Goal: Task Accomplishment & Management: Manage account settings

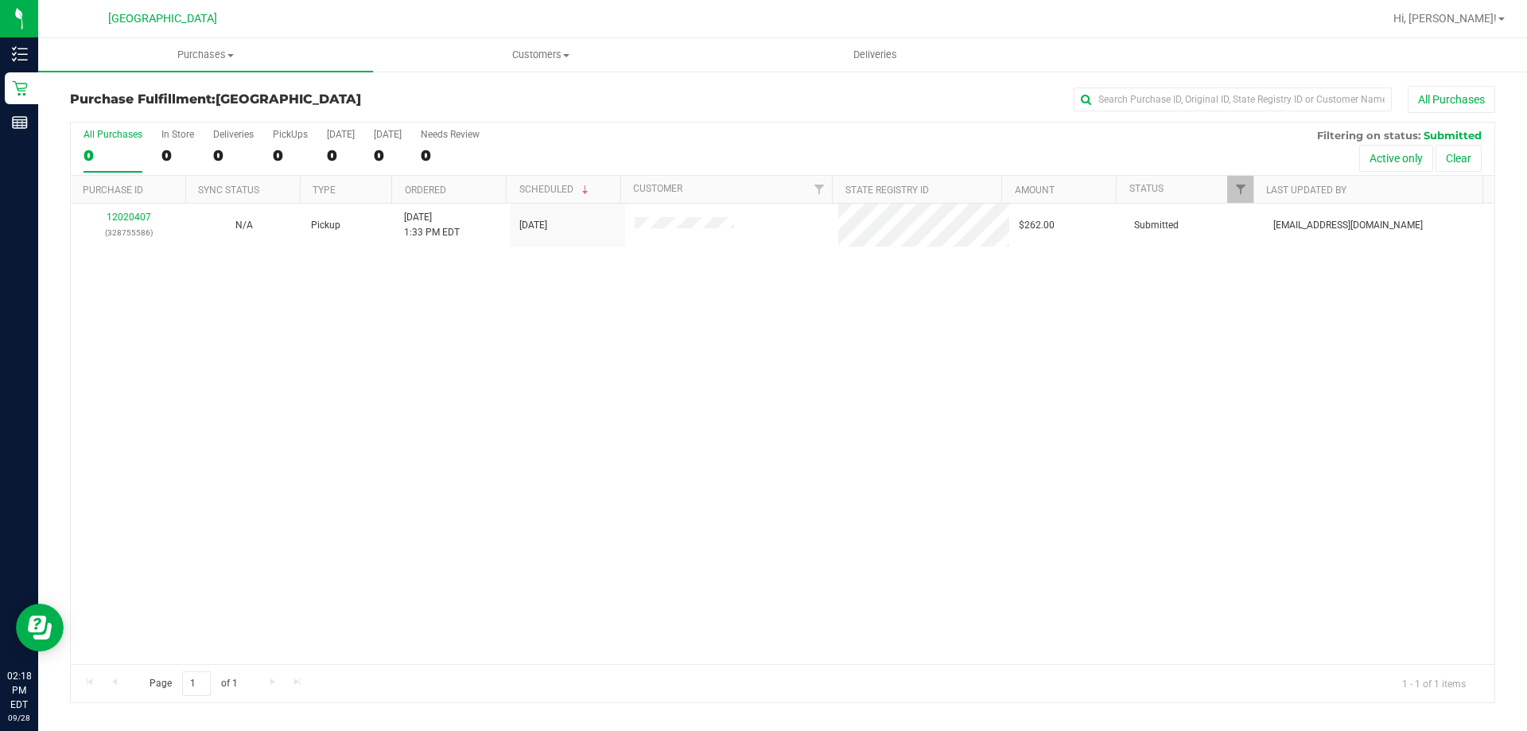
click at [1149, 552] on div "12020407 (328755586) N/A Pickup [DATE] 1:33 PM EDT 9/28/2025 $262.00 Submitted …" at bounding box center [783, 434] width 1424 height 461
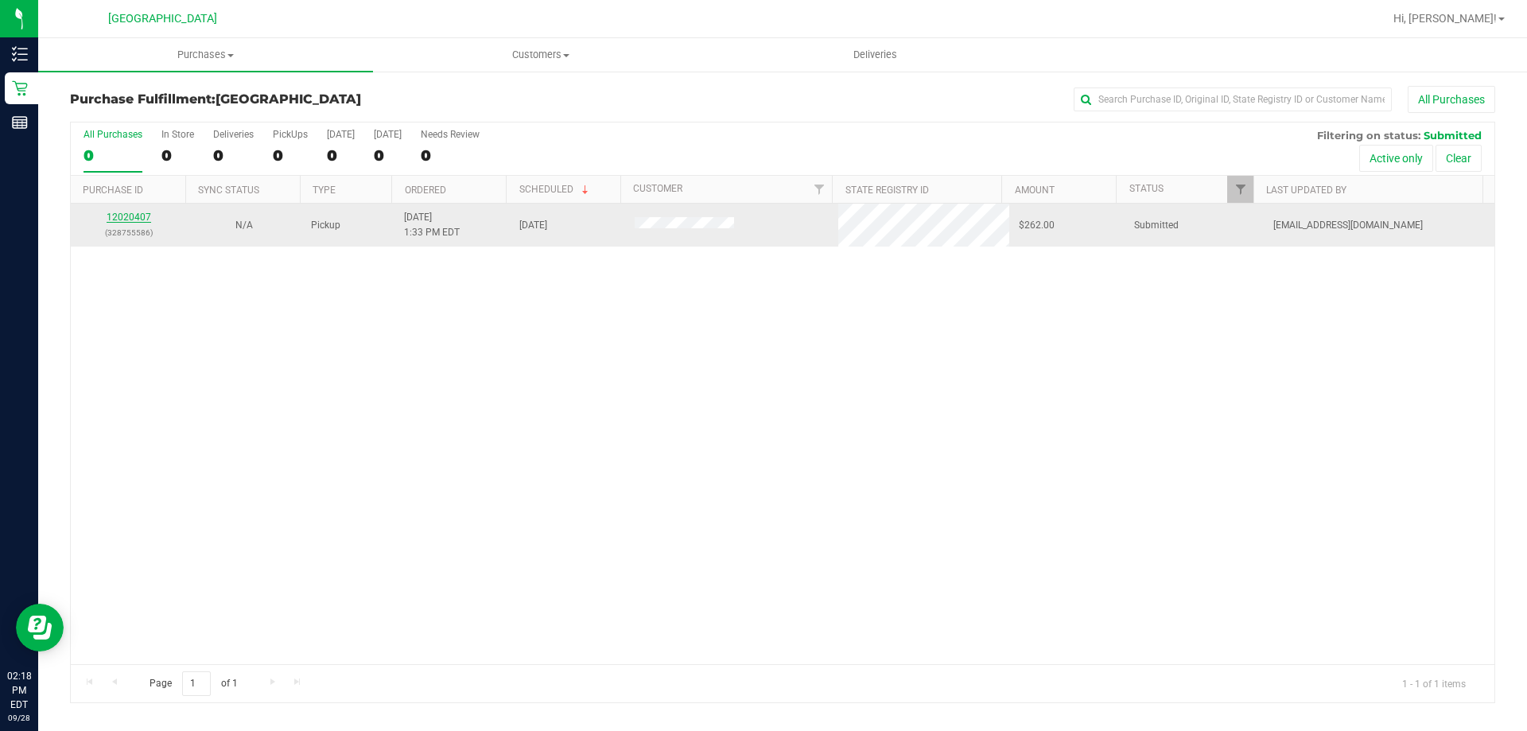
click at [136, 216] on link "12020407" at bounding box center [129, 217] width 45 height 11
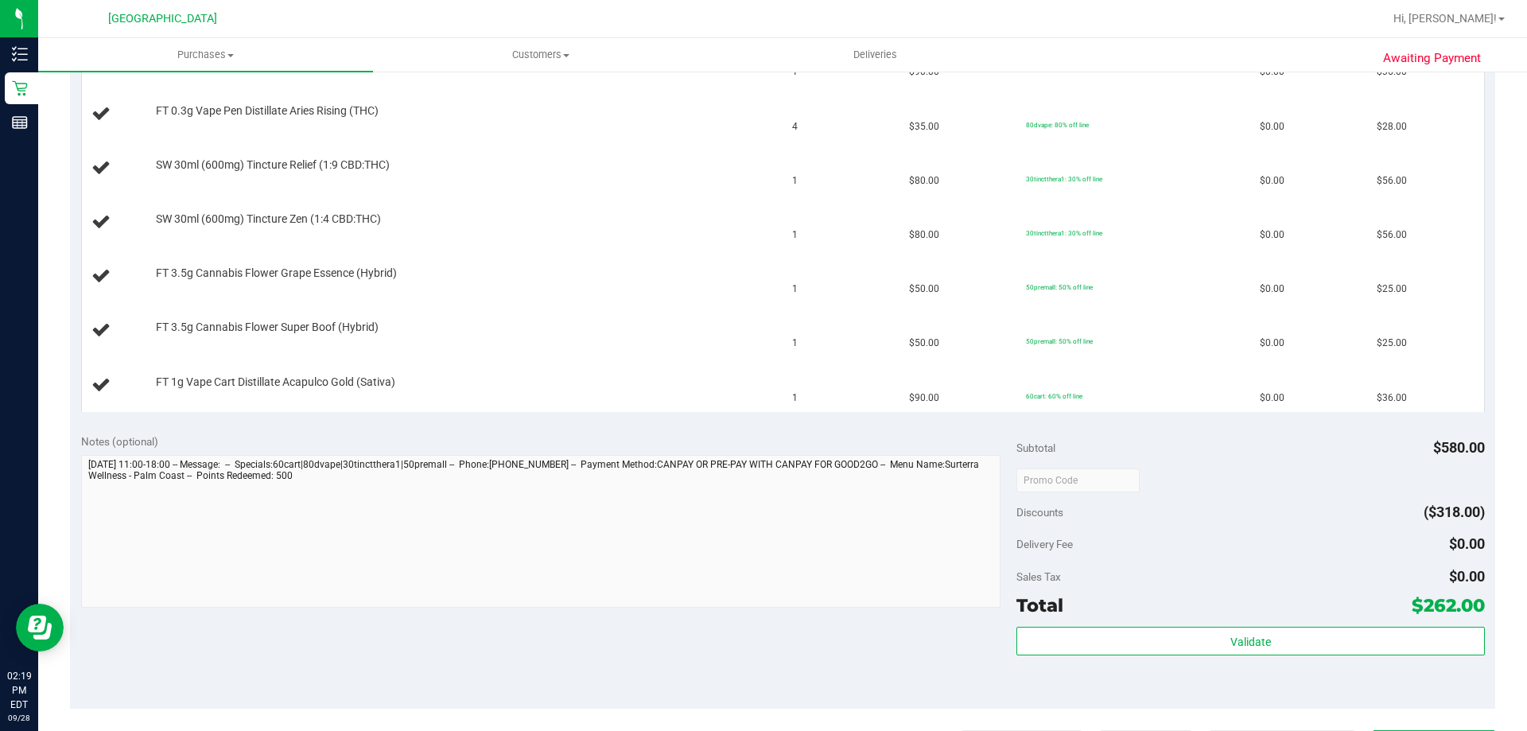
scroll to position [636, 0]
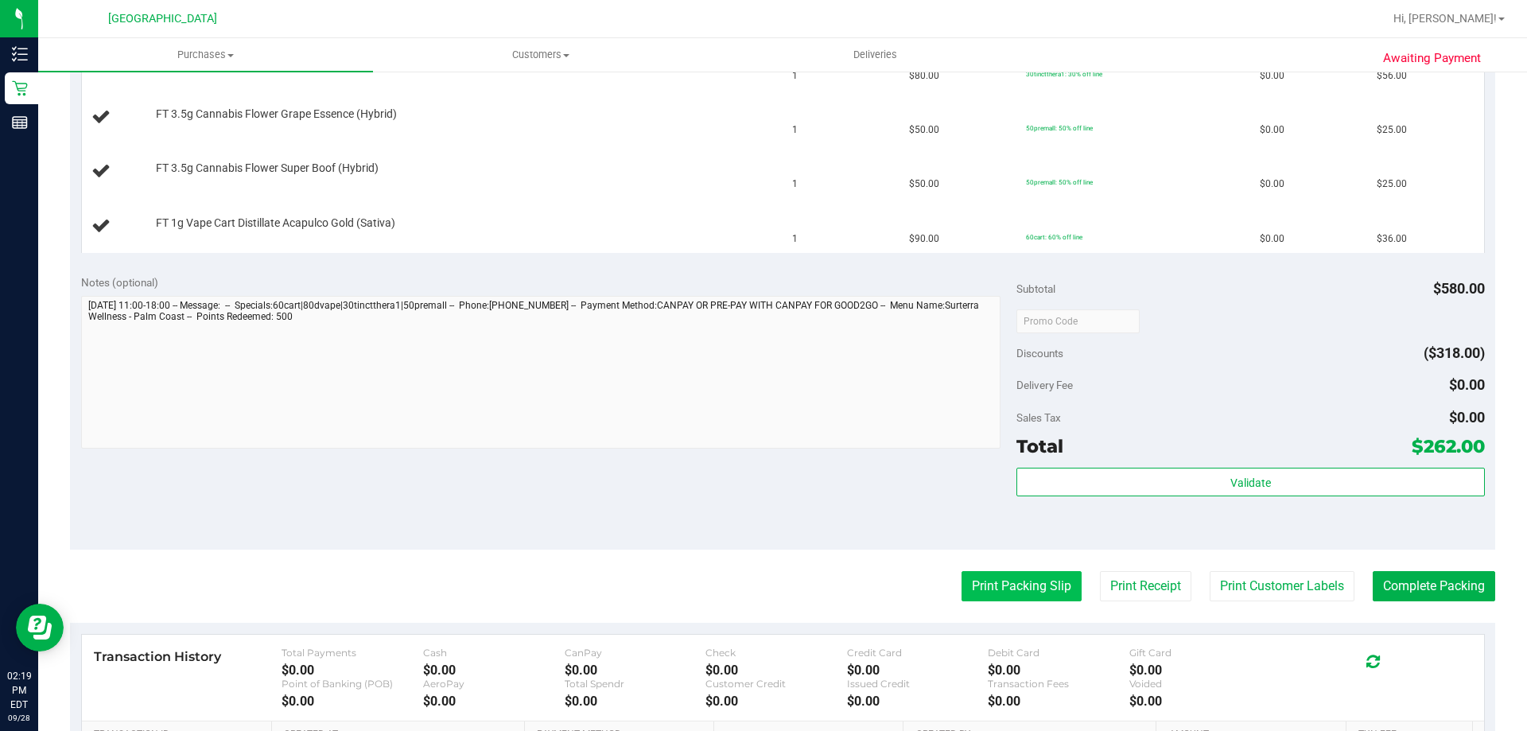
click at [1034, 585] on button "Print Packing Slip" at bounding box center [1022, 586] width 120 height 30
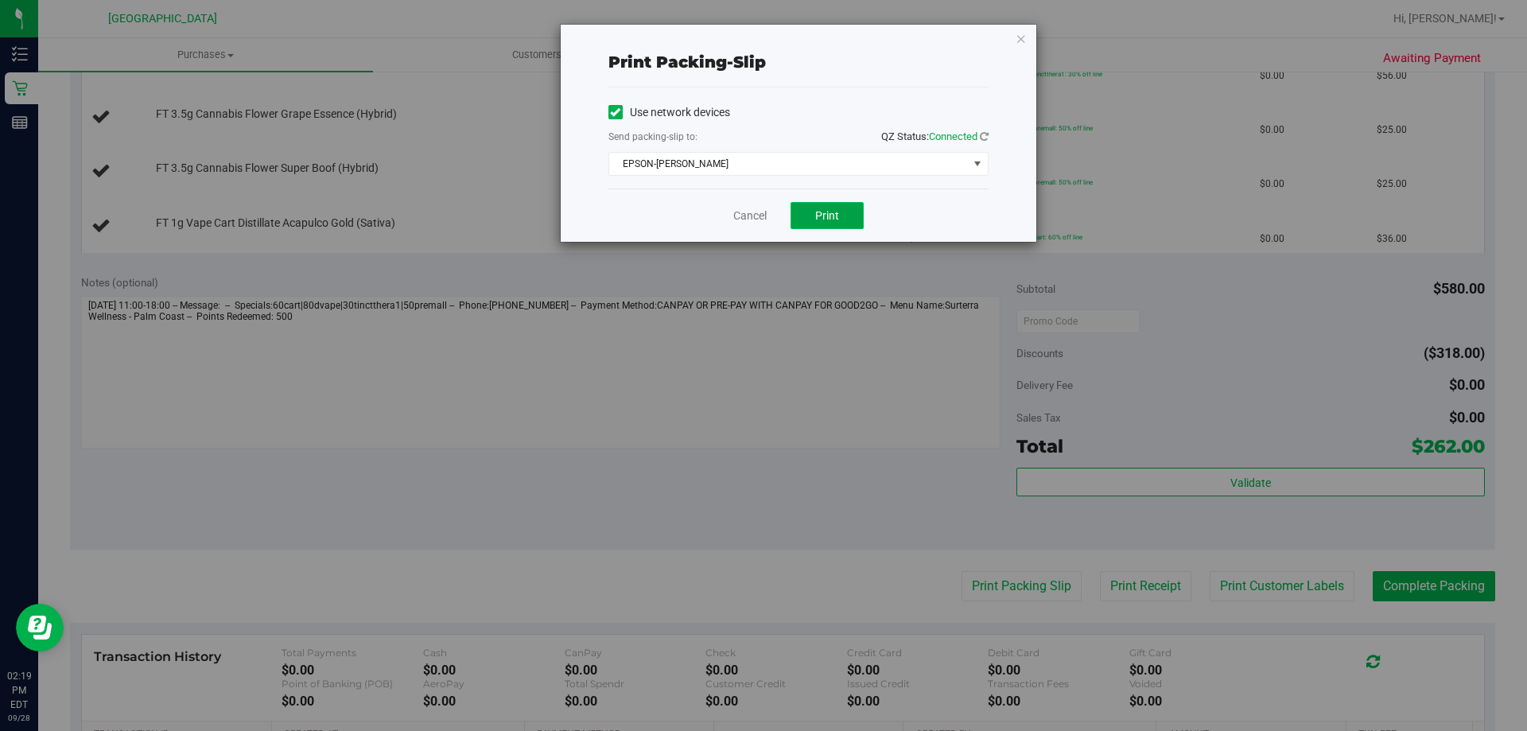
click at [821, 205] on button "Print" at bounding box center [827, 215] width 73 height 27
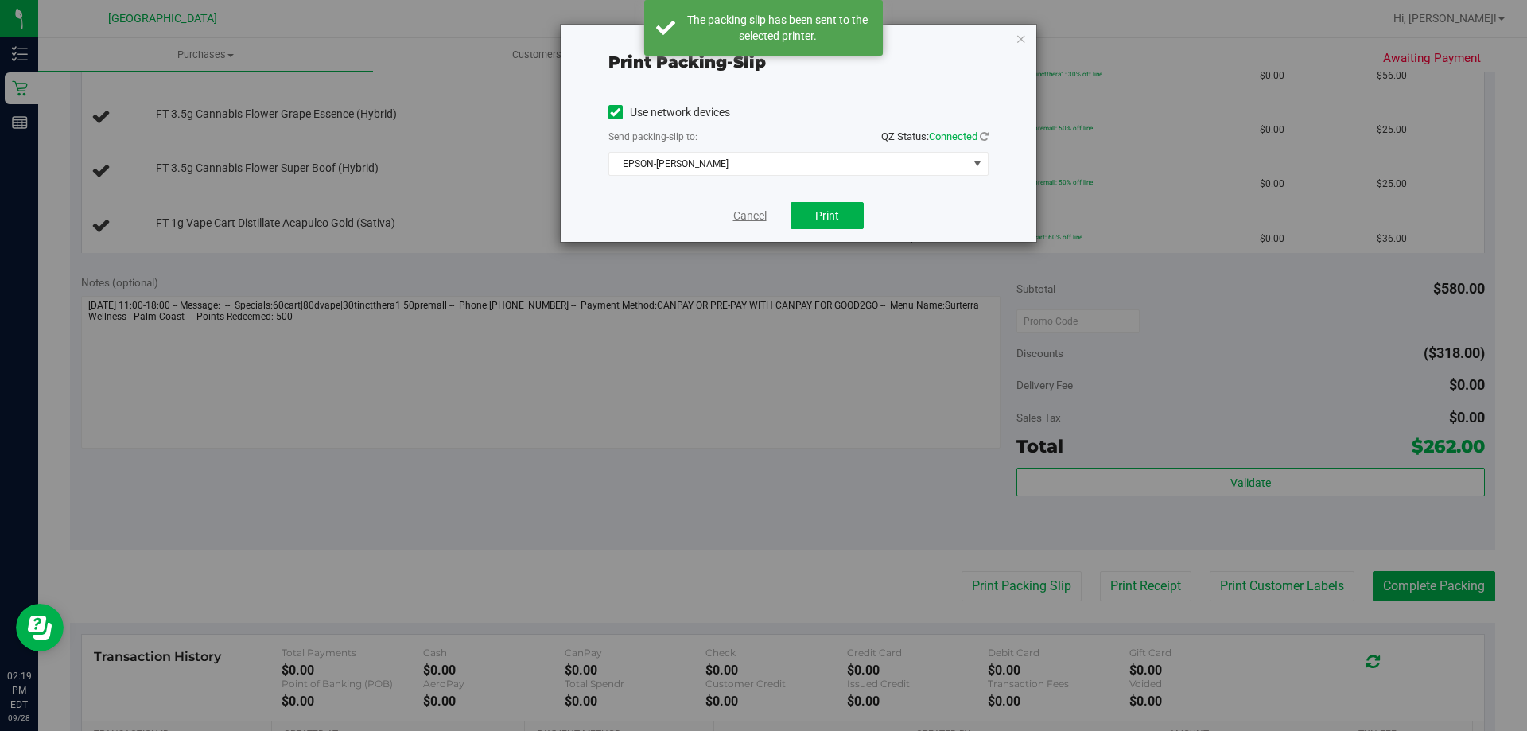
click at [752, 214] on link "Cancel" at bounding box center [749, 216] width 33 height 17
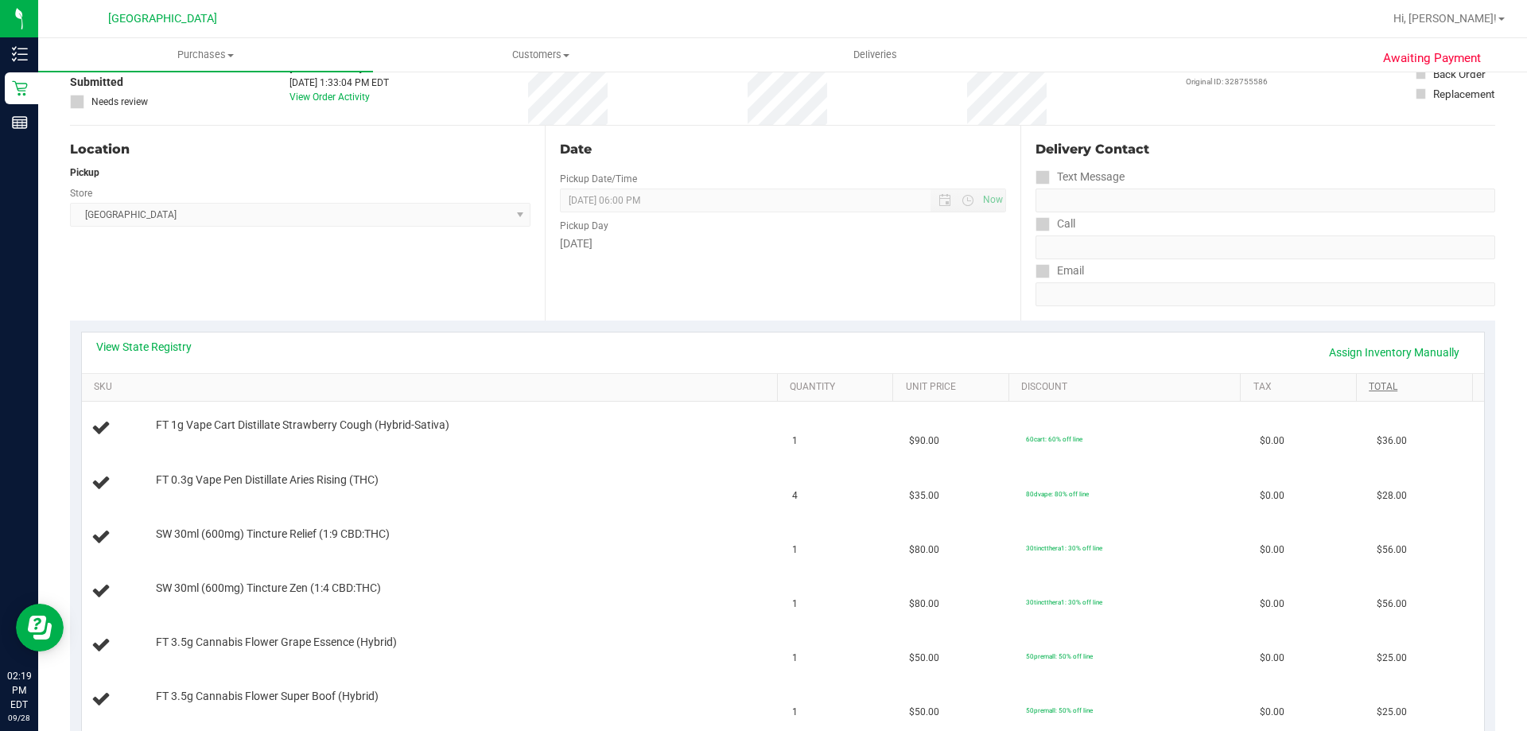
scroll to position [0, 0]
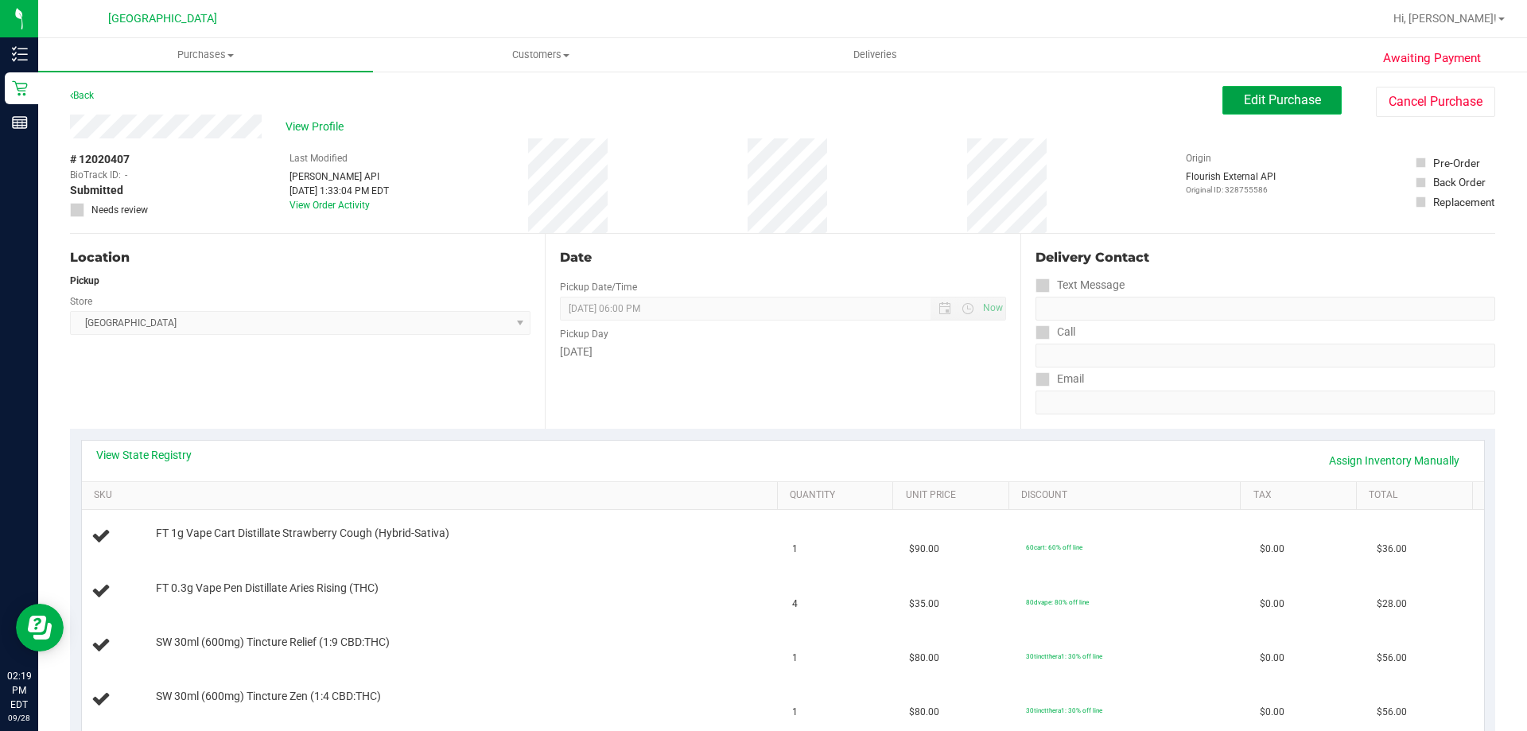
click at [1296, 91] on button "Edit Purchase" at bounding box center [1282, 100] width 119 height 29
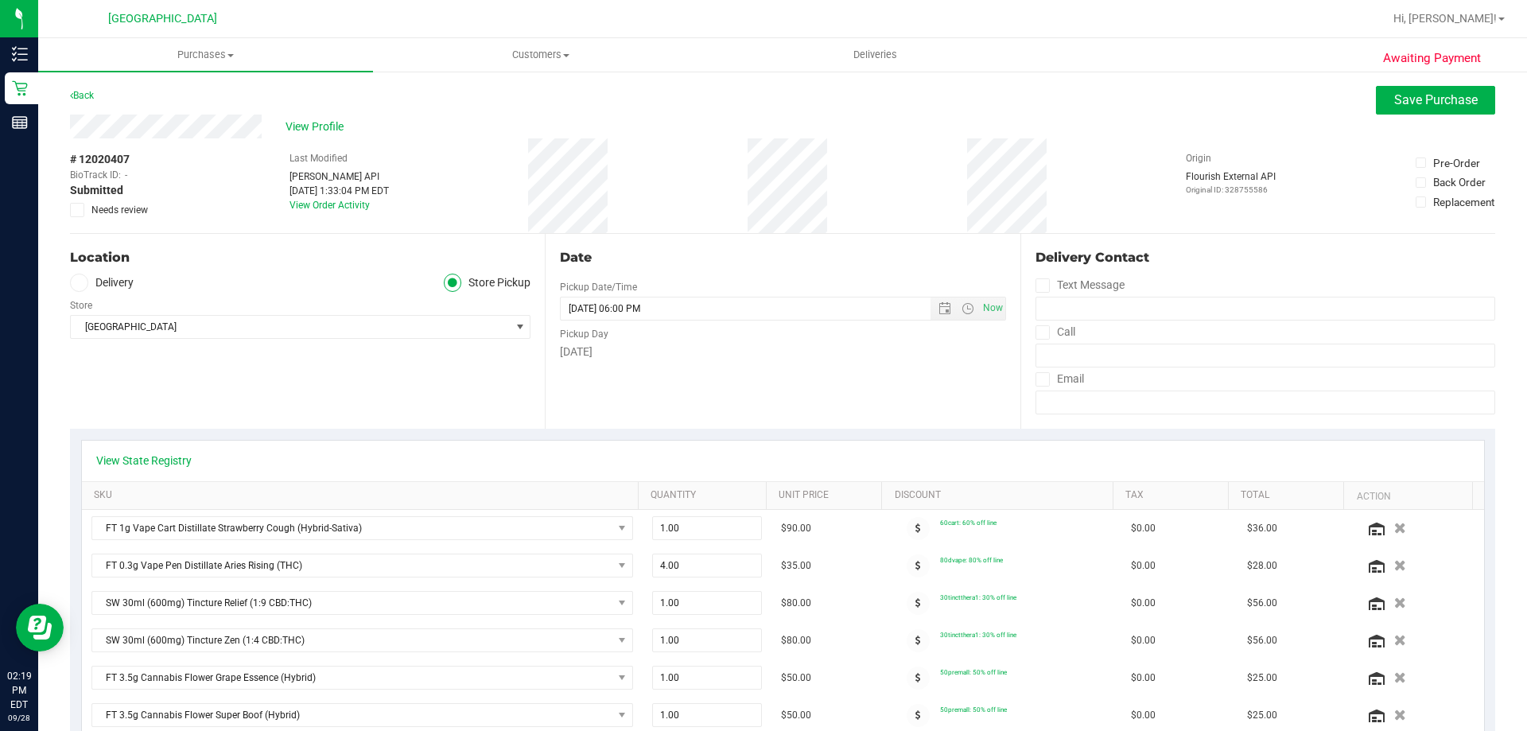
click at [103, 208] on span "Needs review" at bounding box center [119, 210] width 56 height 14
click at [0, 0] on input "Needs review" at bounding box center [0, 0] width 0 height 0
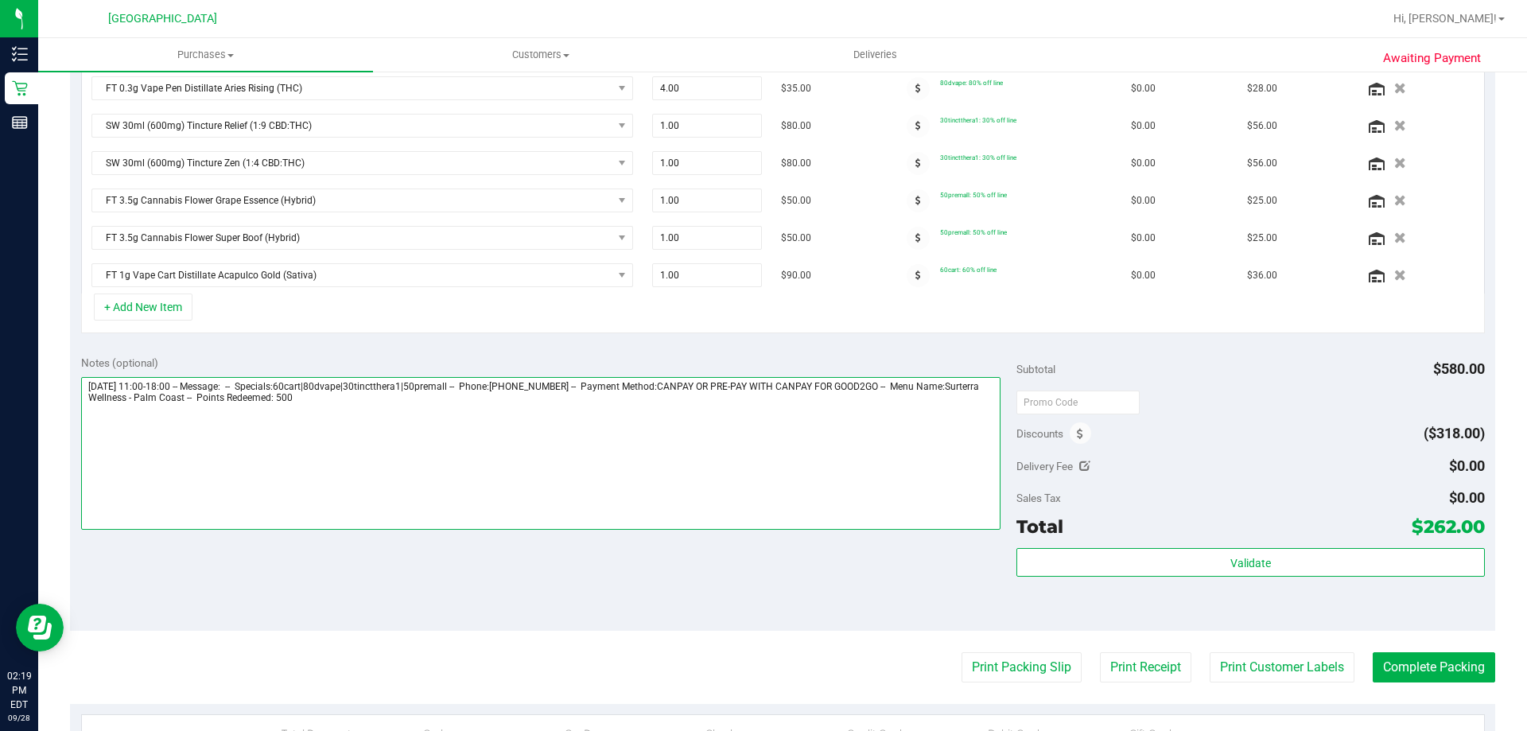
click at [681, 482] on textarea at bounding box center [541, 453] width 920 height 153
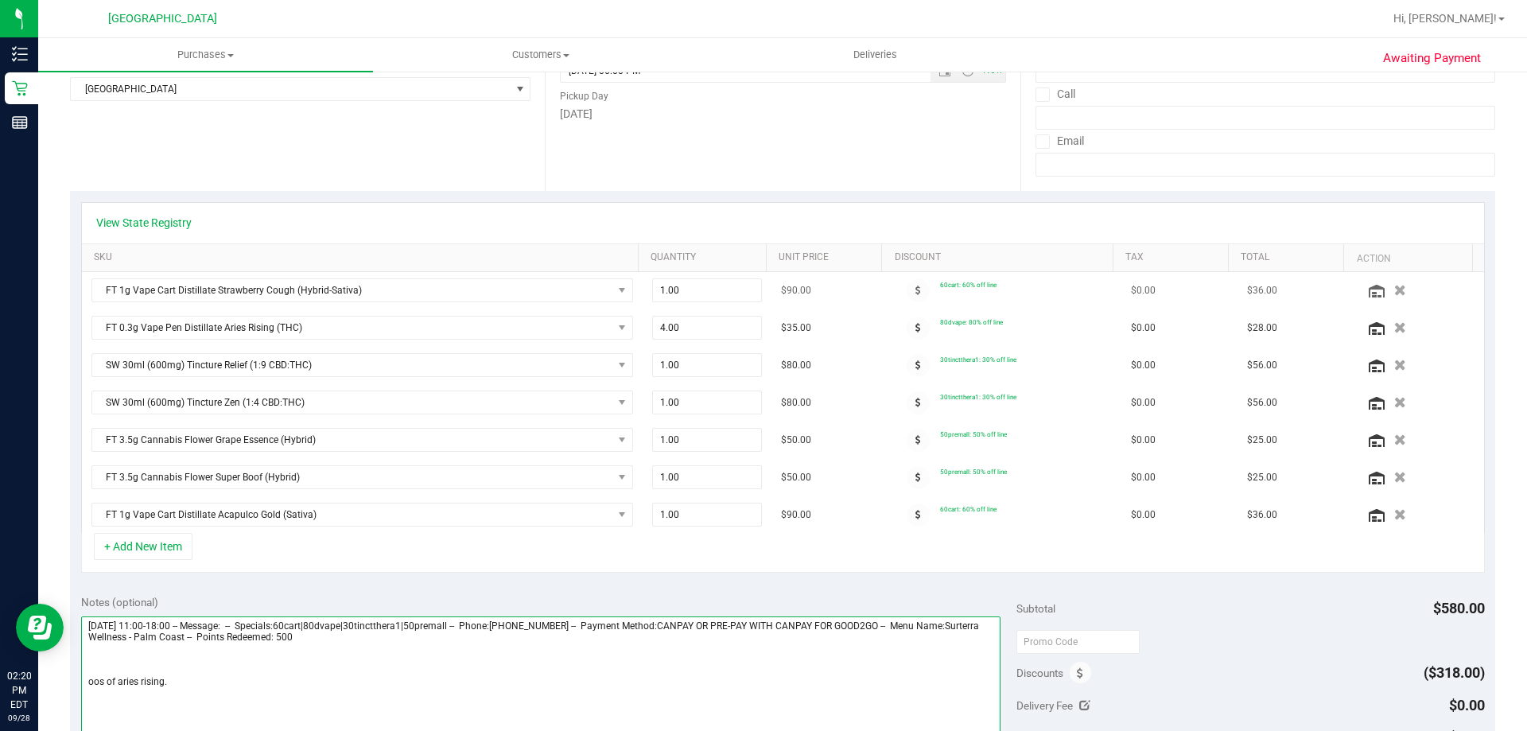
scroll to position [0, 0]
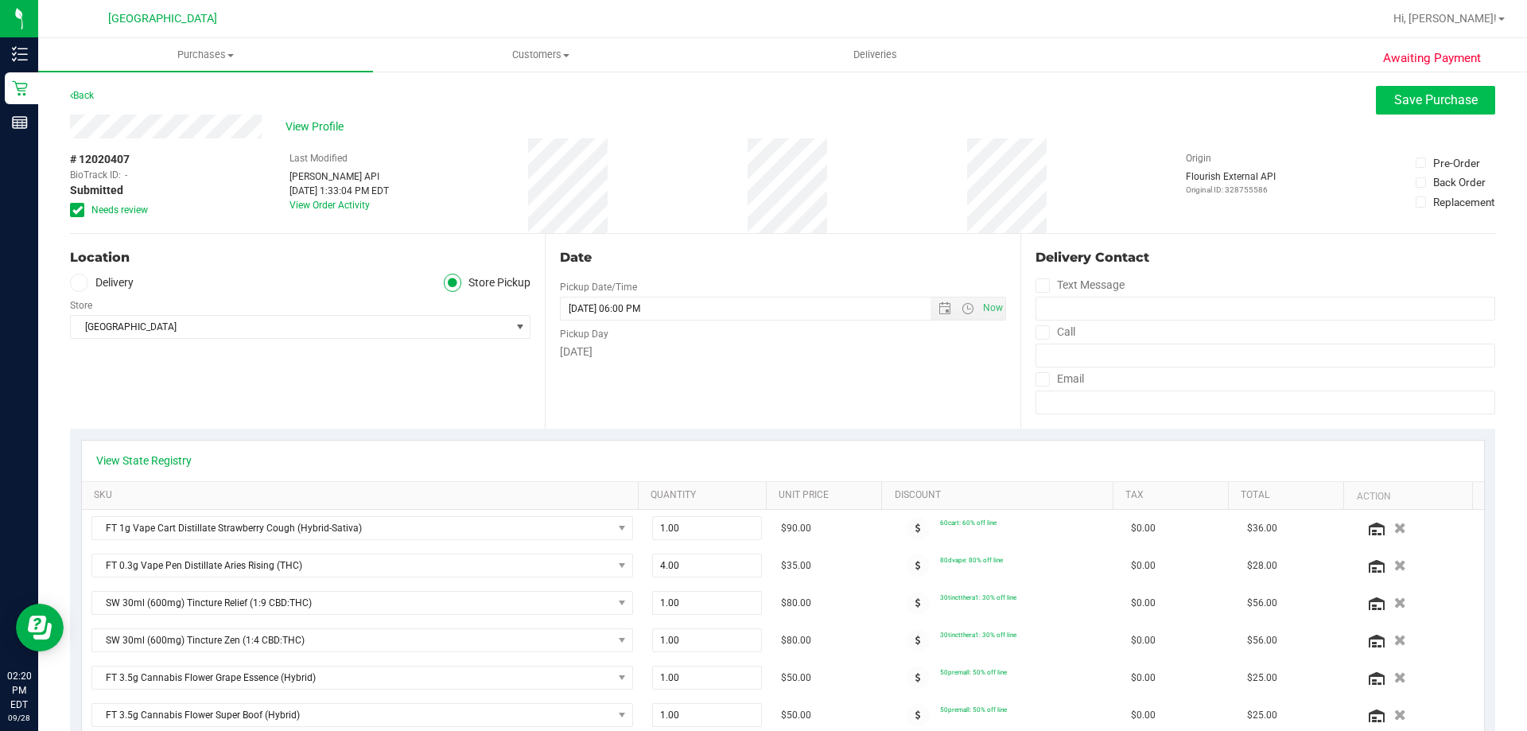
type textarea "[DATE] 11:00-18:00 -- Message: -- Specials:60cart|80dvape|30tinctthera1|50prema…"
click at [1417, 93] on span "Save Purchase" at bounding box center [1436, 99] width 84 height 15
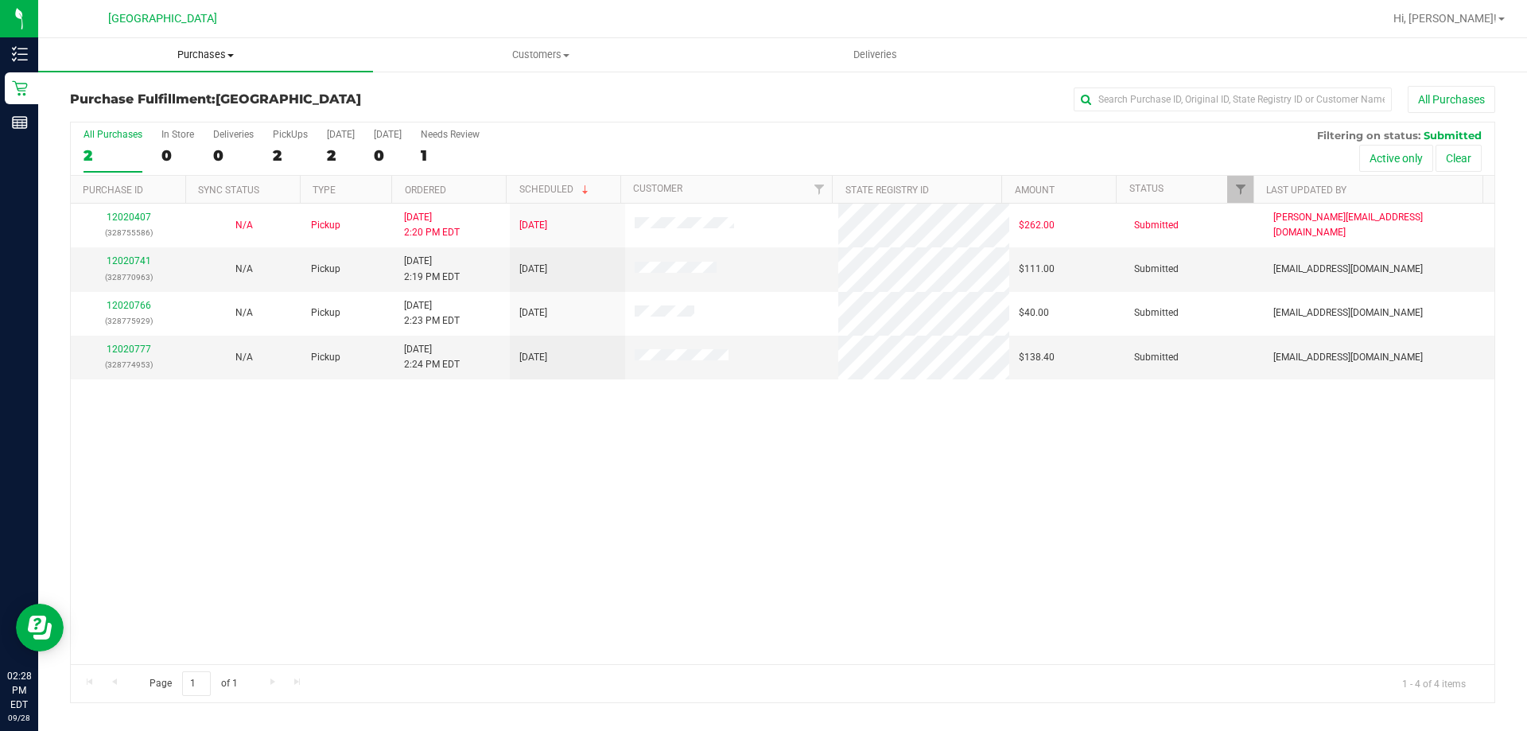
click at [219, 55] on span "Purchases" at bounding box center [205, 55] width 335 height 14
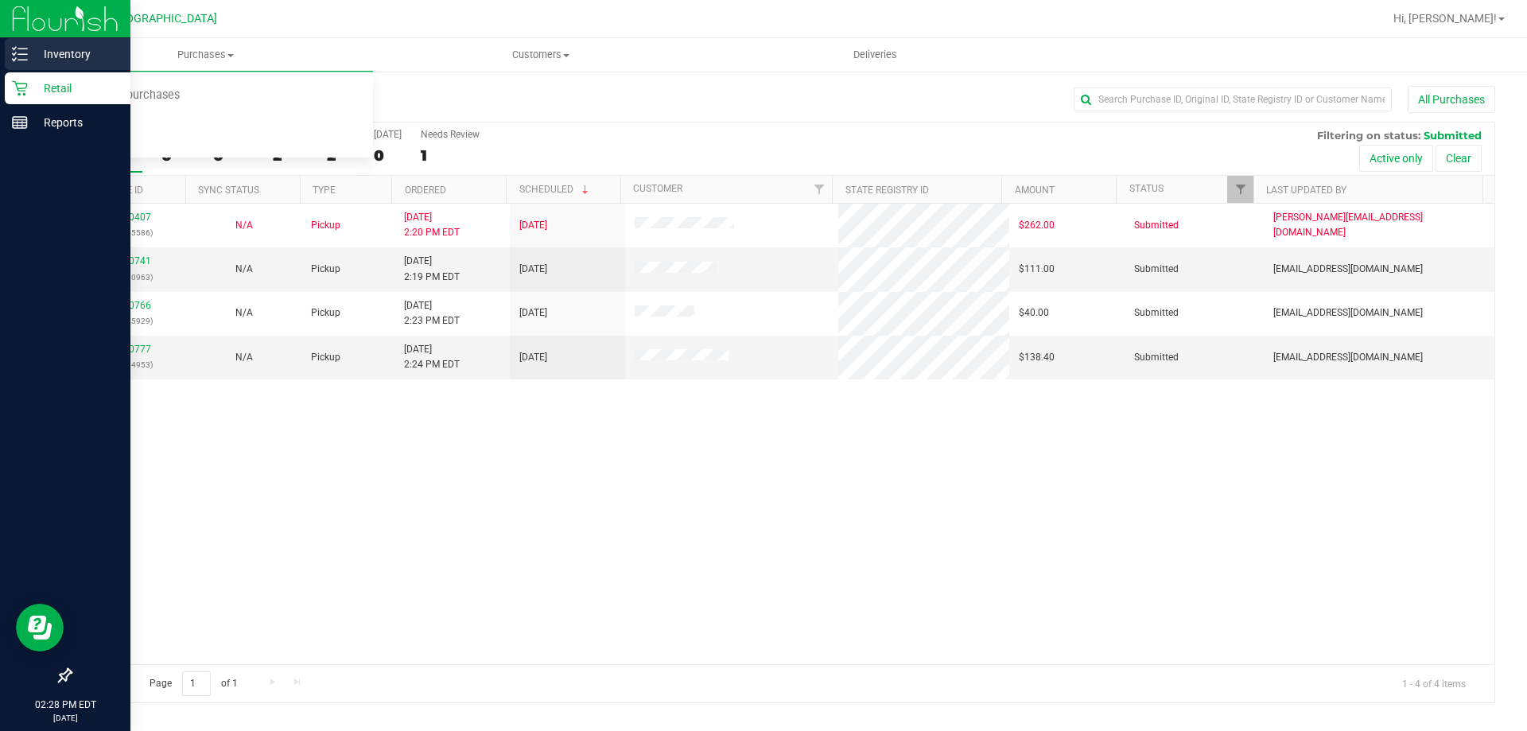
click at [48, 54] on p "Inventory" at bounding box center [75, 54] width 95 height 19
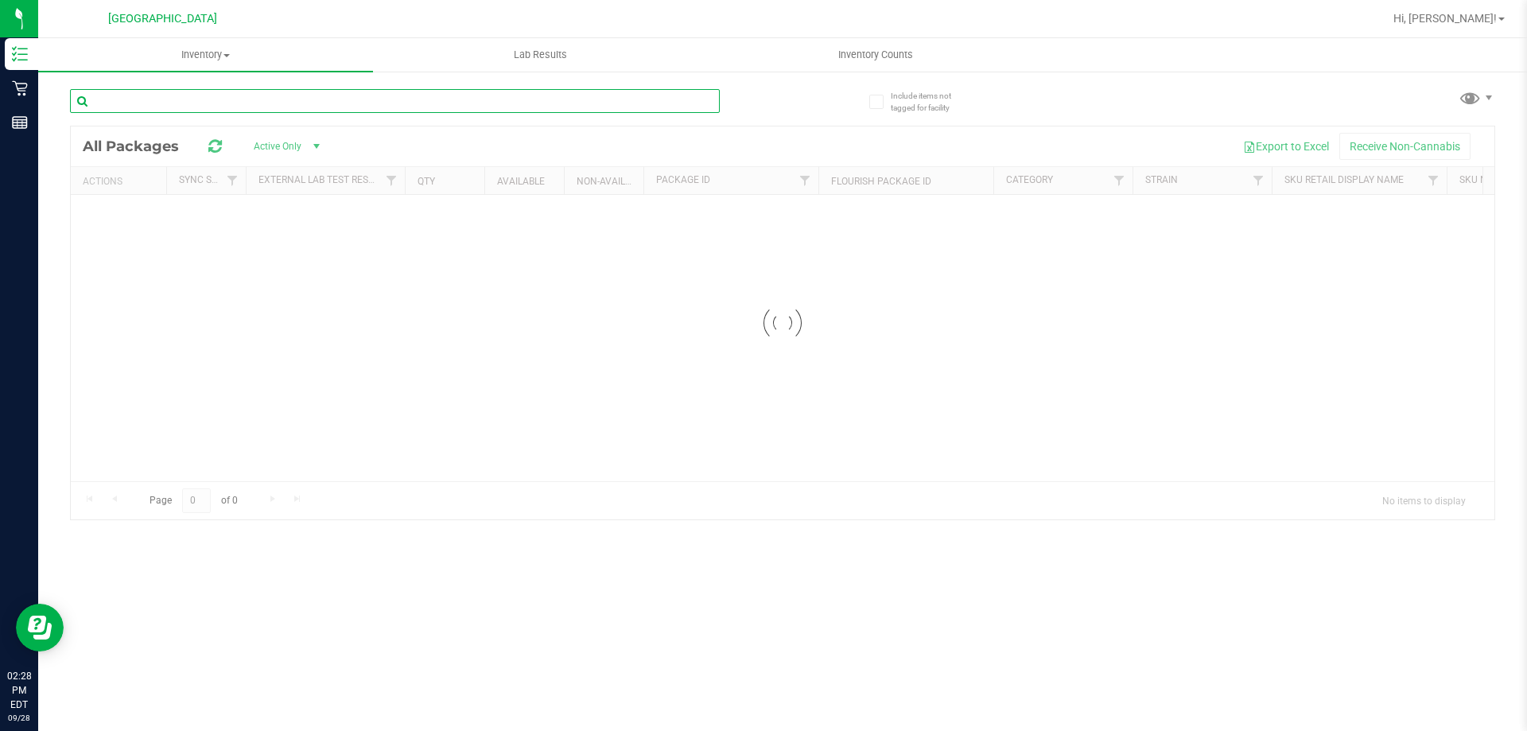
drag, startPoint x: 376, startPoint y: 99, endPoint x: 340, endPoint y: 80, distance: 40.6
click at [374, 99] on input "text" at bounding box center [395, 101] width 650 height 24
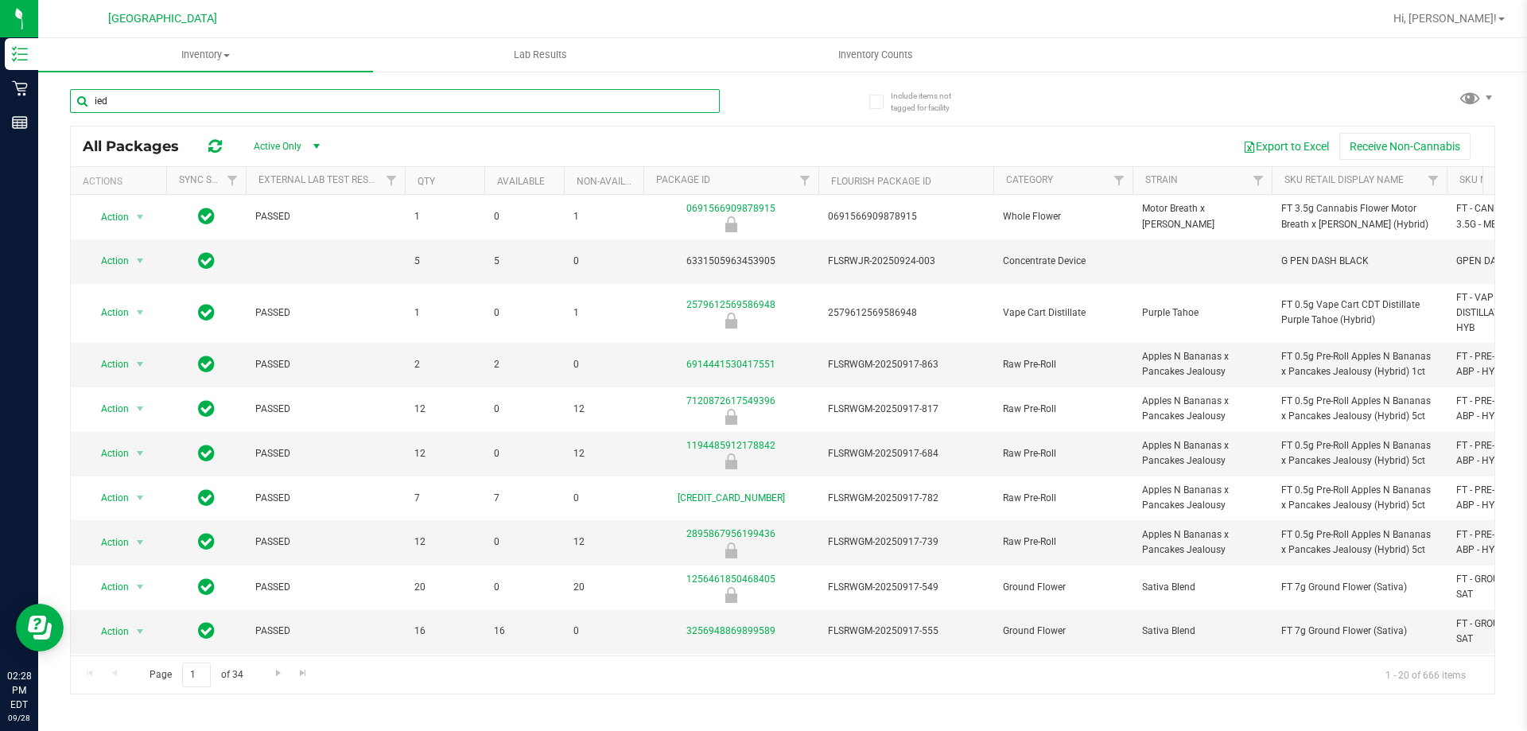
type input "ied"
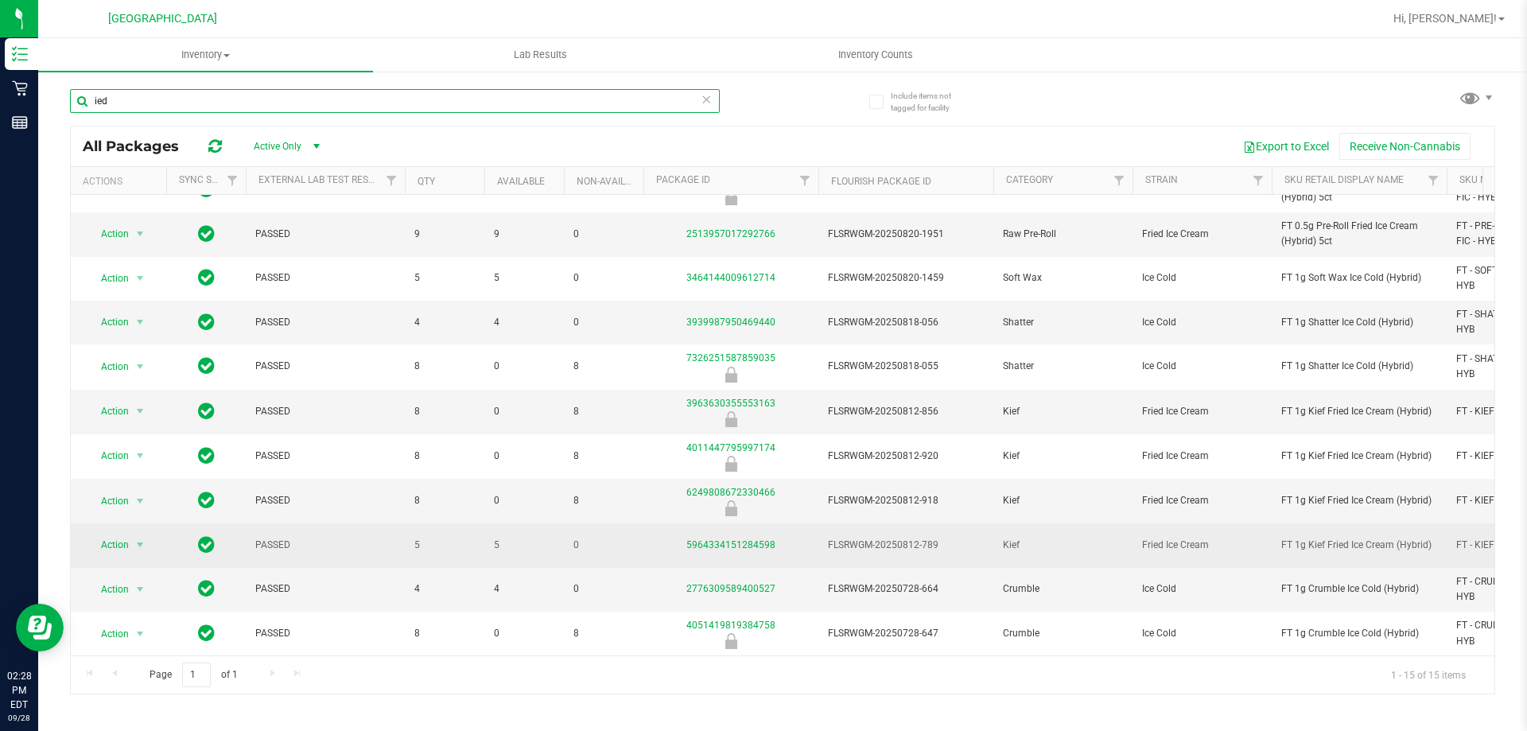
scroll to position [217, 0]
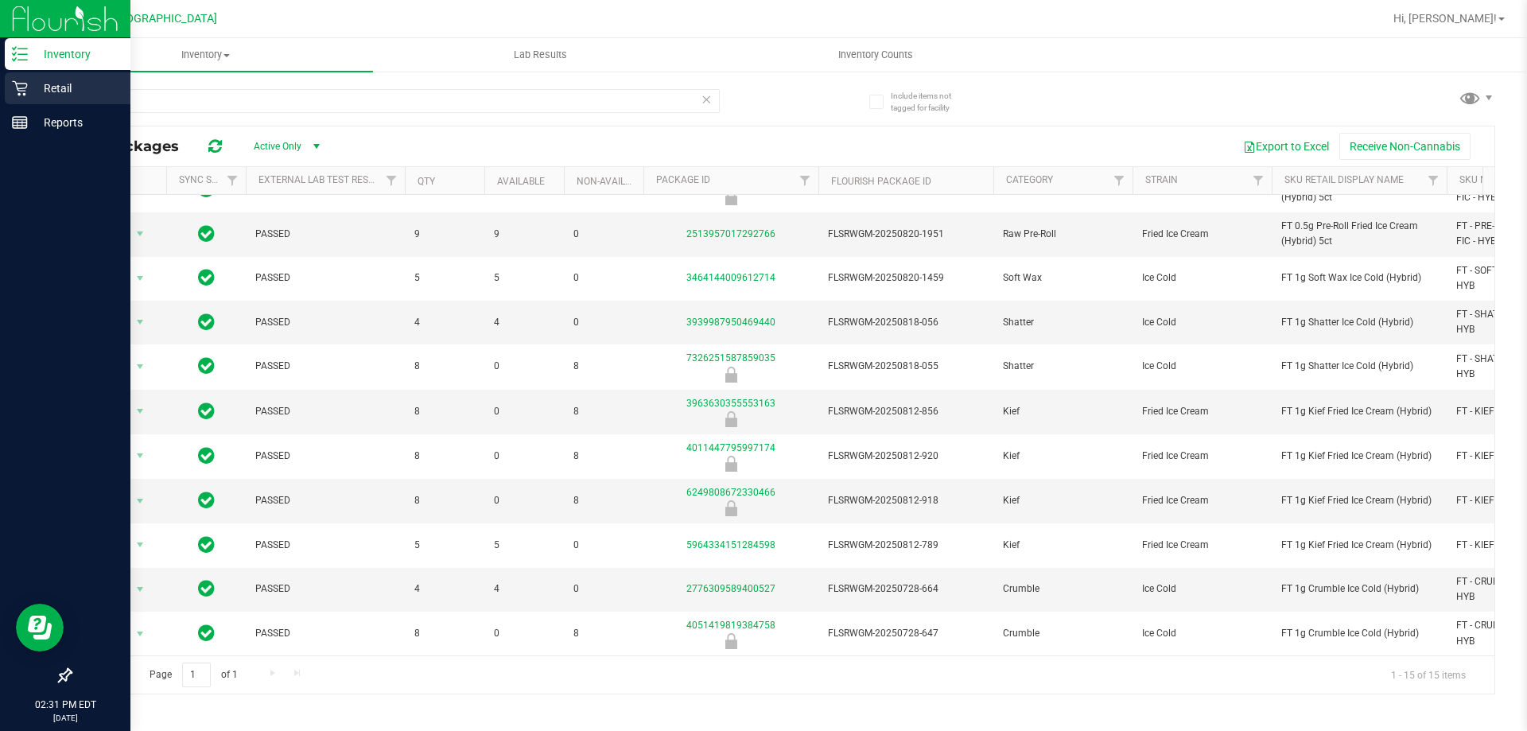
click at [87, 87] on p "Retail" at bounding box center [75, 88] width 95 height 19
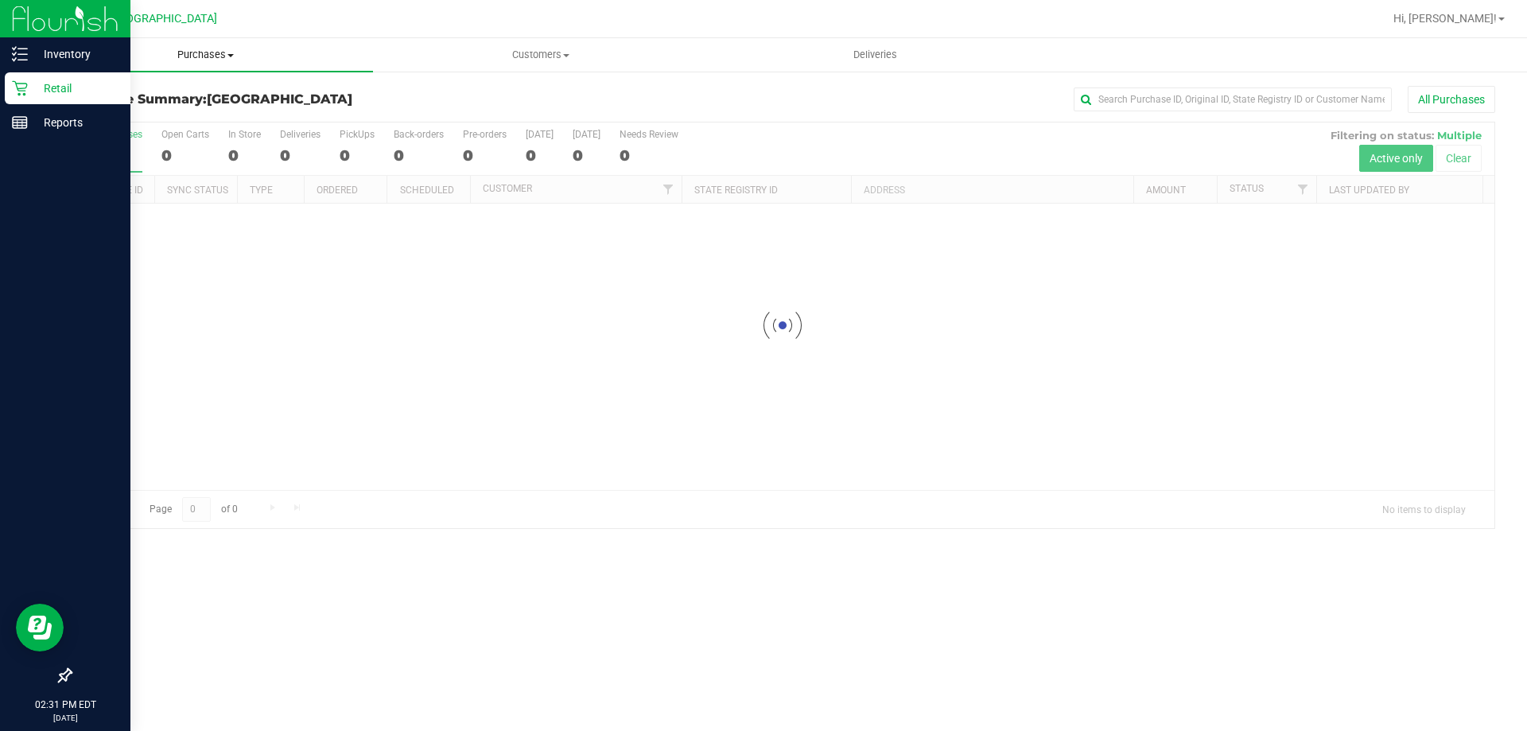
click at [231, 48] on span "Purchases" at bounding box center [205, 55] width 335 height 14
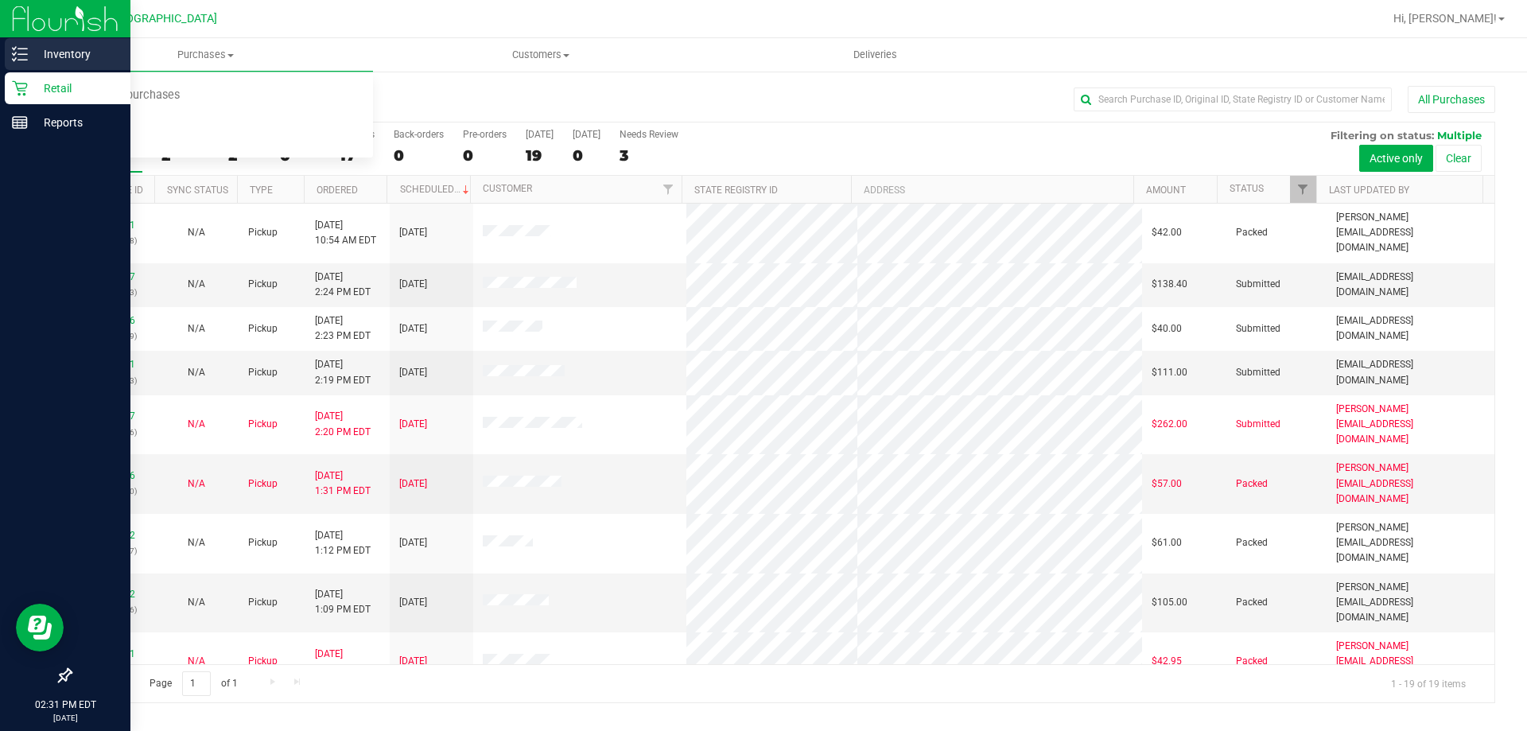
click at [41, 56] on p "Inventory" at bounding box center [75, 54] width 95 height 19
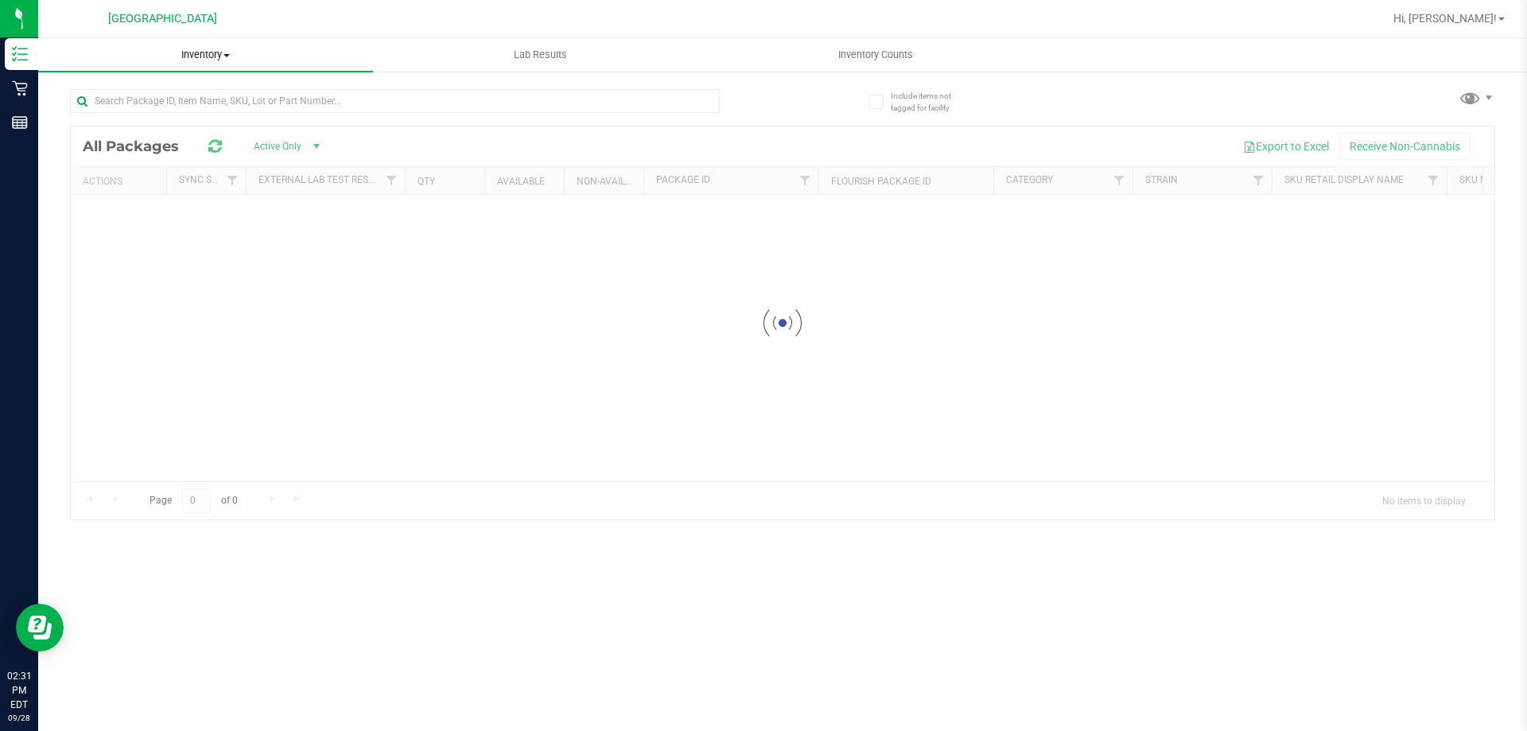
click at [211, 56] on span "Inventory" at bounding box center [205, 55] width 335 height 14
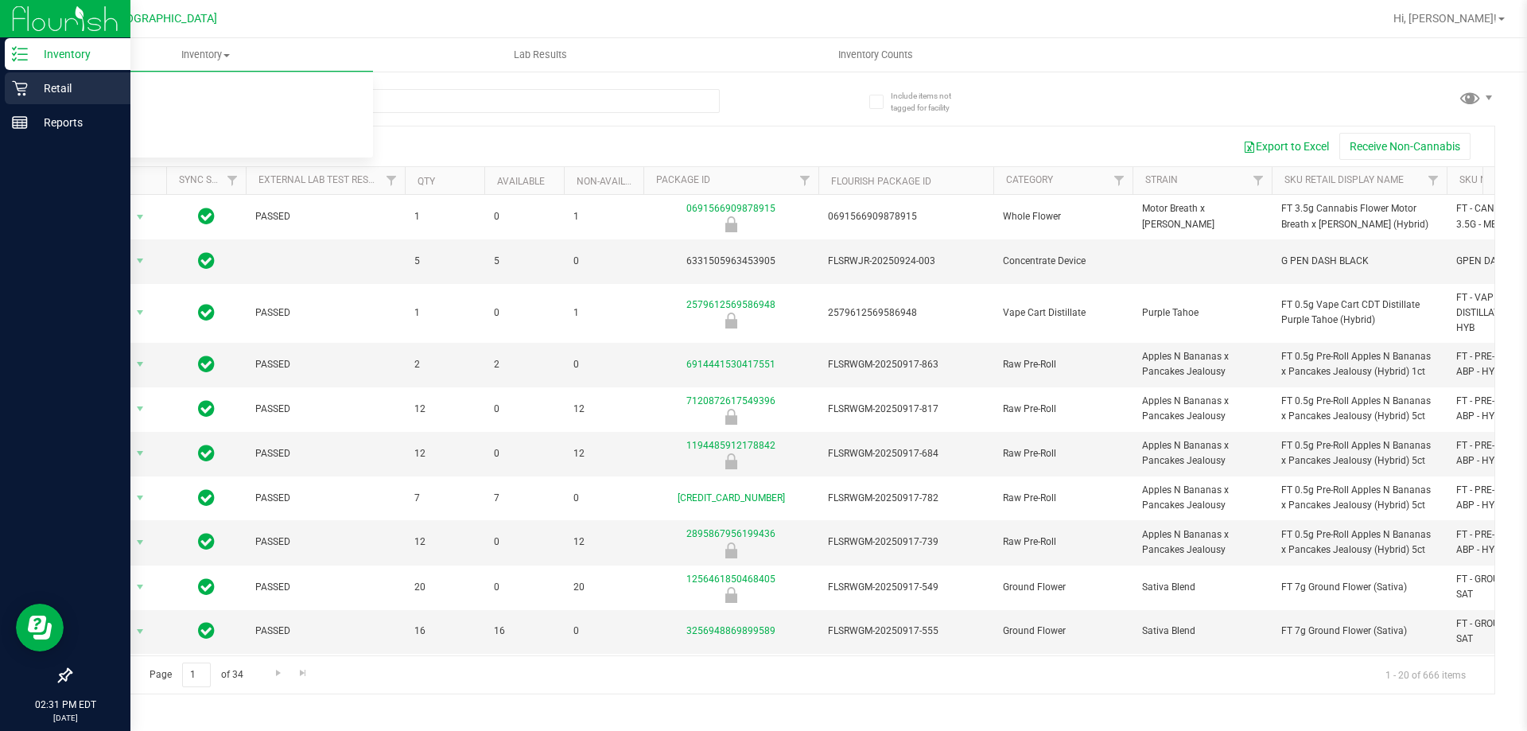
click at [37, 93] on p "Retail" at bounding box center [75, 88] width 95 height 19
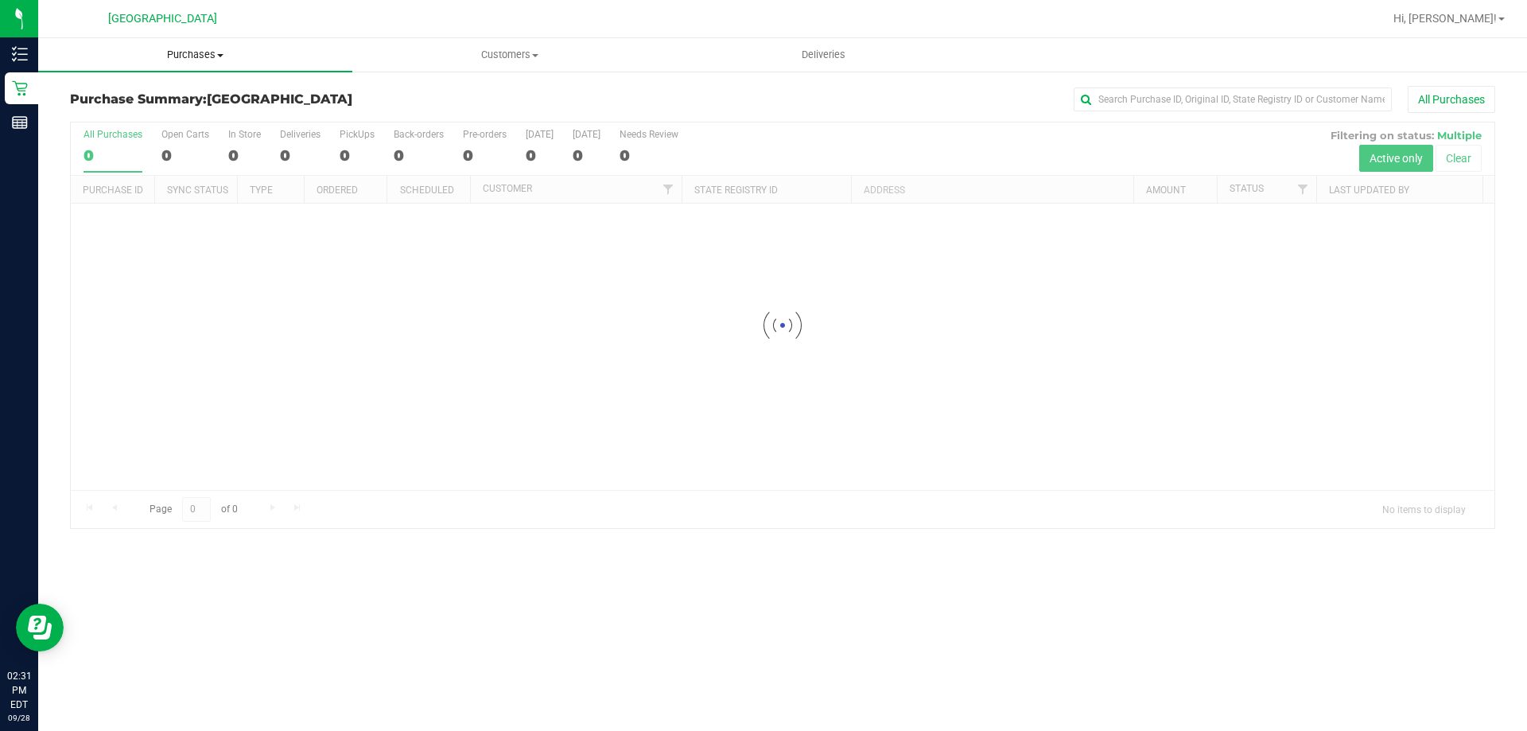
click at [224, 56] on span at bounding box center [220, 55] width 6 height 3
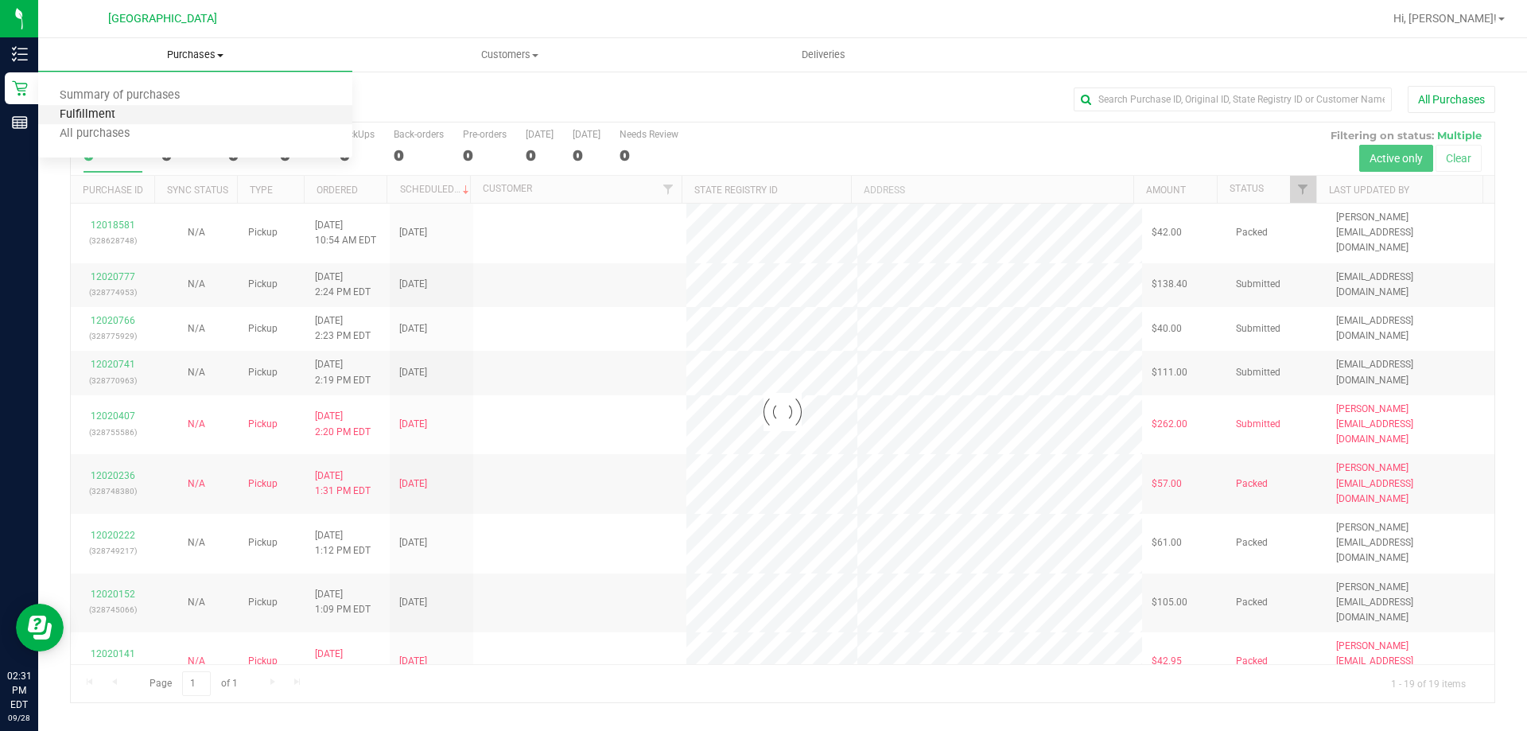
click at [117, 109] on span "Fulfillment" at bounding box center [87, 115] width 99 height 14
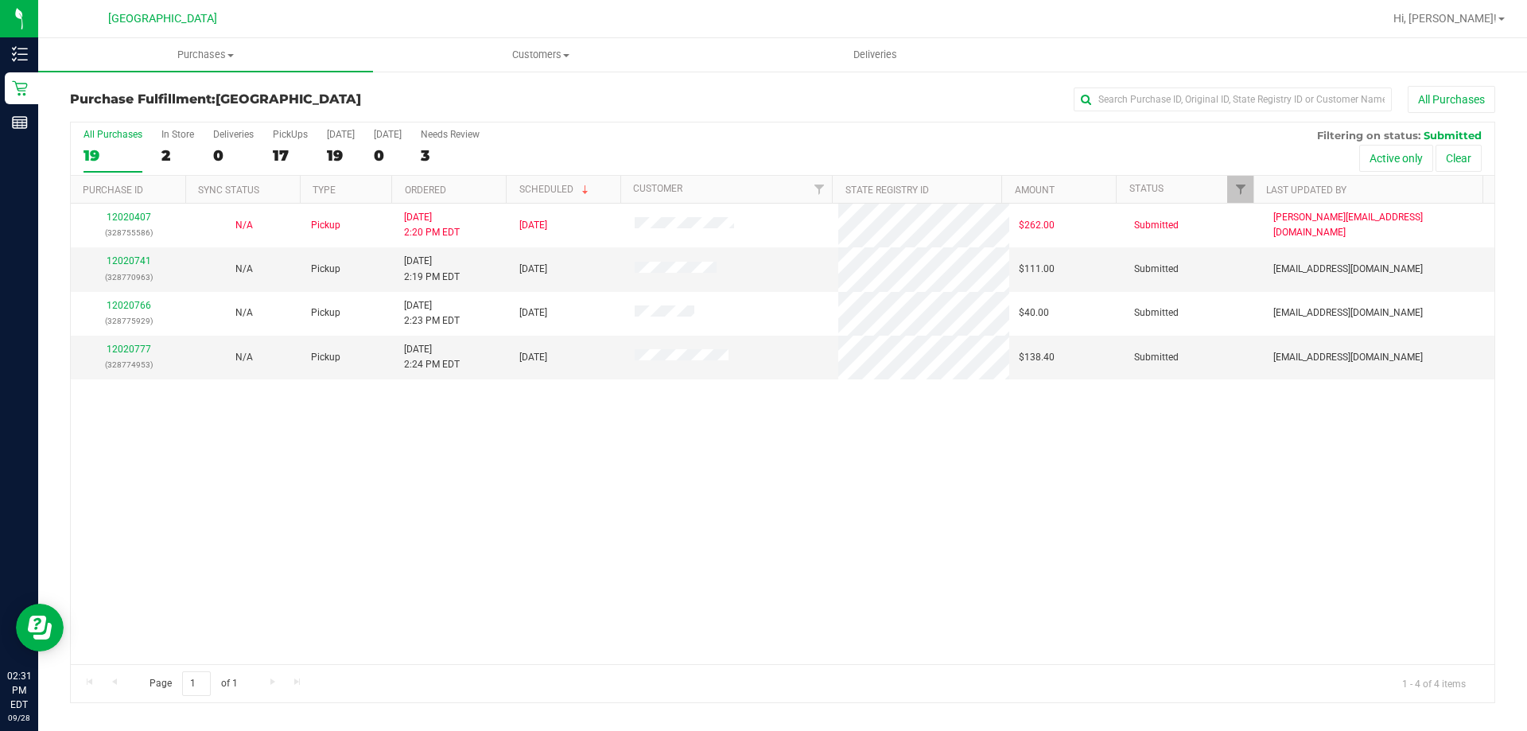
click at [912, 472] on div "12020407 (328755586) N/A Pickup [DATE] 2:20 PM EDT 9/28/2025 $262.00 Submitted …" at bounding box center [783, 434] width 1424 height 461
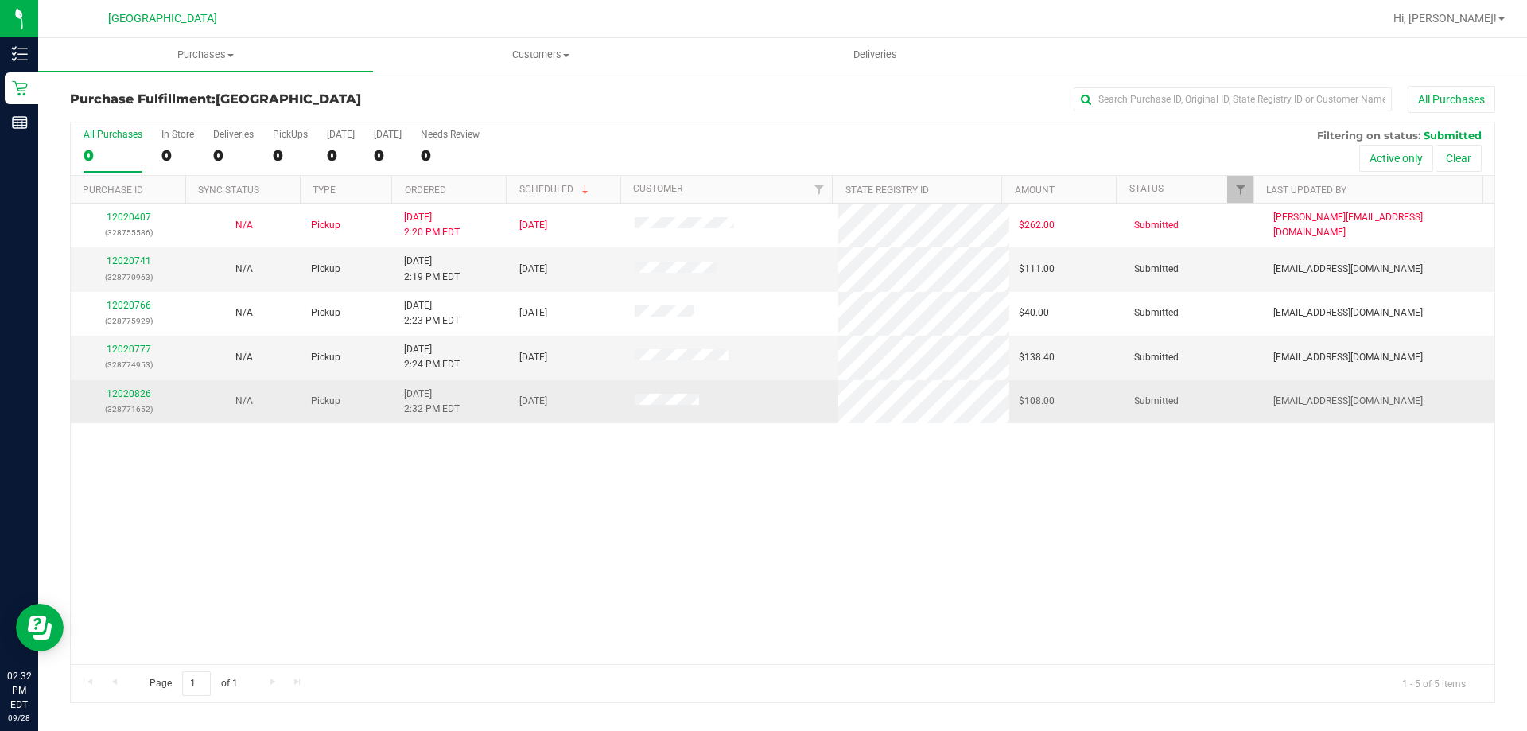
click at [117, 400] on div "12020826 (328771652)" at bounding box center [128, 402] width 96 height 30
click at [117, 398] on link "12020826" at bounding box center [129, 393] width 45 height 11
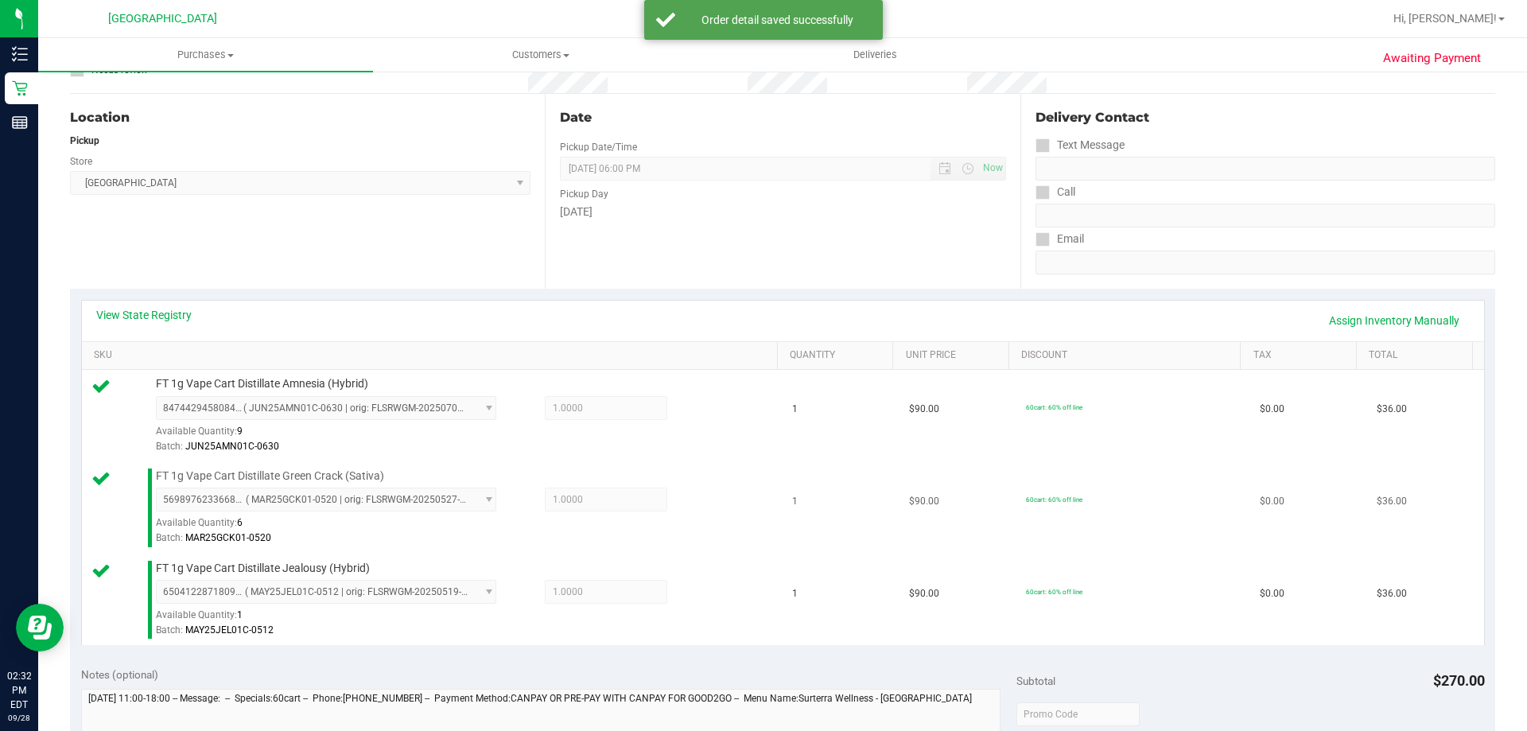
scroll to position [398, 0]
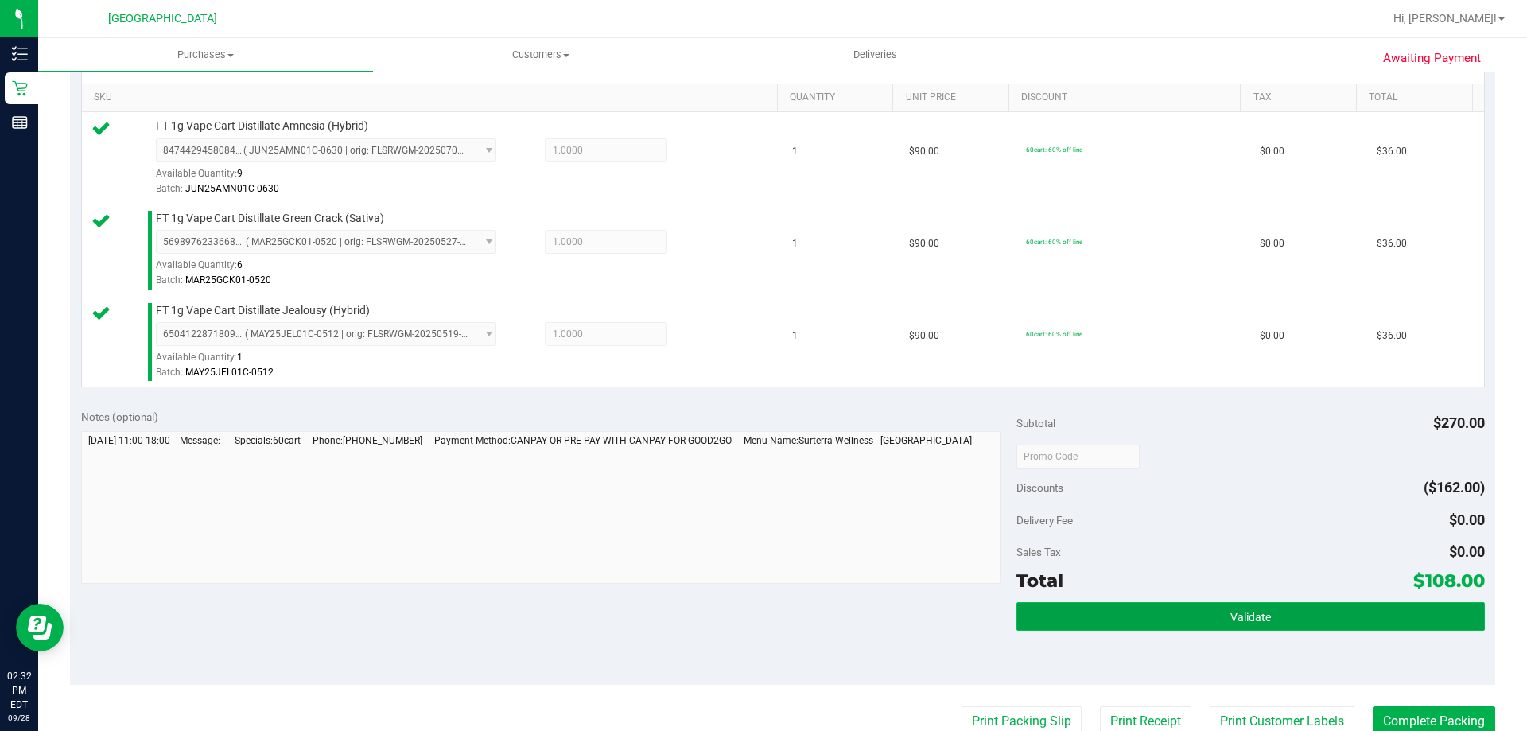
click at [1315, 609] on button "Validate" at bounding box center [1251, 616] width 468 height 29
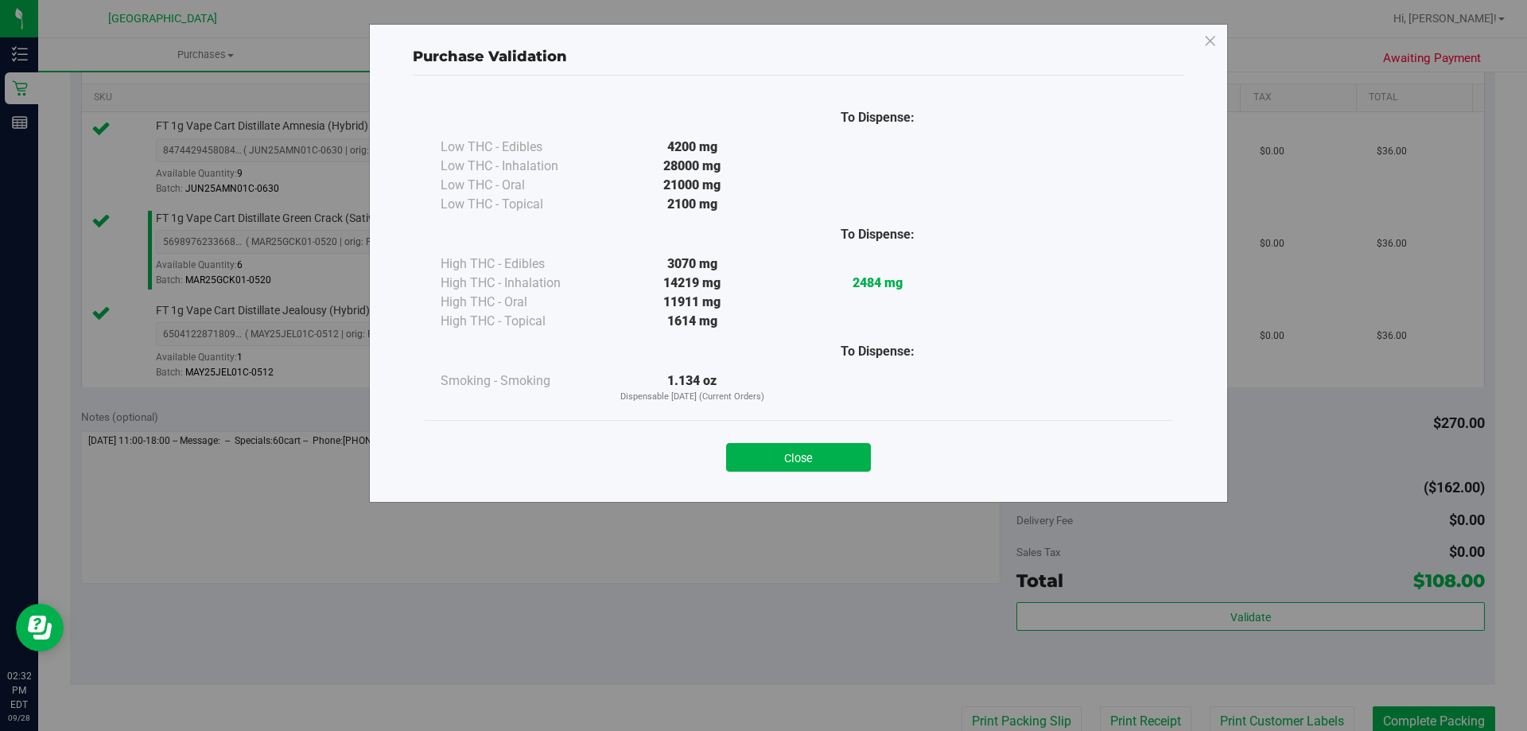
drag, startPoint x: 824, startPoint y: 452, endPoint x: 1325, endPoint y: 528, distance: 506.9
click at [827, 454] on button "Close" at bounding box center [798, 457] width 145 height 29
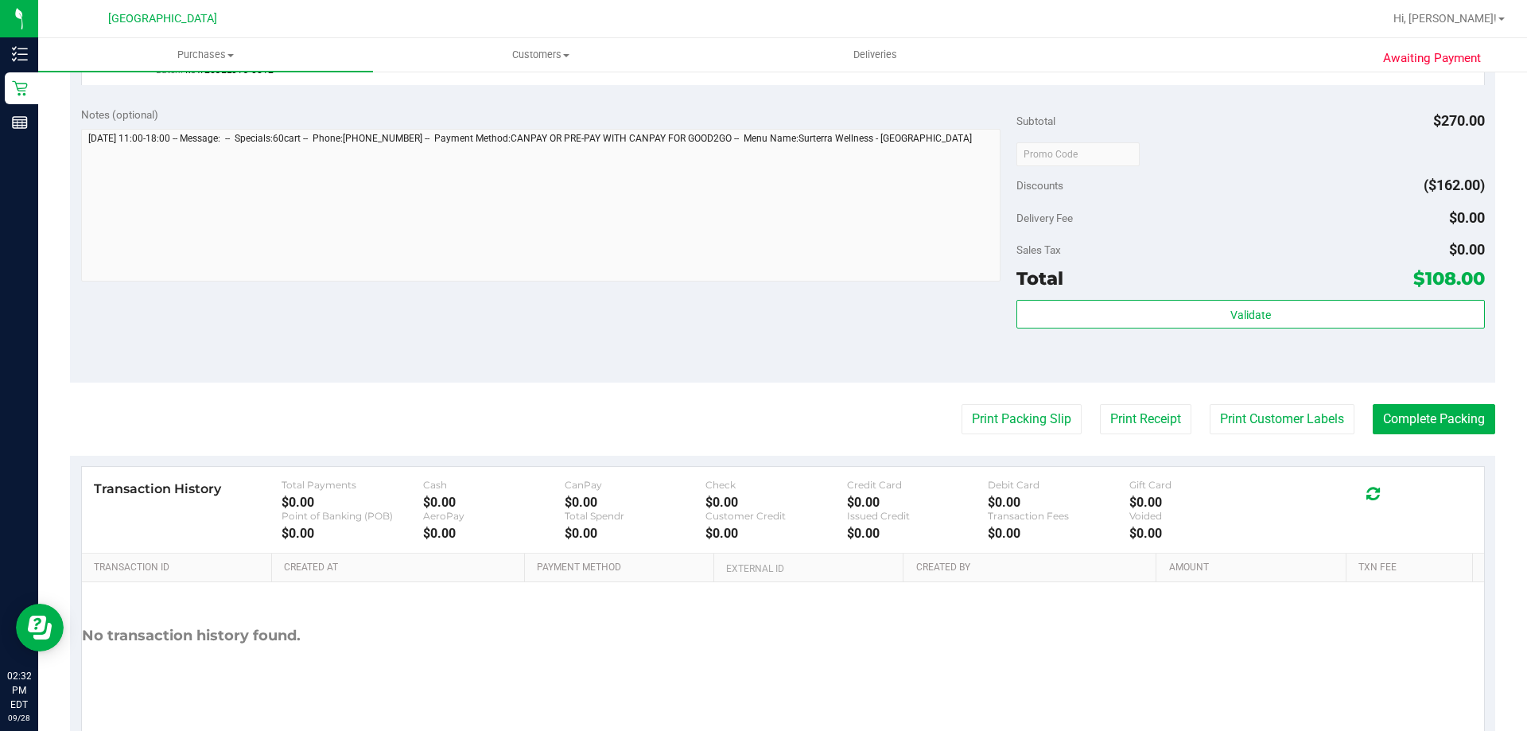
scroll to position [754, 0]
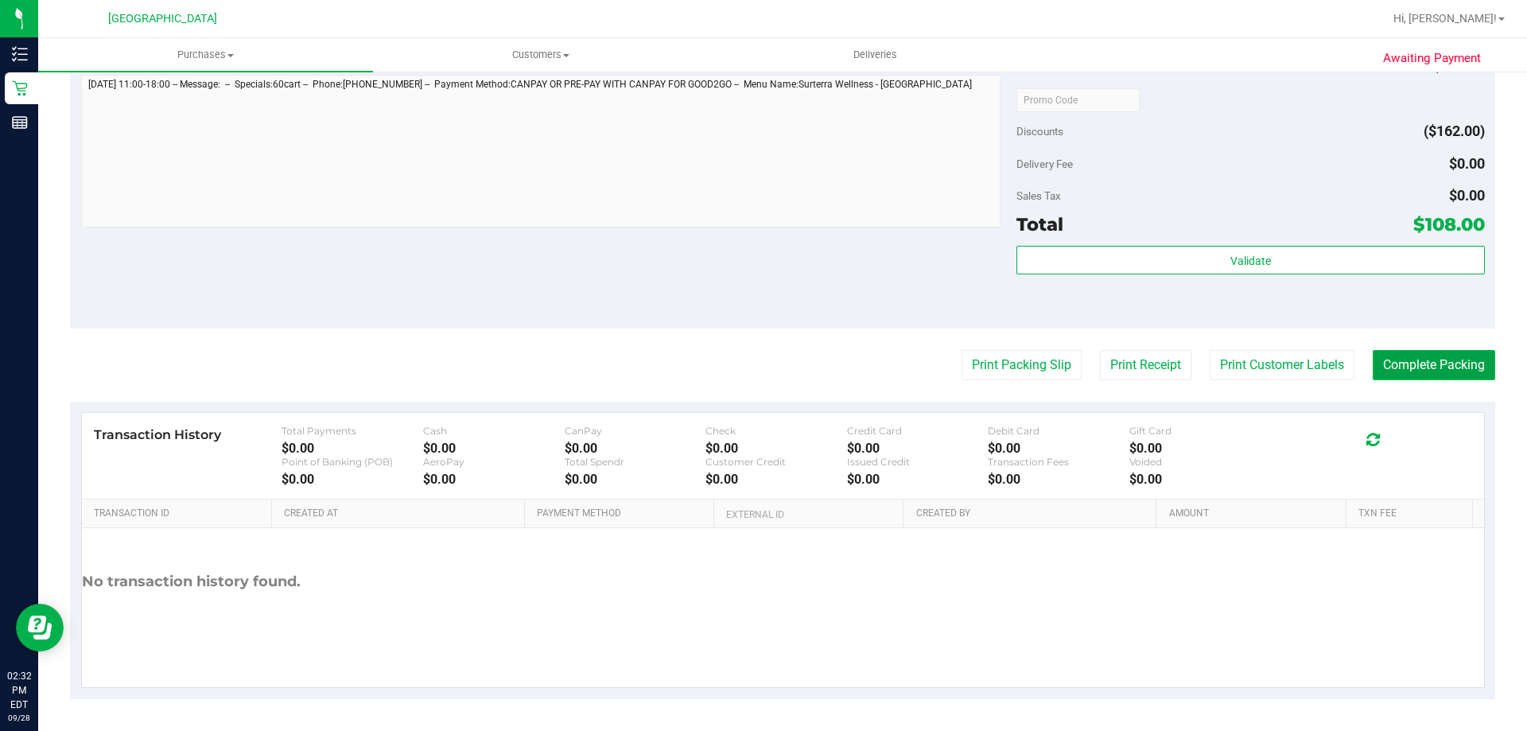
click at [1448, 364] on button "Complete Packing" at bounding box center [1434, 365] width 122 height 30
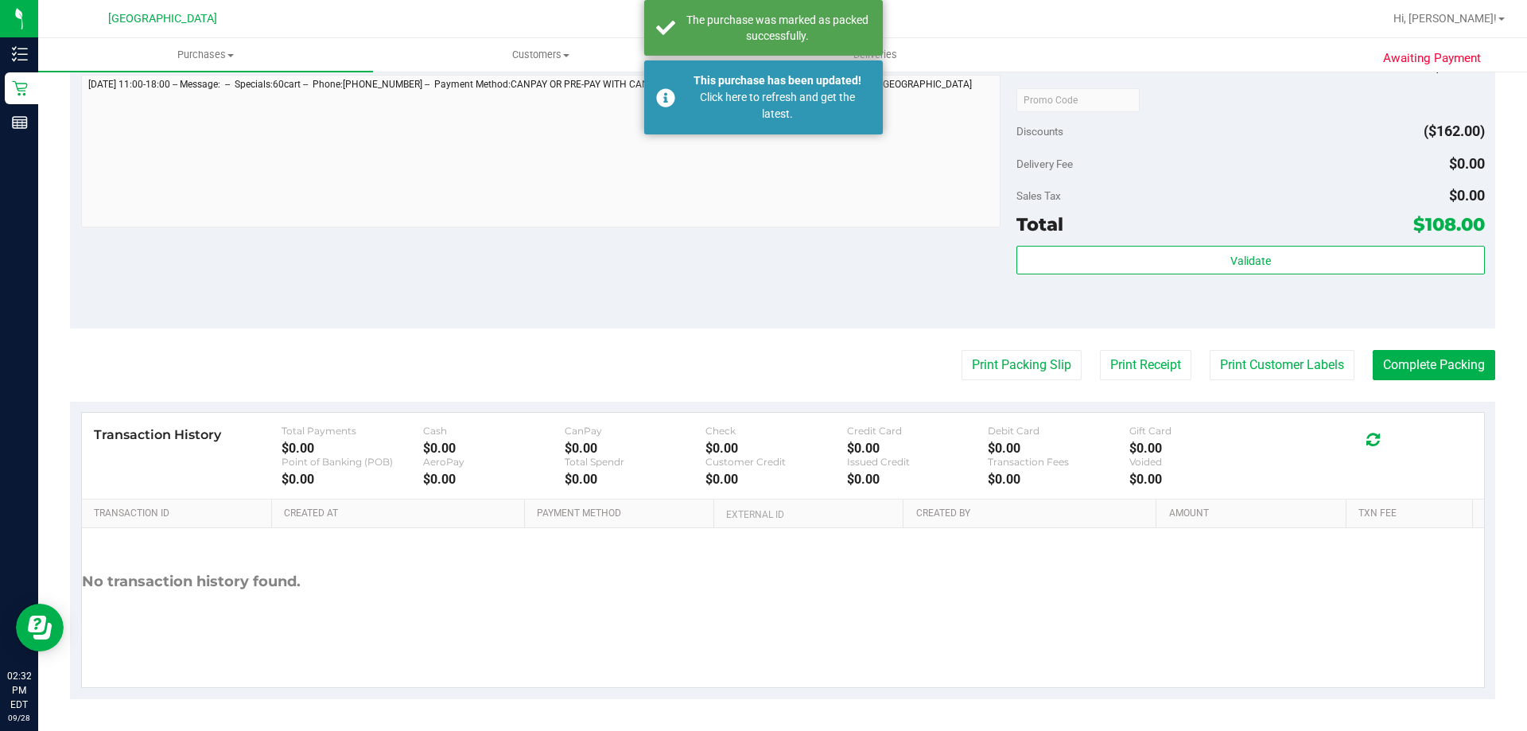
click at [845, 249] on div "Notes (optional) Subtotal $270.00 Discounts ($162.00) Delivery Fee $0.00 Sales …" at bounding box center [782, 185] width 1425 height 286
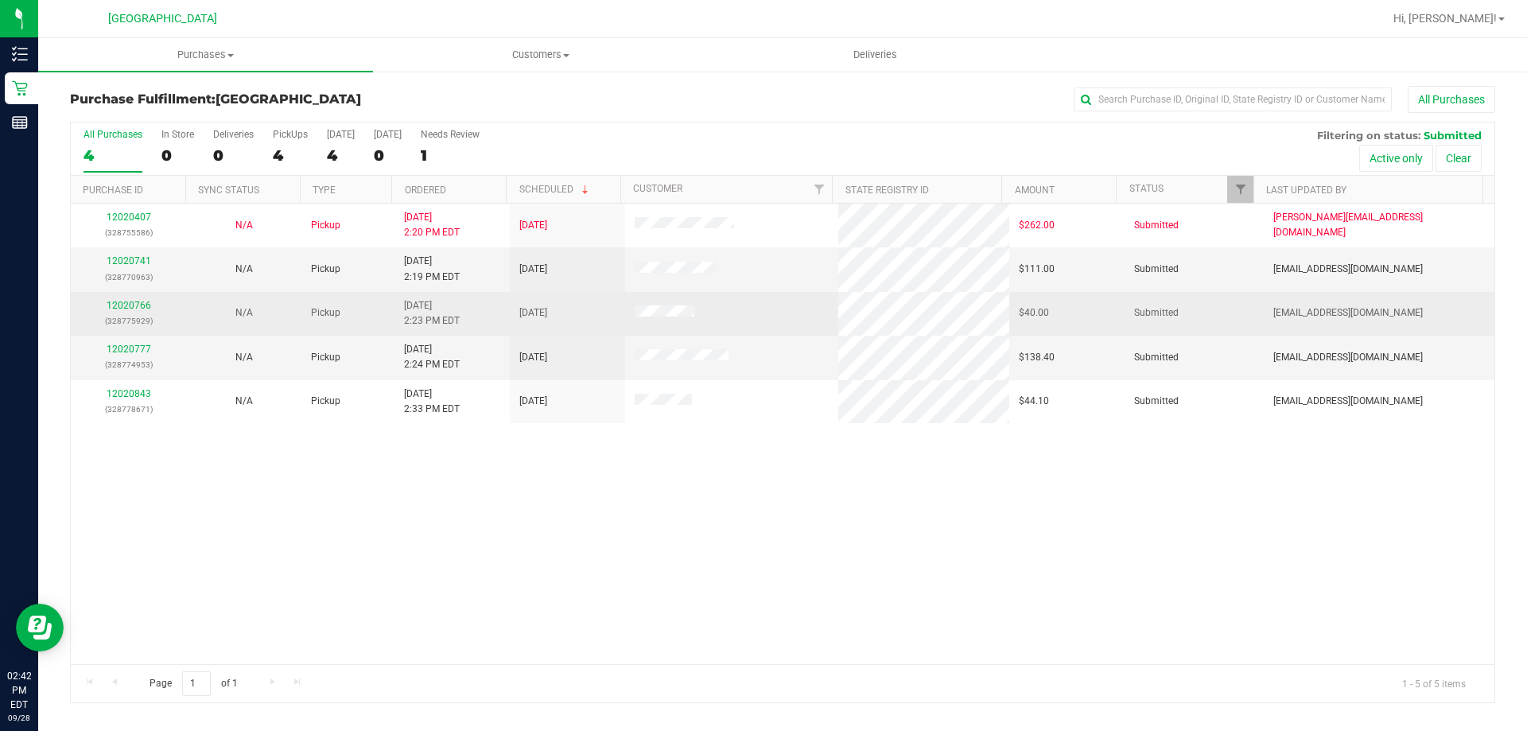
click at [106, 300] on div "12020766 (328775929)" at bounding box center [128, 313] width 96 height 30
click at [115, 306] on link "12020766" at bounding box center [129, 305] width 45 height 11
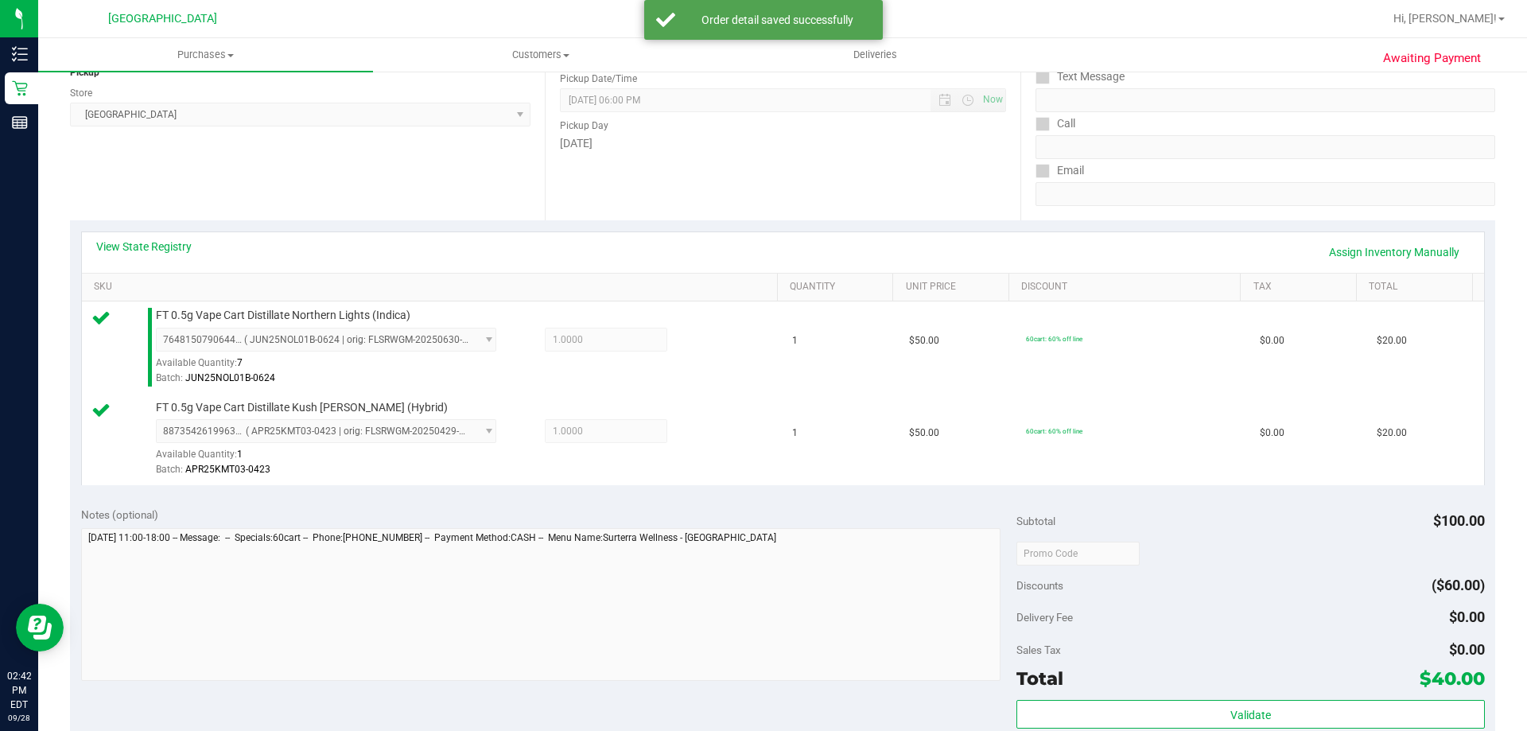
scroll to position [477, 0]
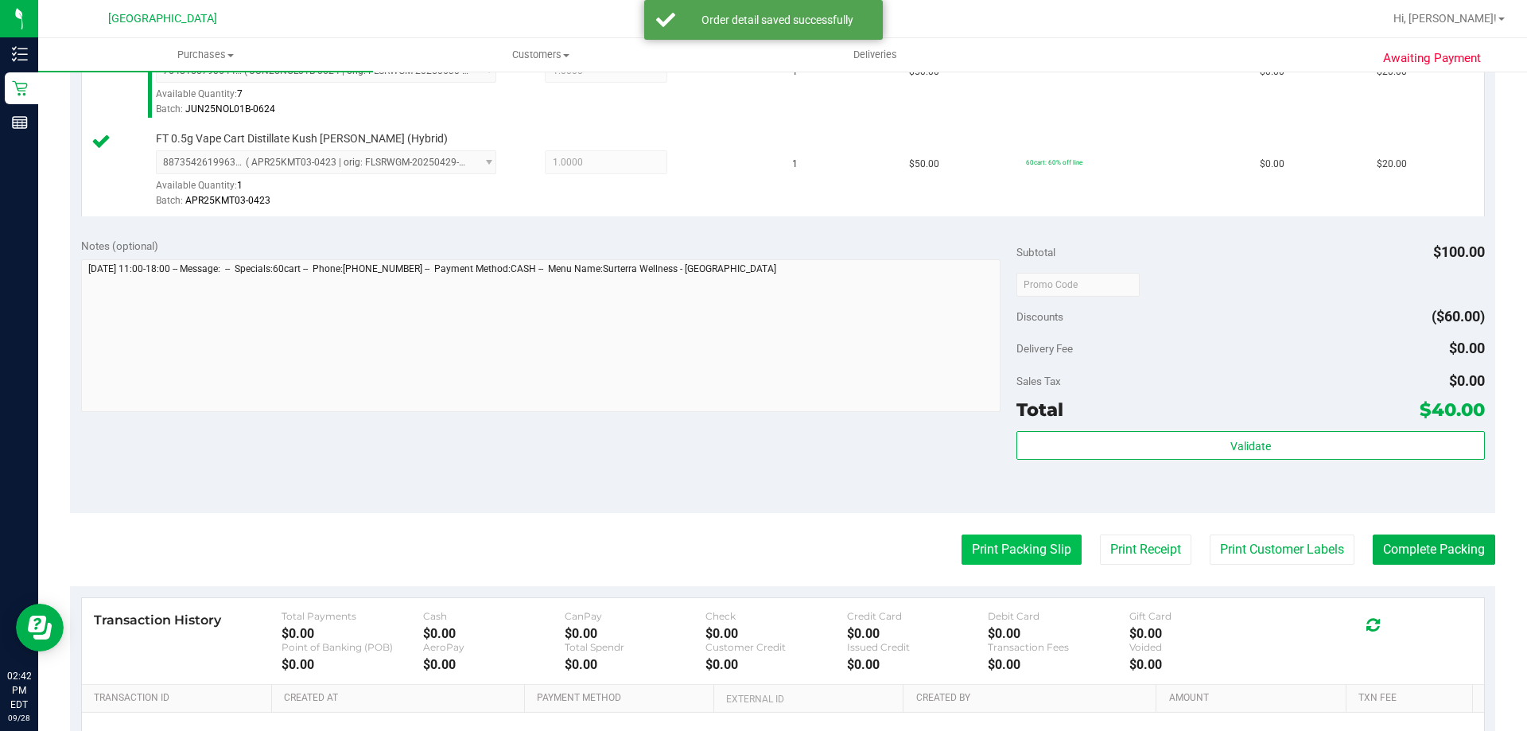
click at [1038, 551] on button "Print Packing Slip" at bounding box center [1022, 550] width 120 height 30
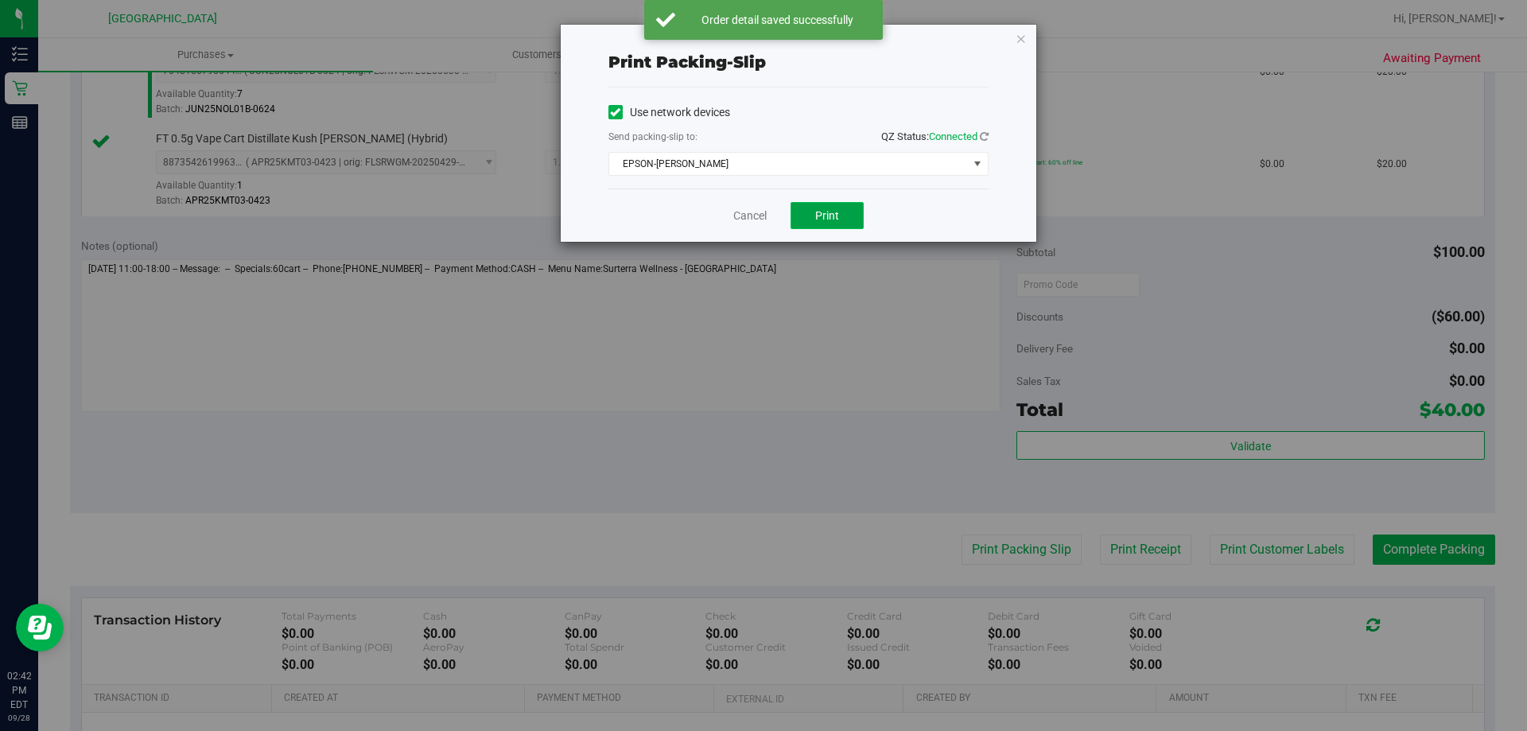
click at [829, 211] on span "Print" at bounding box center [827, 215] width 24 height 13
click at [760, 211] on link "Cancel" at bounding box center [749, 216] width 33 height 17
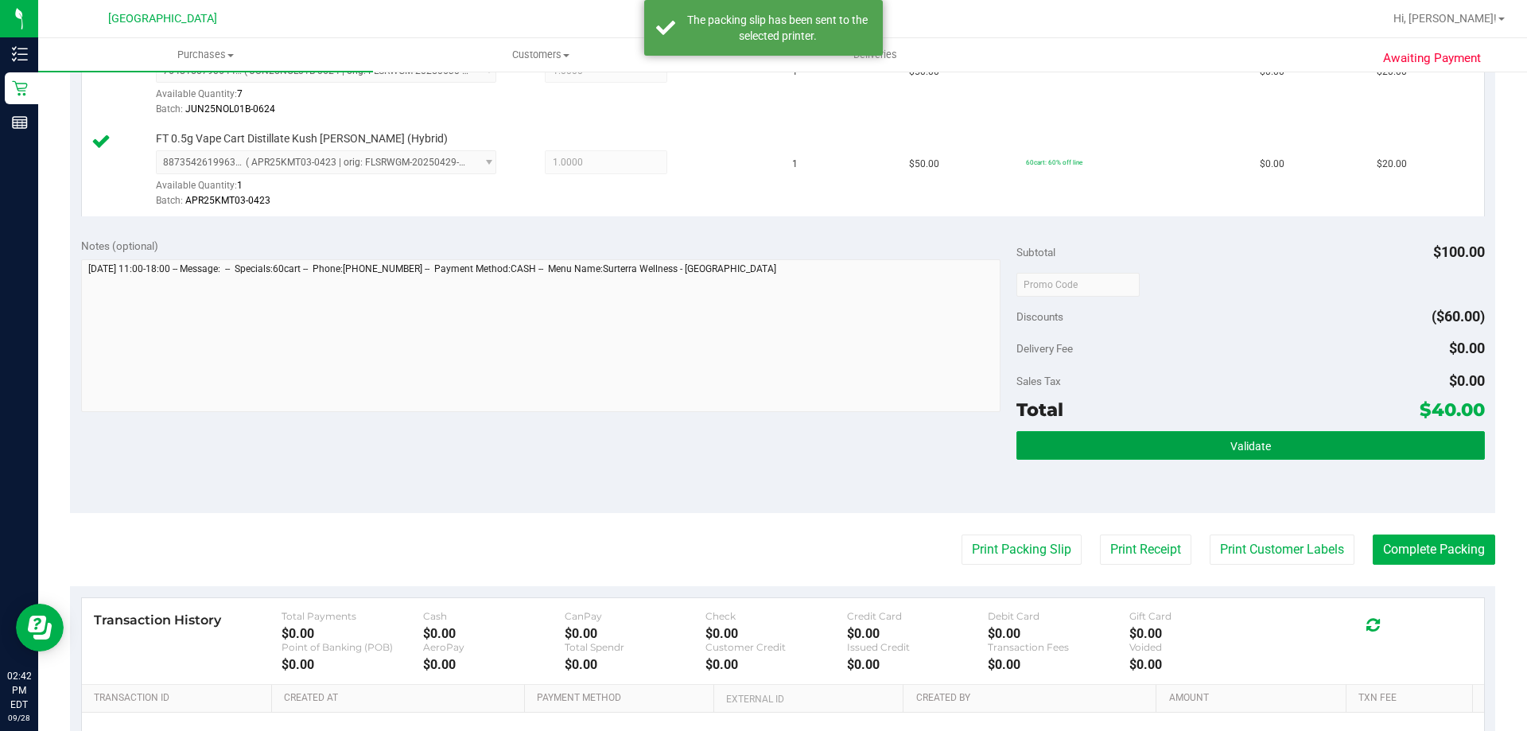
click at [1190, 430] on div "Subtotal $100.00 Discounts ($60.00) Delivery Fee $0.00 Sales Tax $0.00 Total $4…" at bounding box center [1251, 370] width 468 height 265
click at [1344, 448] on button "Validate" at bounding box center [1251, 445] width 468 height 29
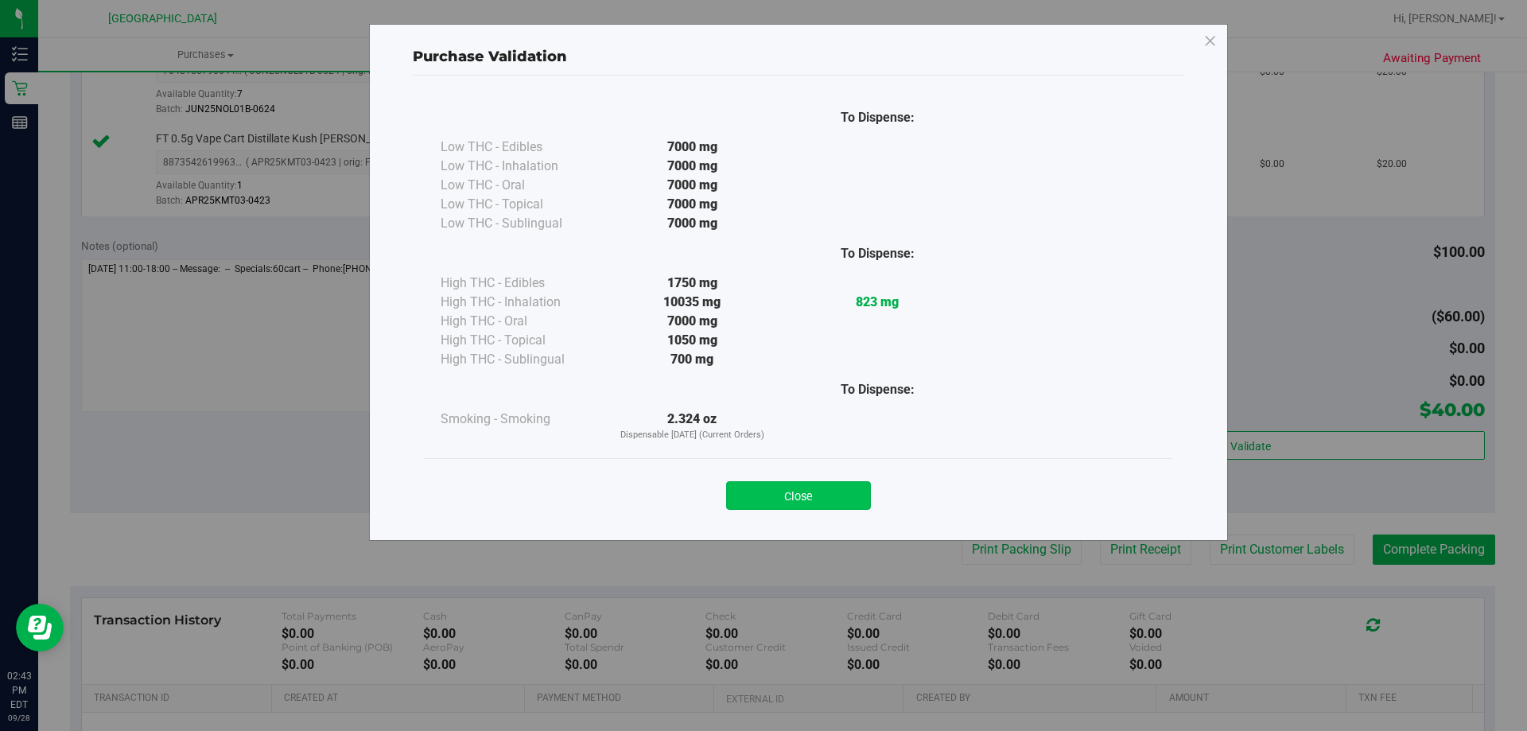
click at [822, 501] on button "Close" at bounding box center [798, 495] width 145 height 29
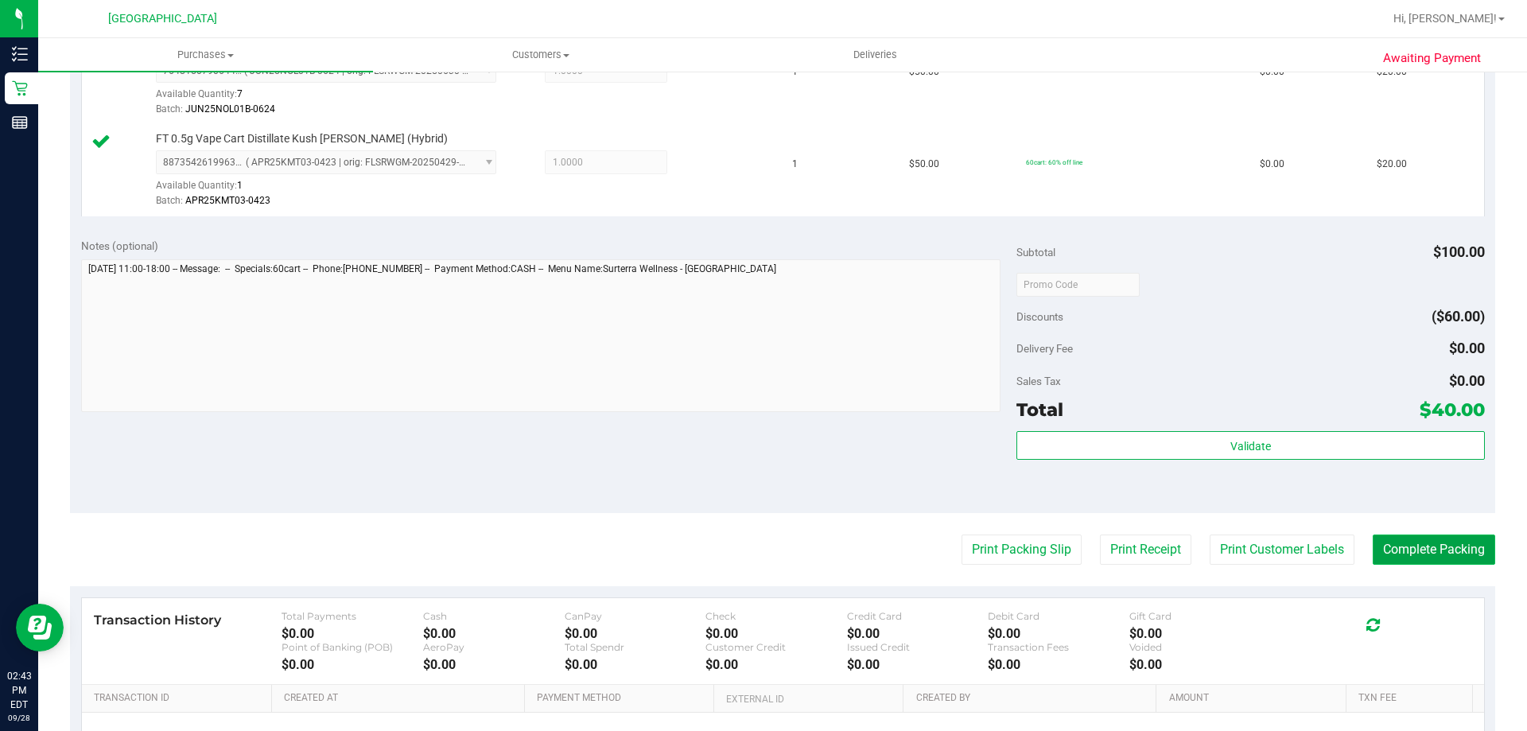
click at [1448, 550] on button "Complete Packing" at bounding box center [1434, 550] width 122 height 30
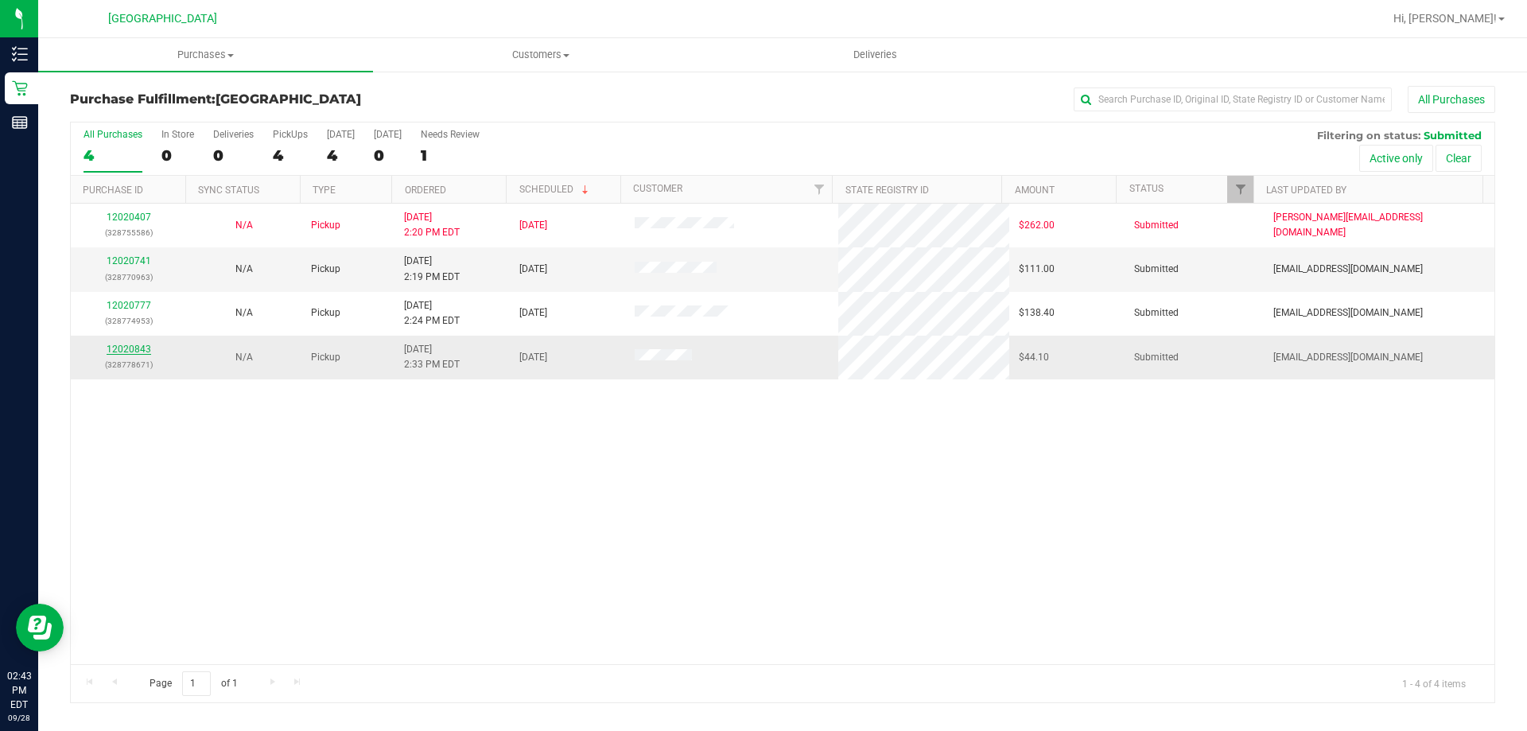
click at [117, 345] on link "12020843" at bounding box center [129, 349] width 45 height 11
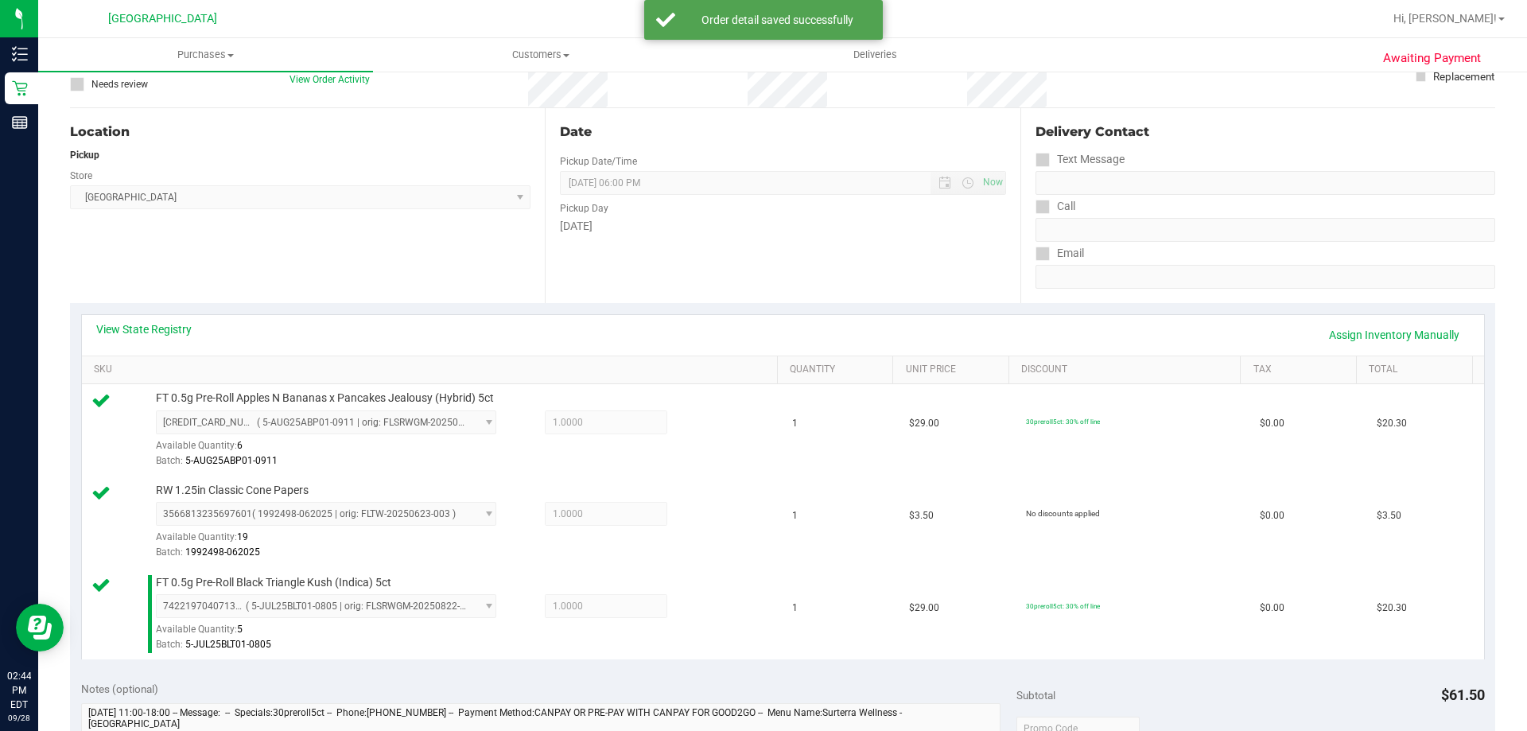
scroll to position [557, 0]
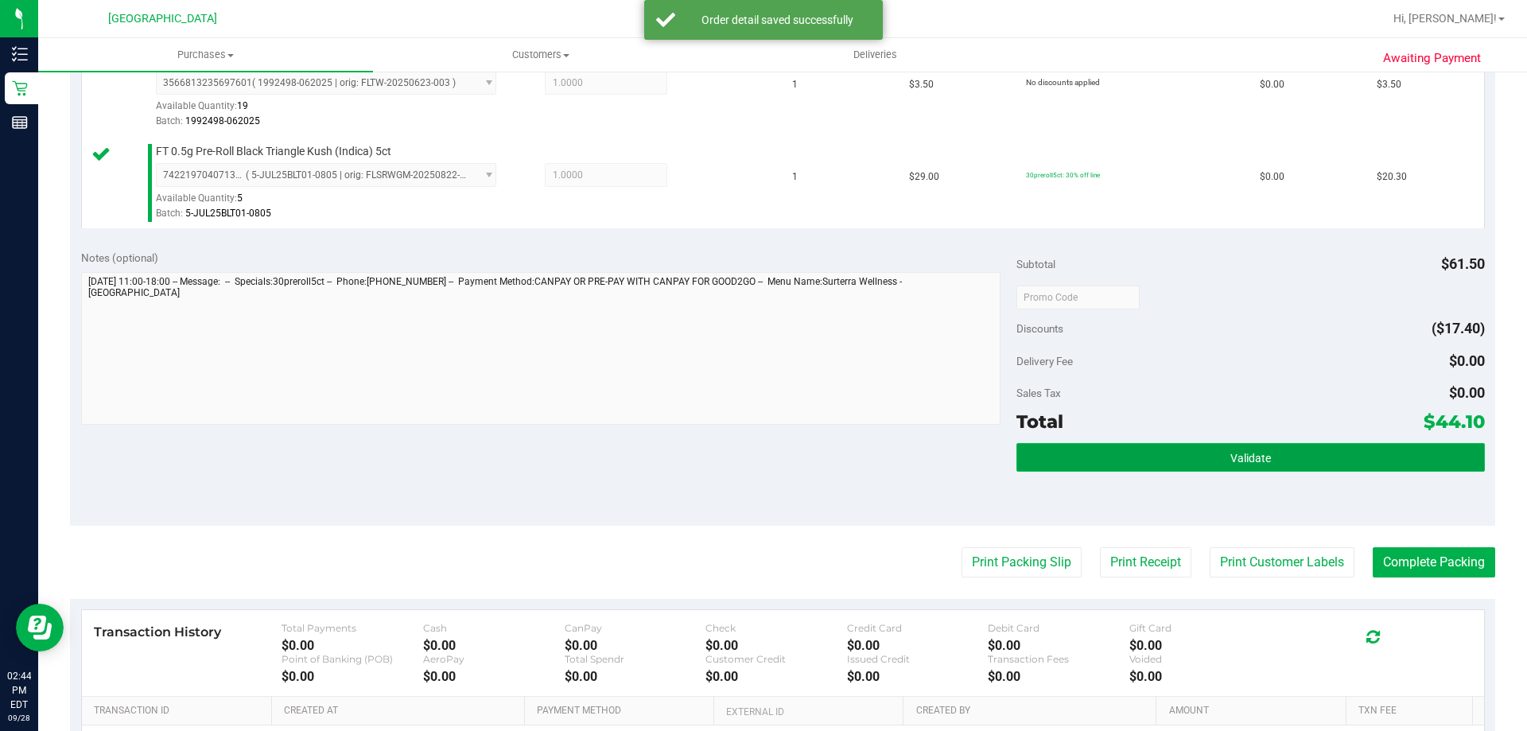
click at [1105, 461] on button "Validate" at bounding box center [1251, 457] width 468 height 29
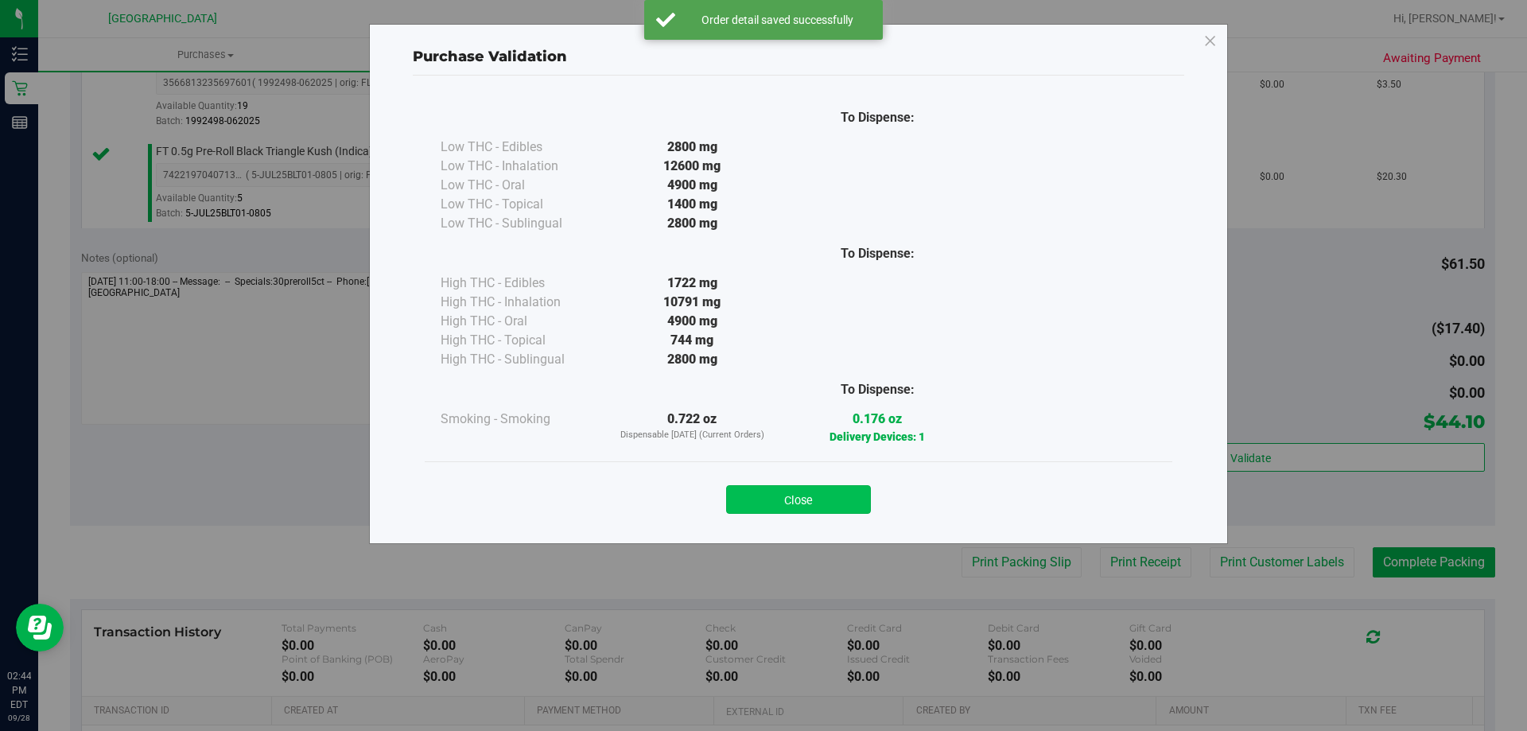
click at [800, 505] on button "Close" at bounding box center [798, 499] width 145 height 29
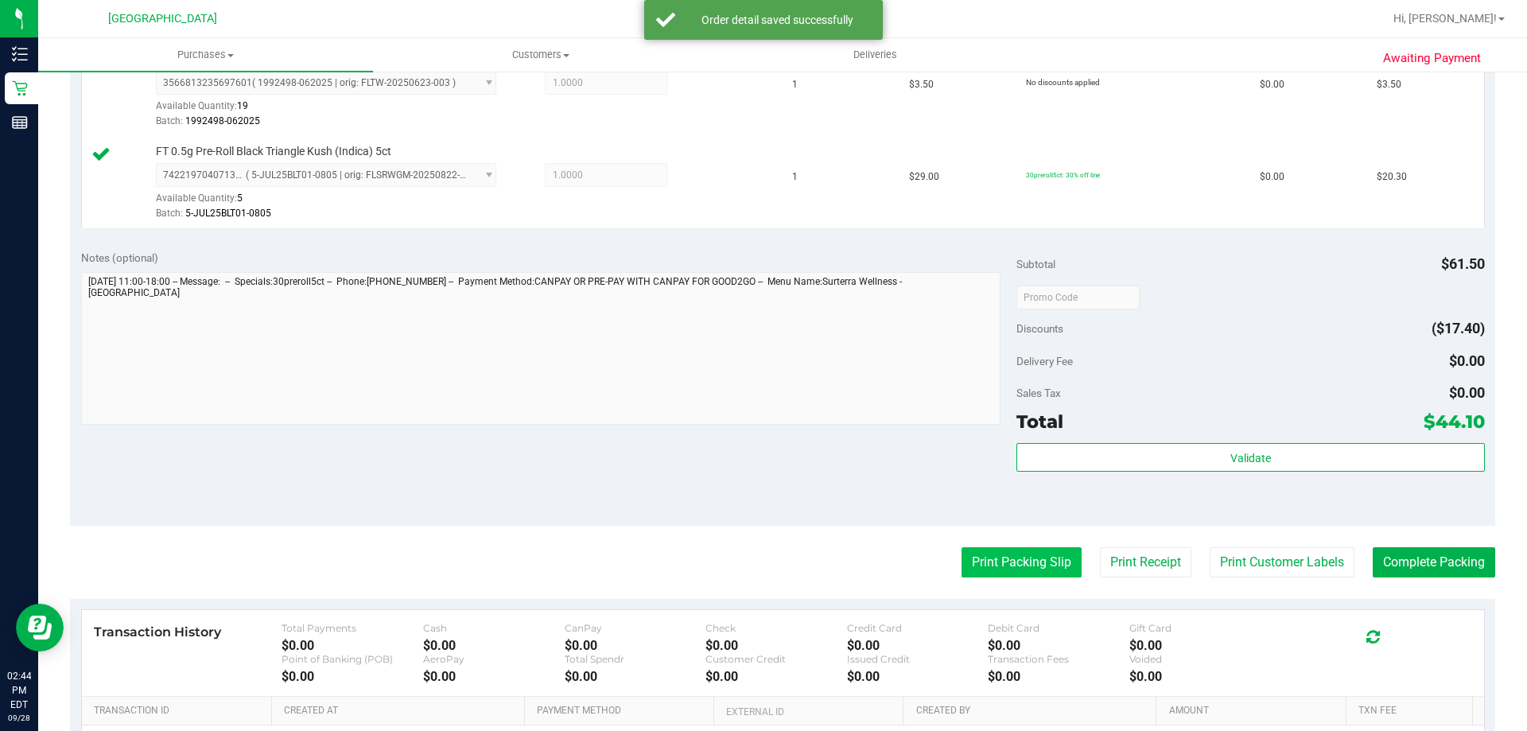
click at [1032, 569] on button "Print Packing Slip" at bounding box center [1022, 562] width 120 height 30
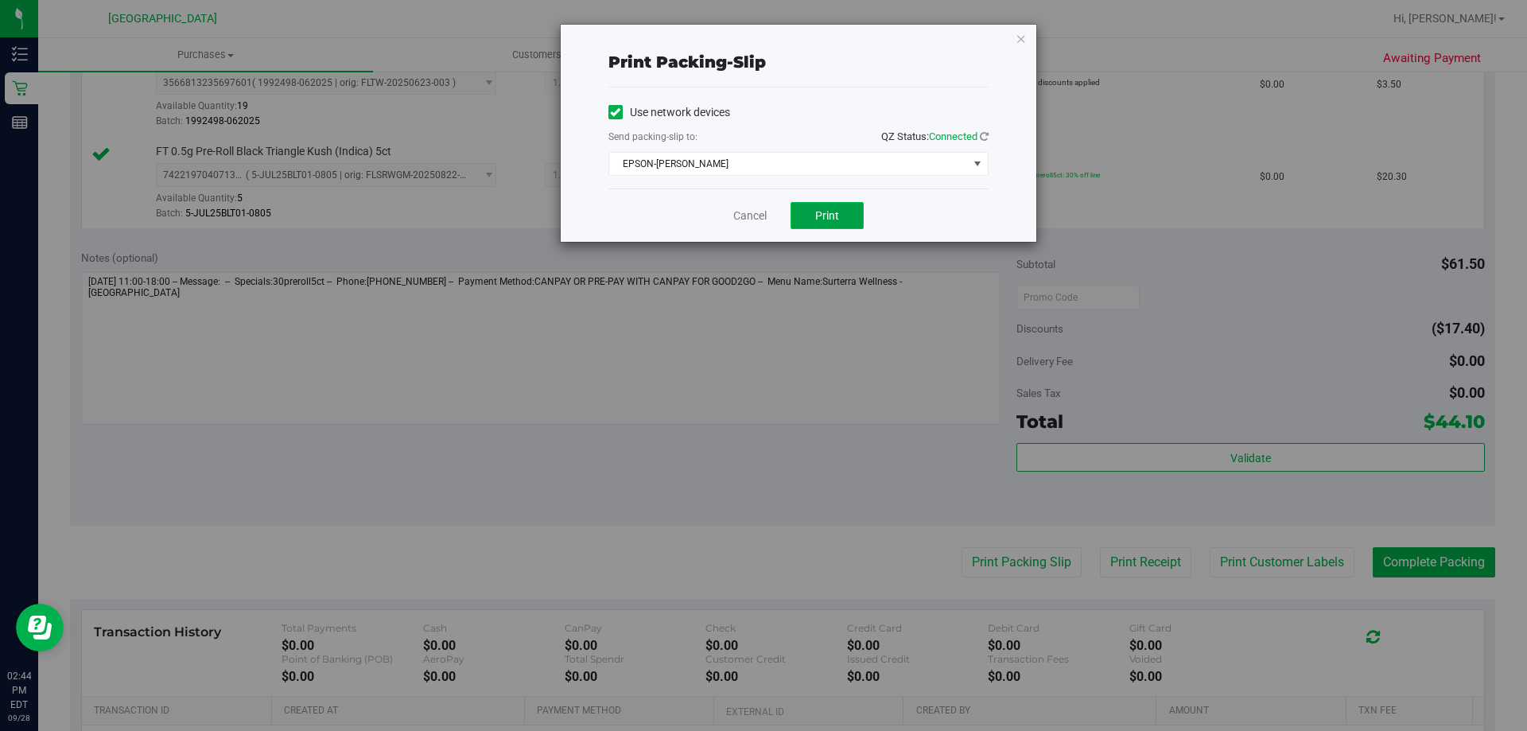
click at [832, 216] on span "Print" at bounding box center [827, 215] width 24 height 13
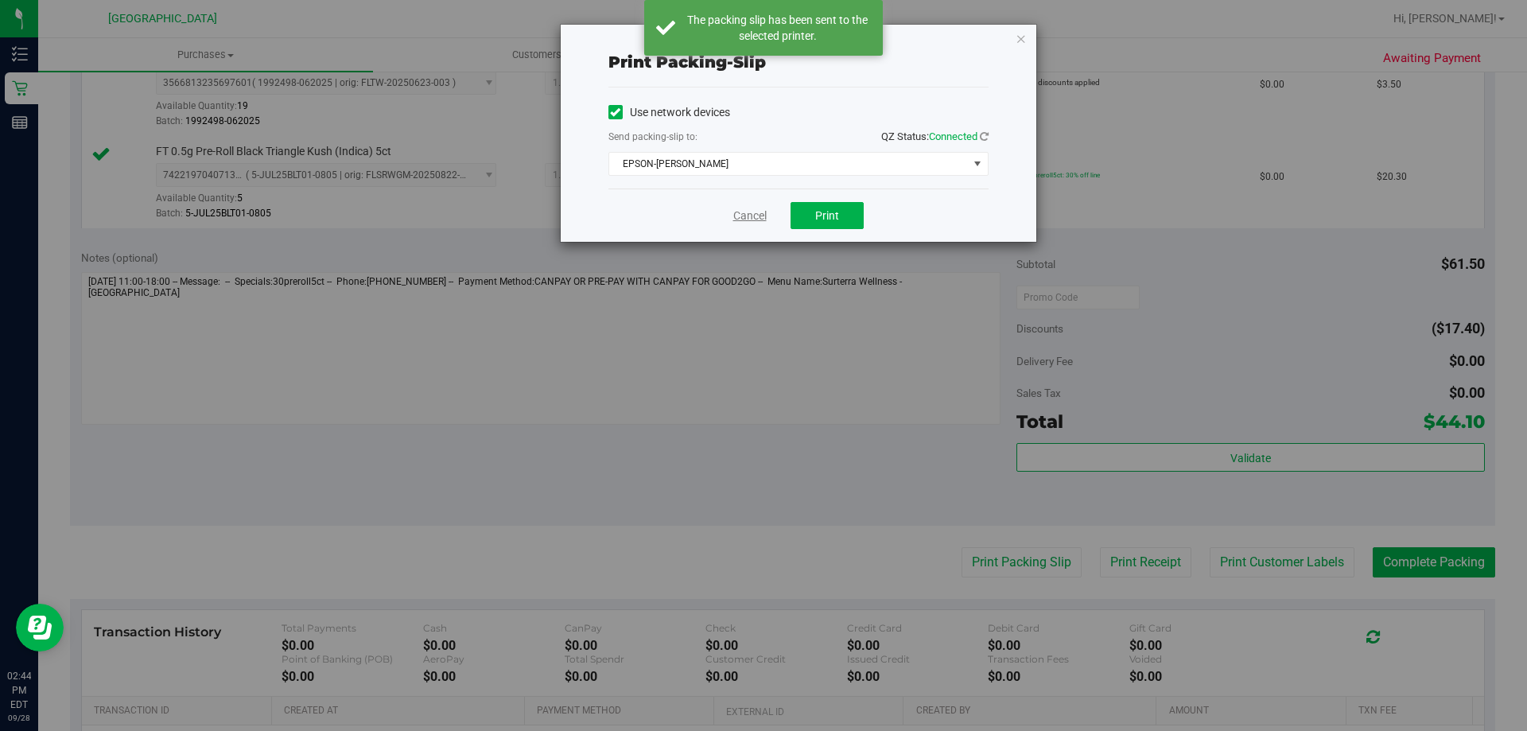
click at [745, 218] on link "Cancel" at bounding box center [749, 216] width 33 height 17
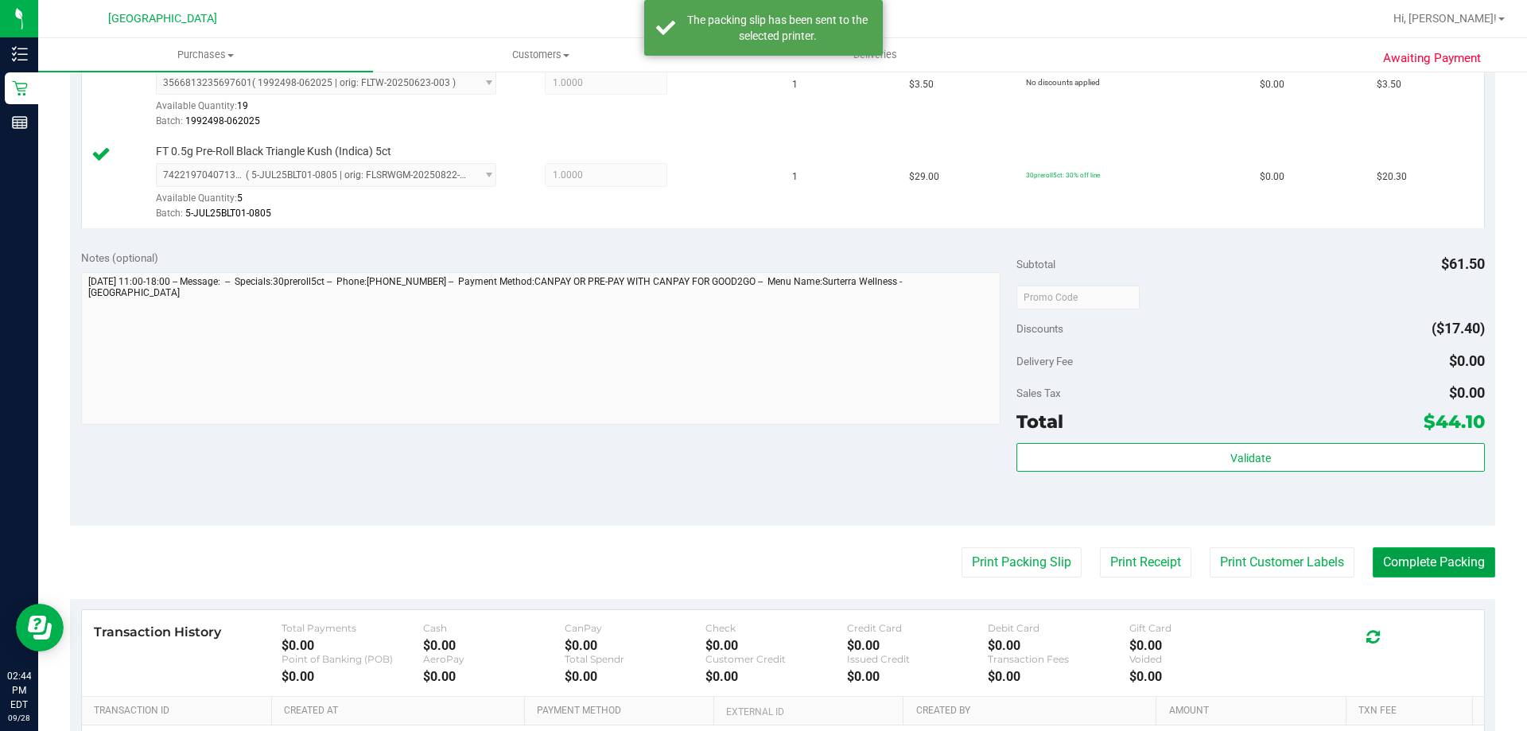
click at [1445, 547] on button "Complete Packing" at bounding box center [1434, 562] width 122 height 30
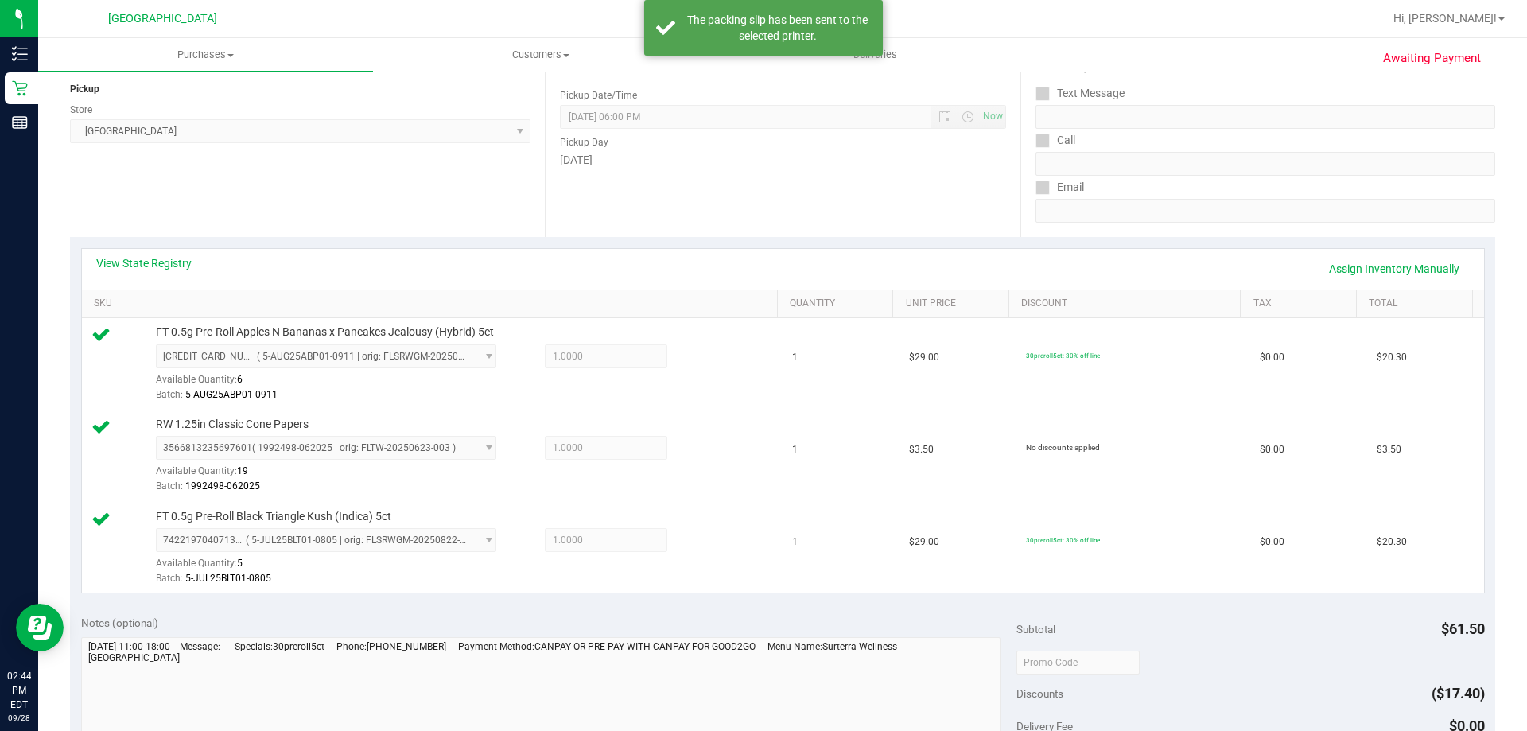
scroll to position [159, 0]
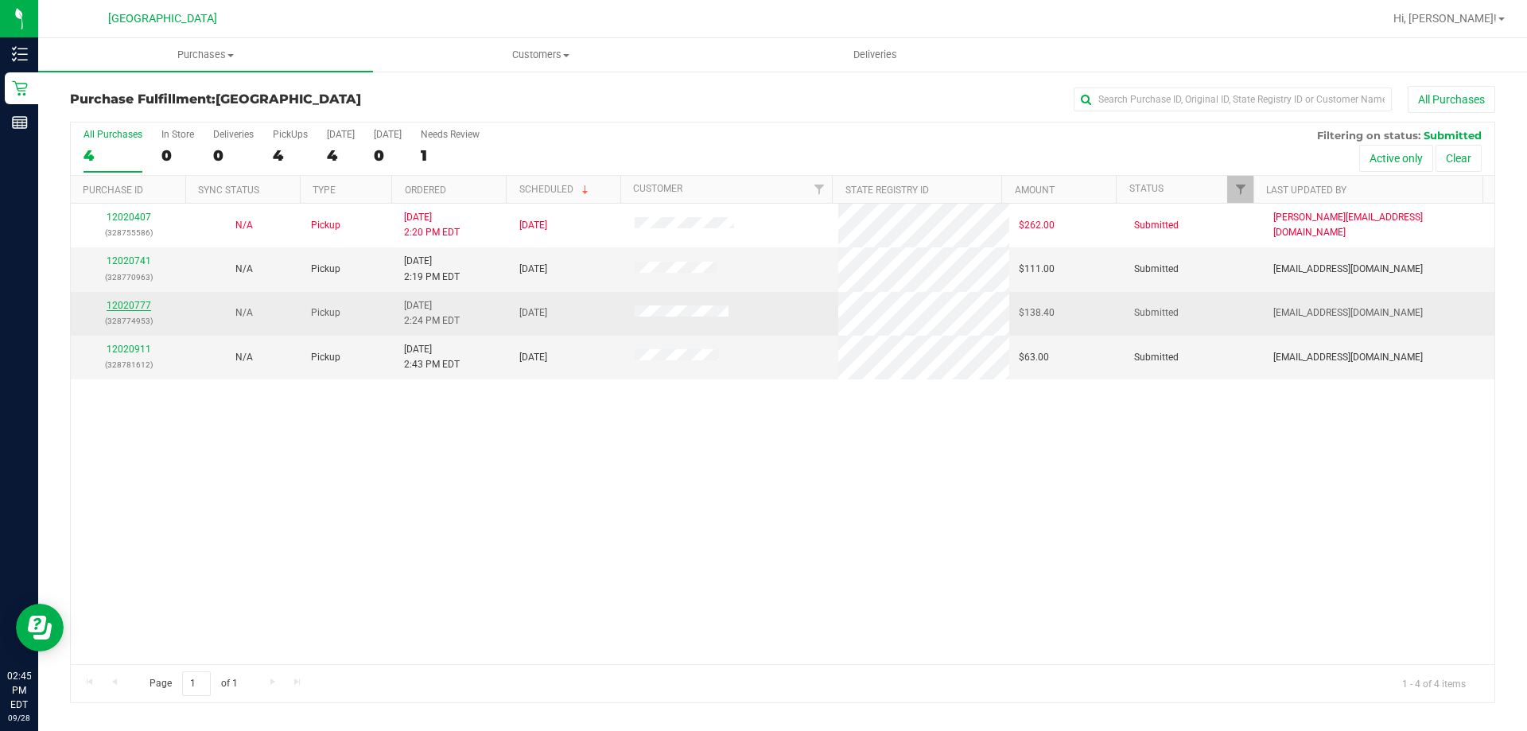
click at [134, 305] on link "12020777" at bounding box center [129, 305] width 45 height 11
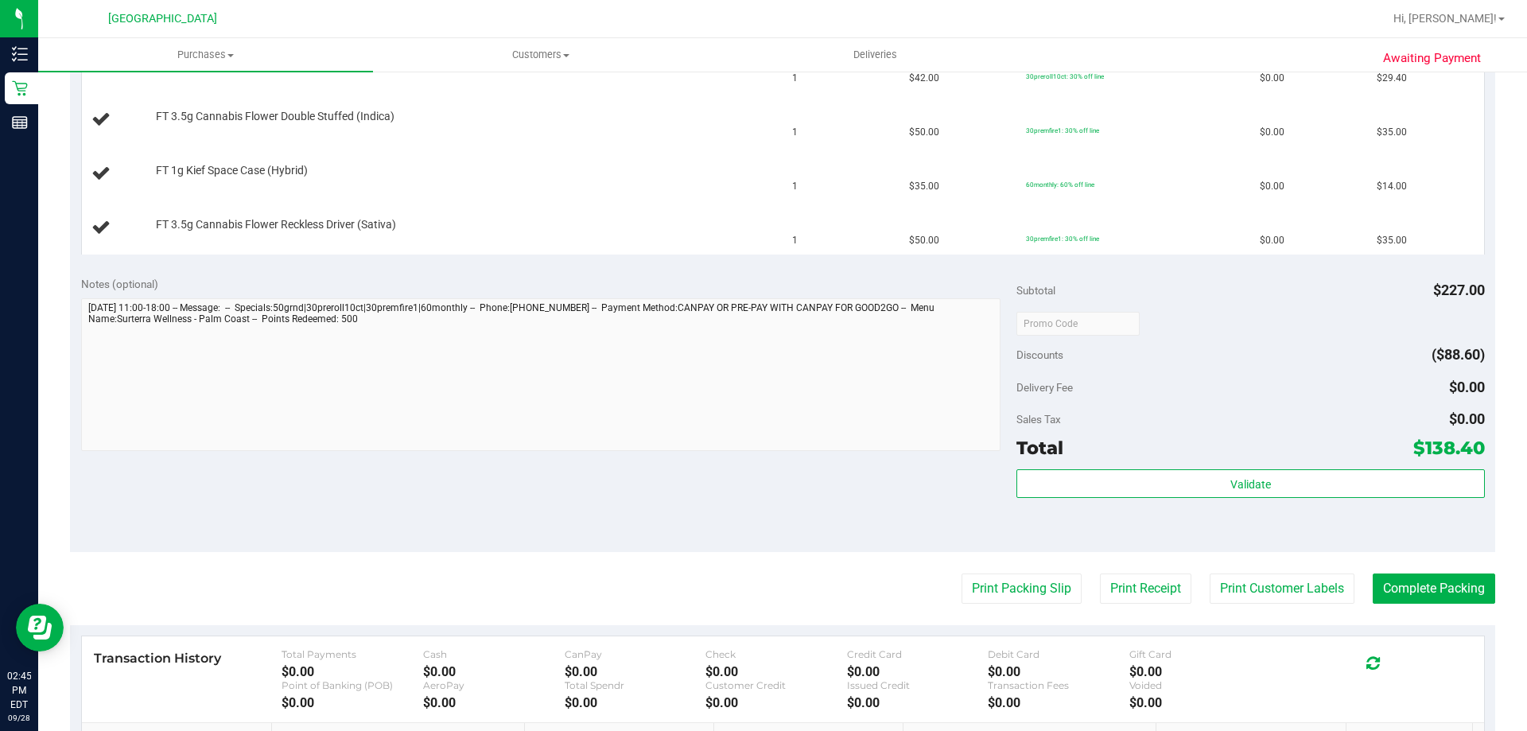
scroll to position [557, 0]
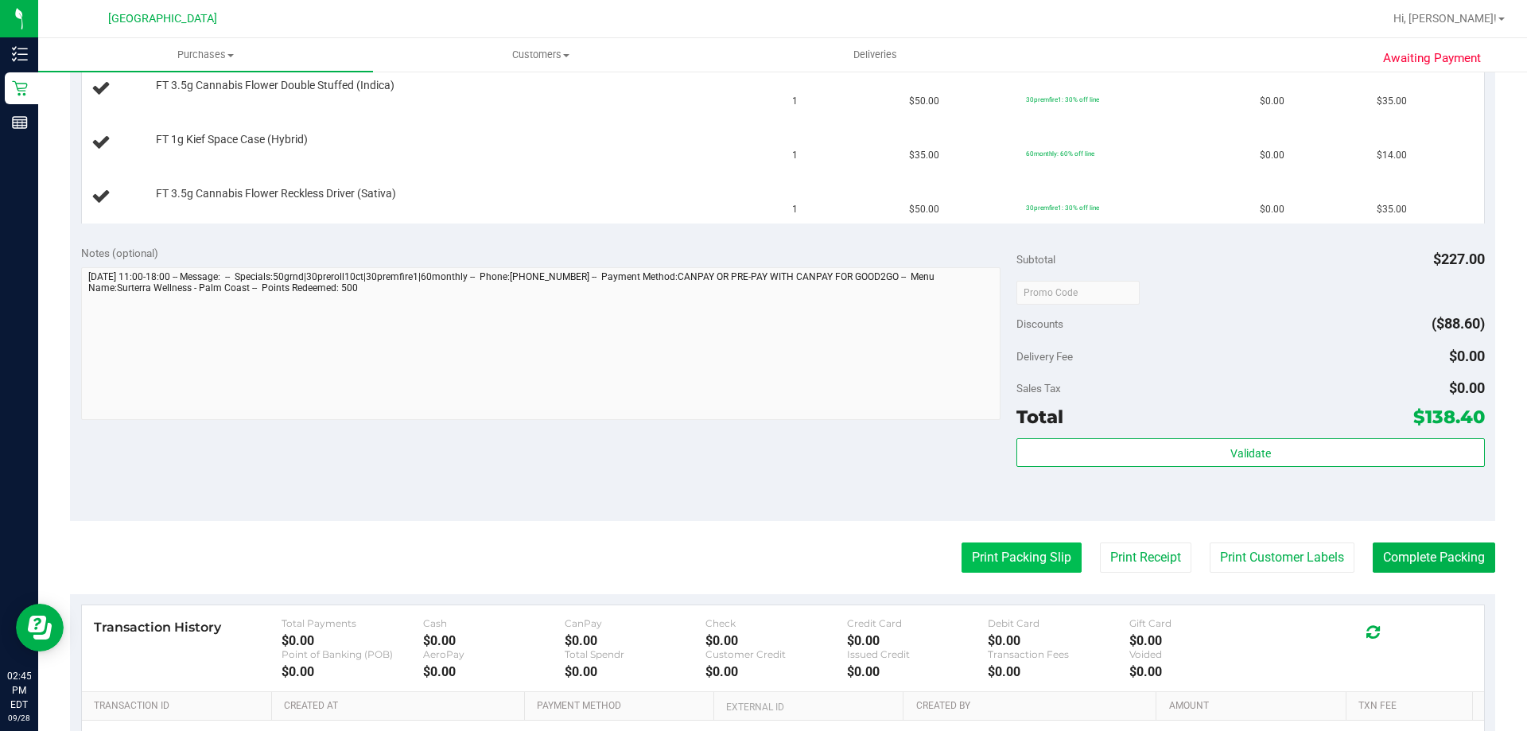
click at [995, 559] on button "Print Packing Slip" at bounding box center [1022, 557] width 120 height 30
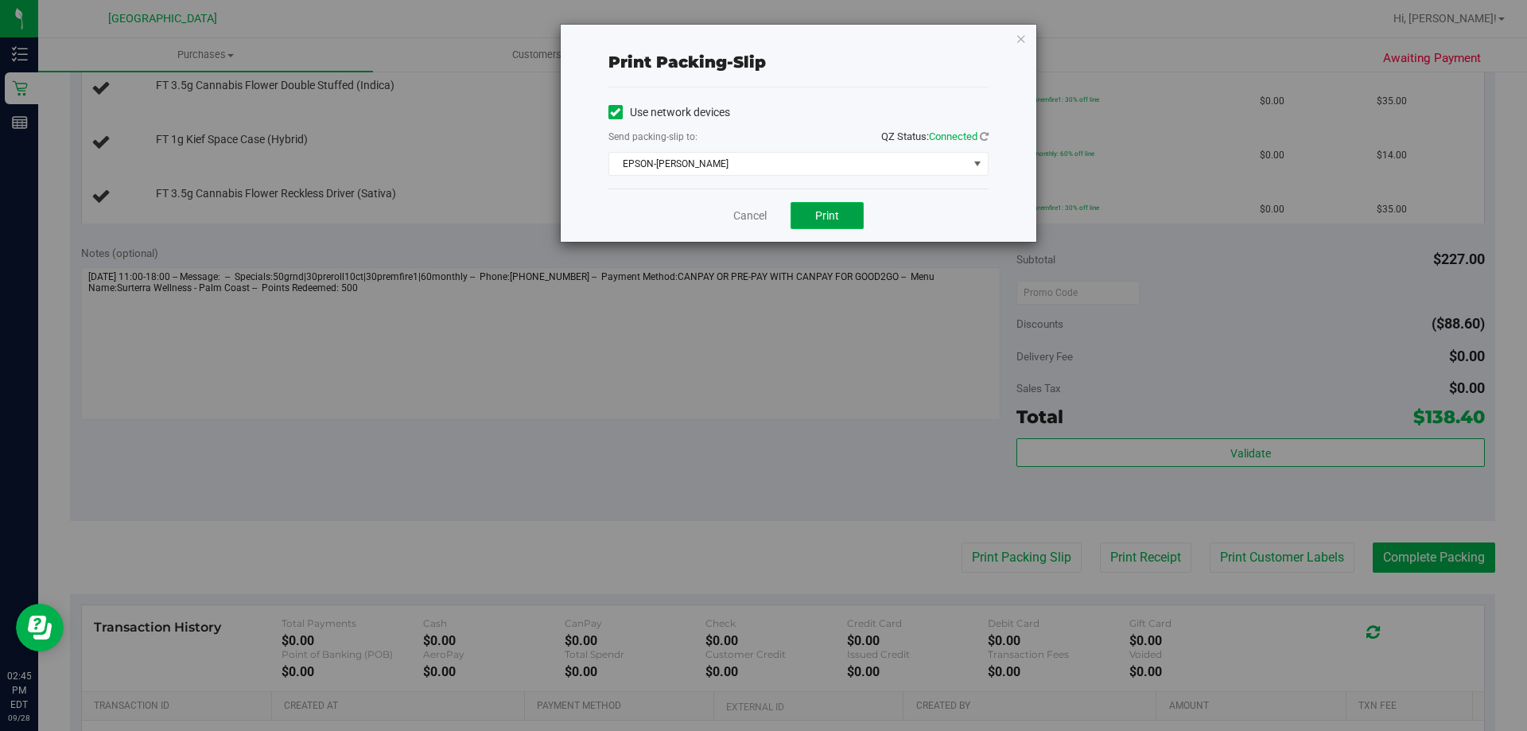
click at [813, 216] on button "Print" at bounding box center [827, 215] width 73 height 27
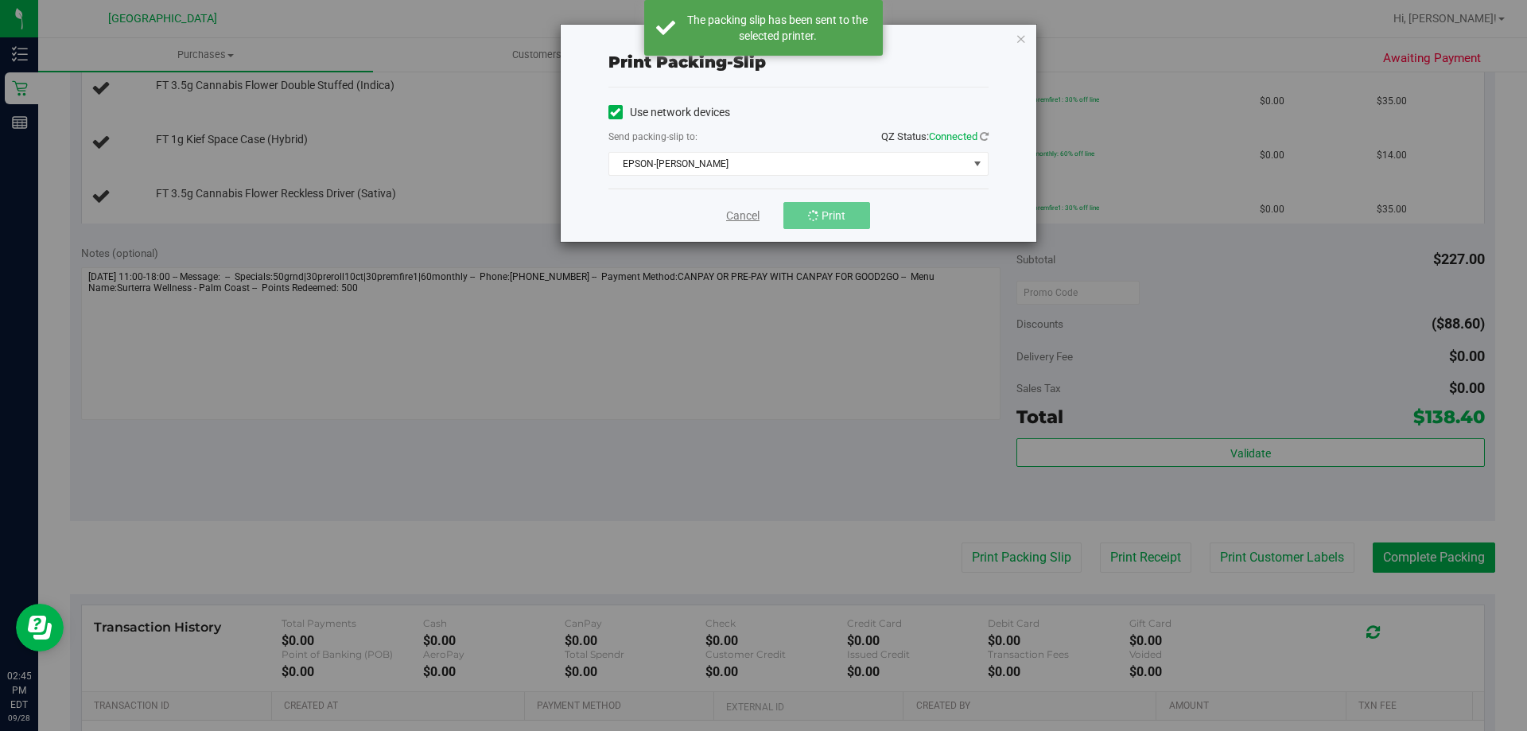
click at [741, 209] on link "Cancel" at bounding box center [742, 216] width 33 height 17
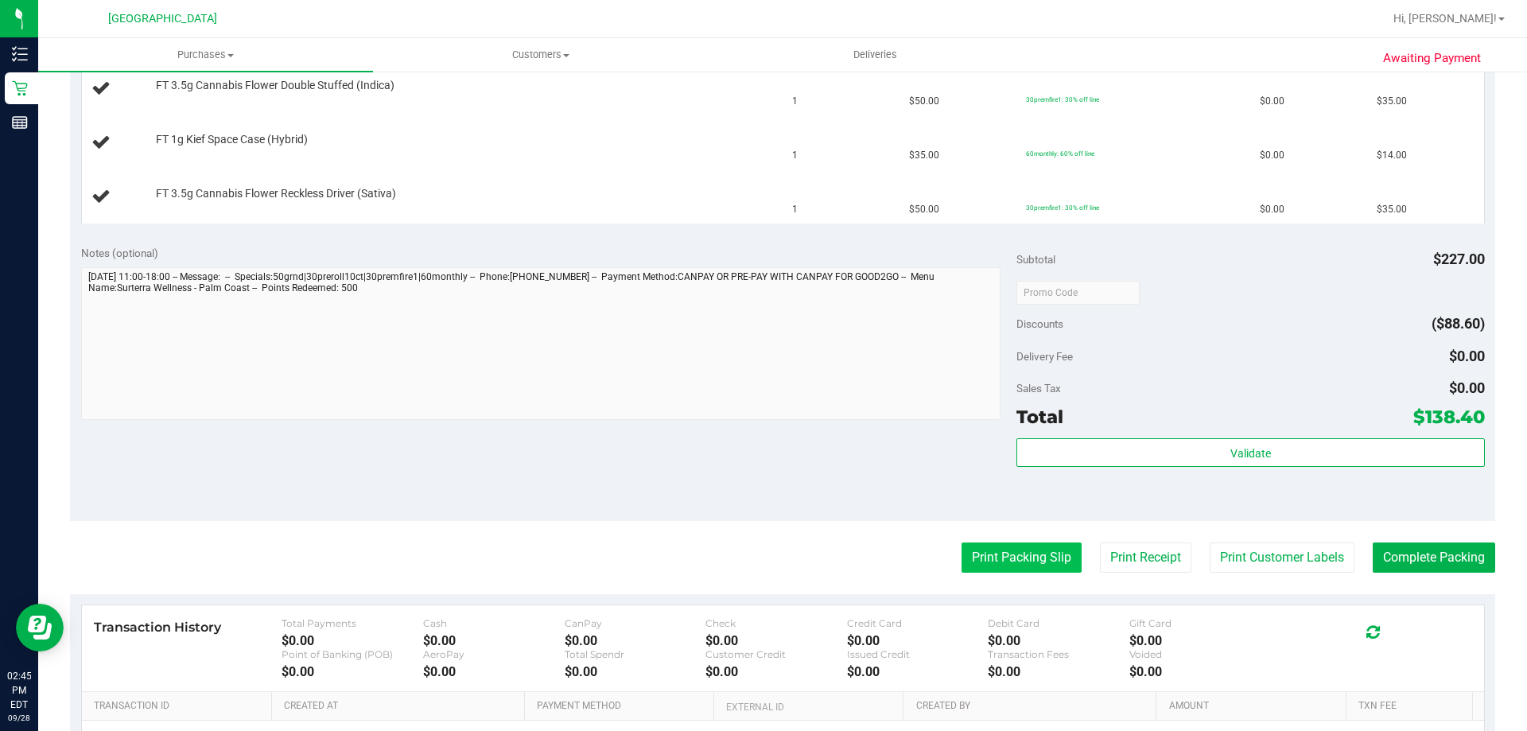
click at [998, 558] on button "Print Packing Slip" at bounding box center [1022, 557] width 120 height 30
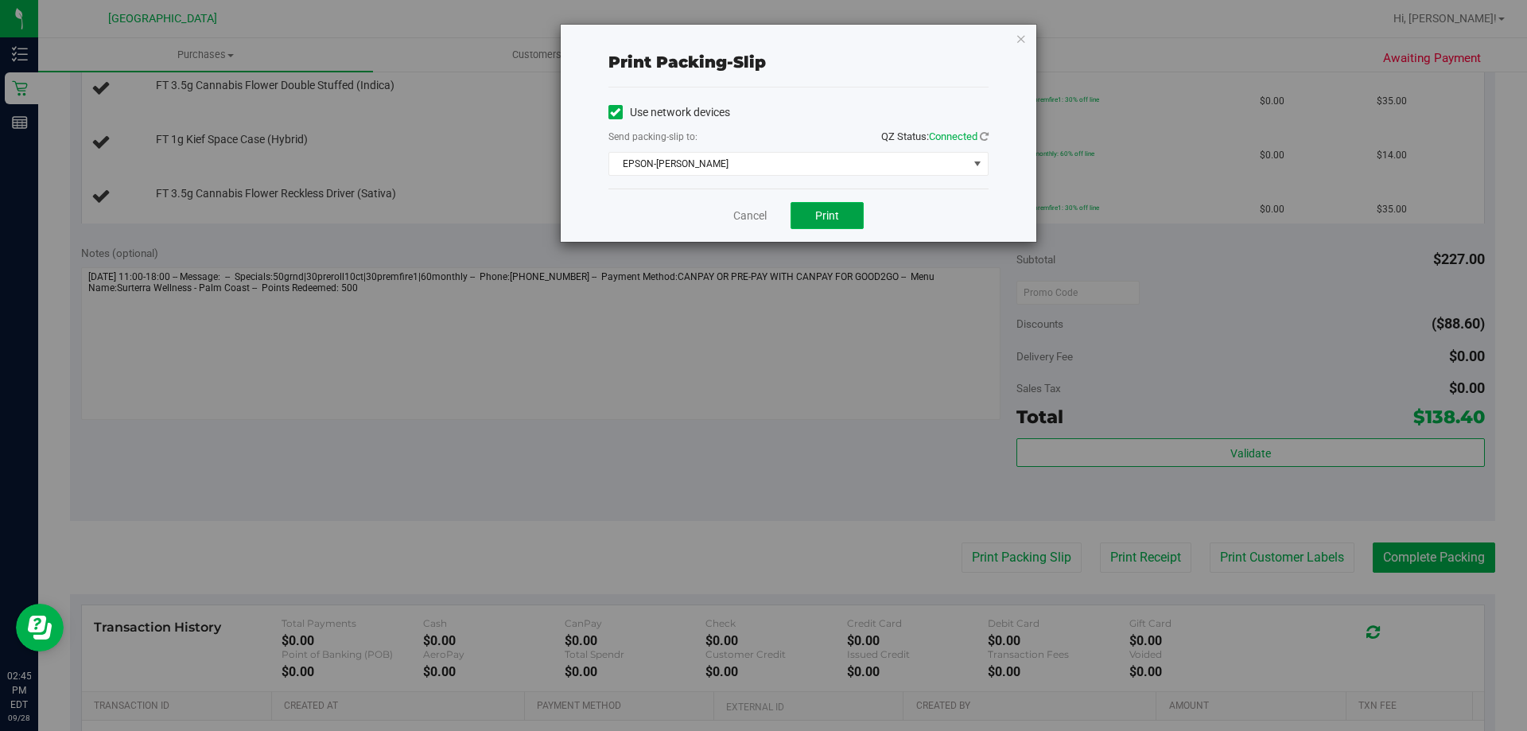
click at [836, 212] on span "Print" at bounding box center [827, 215] width 24 height 13
click at [739, 220] on link "Cancel" at bounding box center [749, 216] width 33 height 17
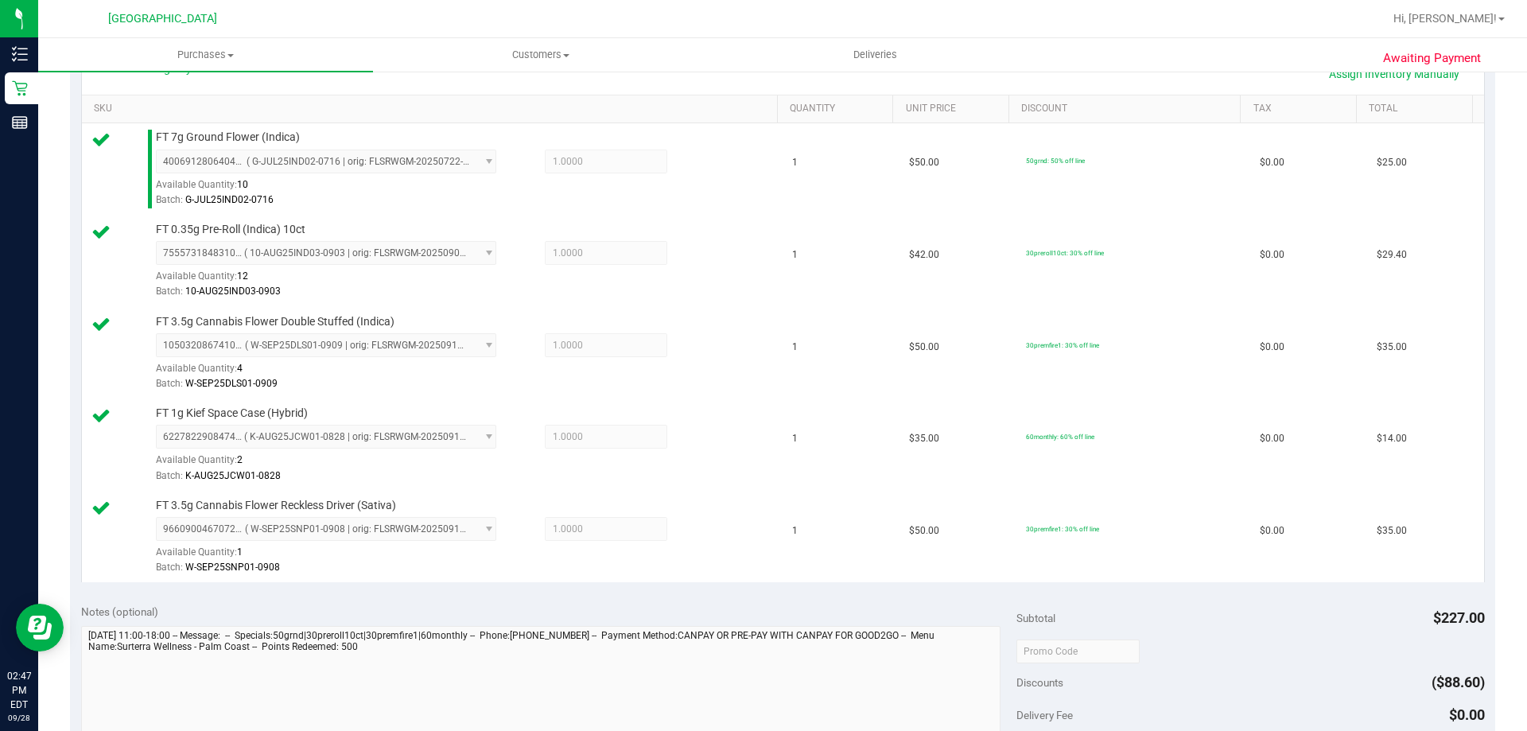
scroll to position [636, 0]
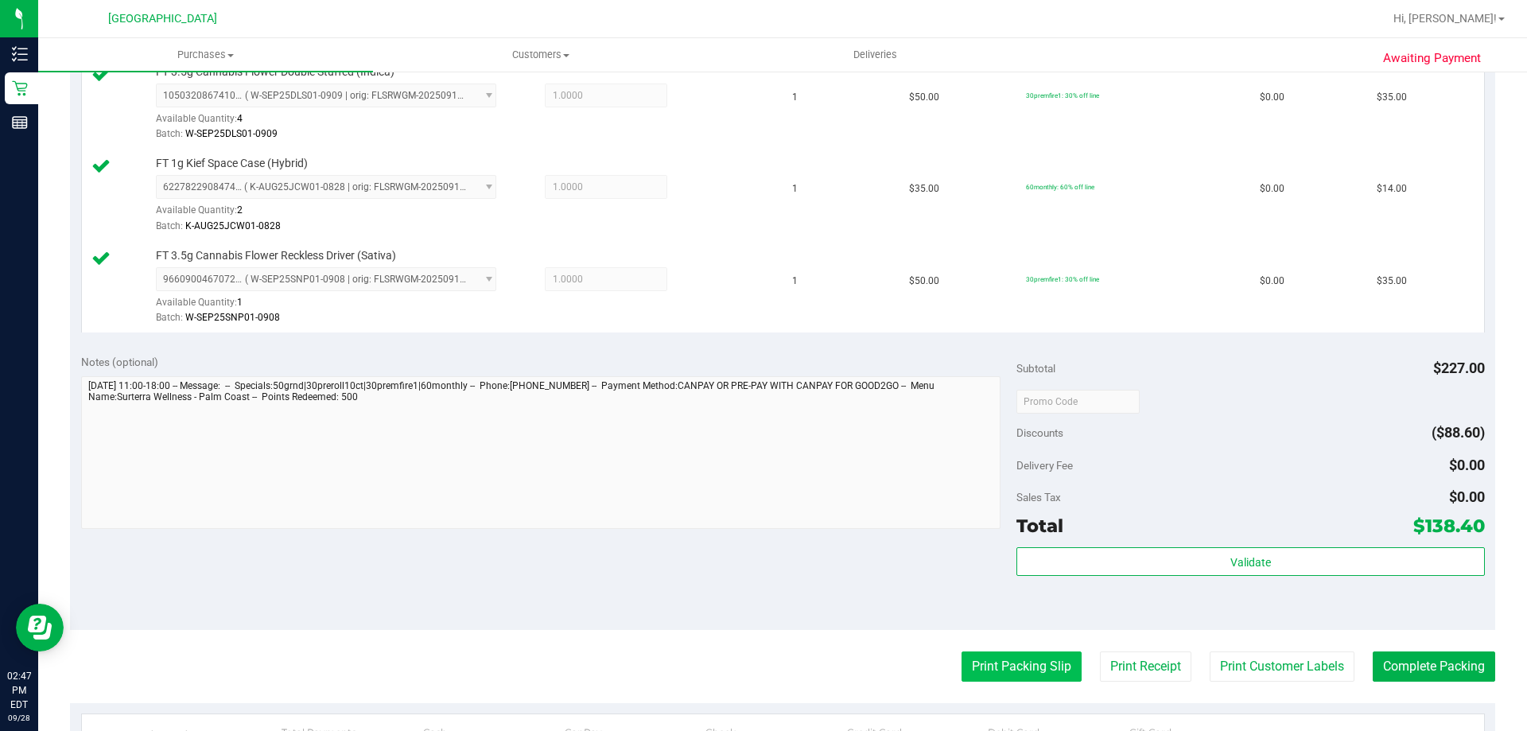
click at [1005, 663] on button "Print Packing Slip" at bounding box center [1022, 666] width 120 height 30
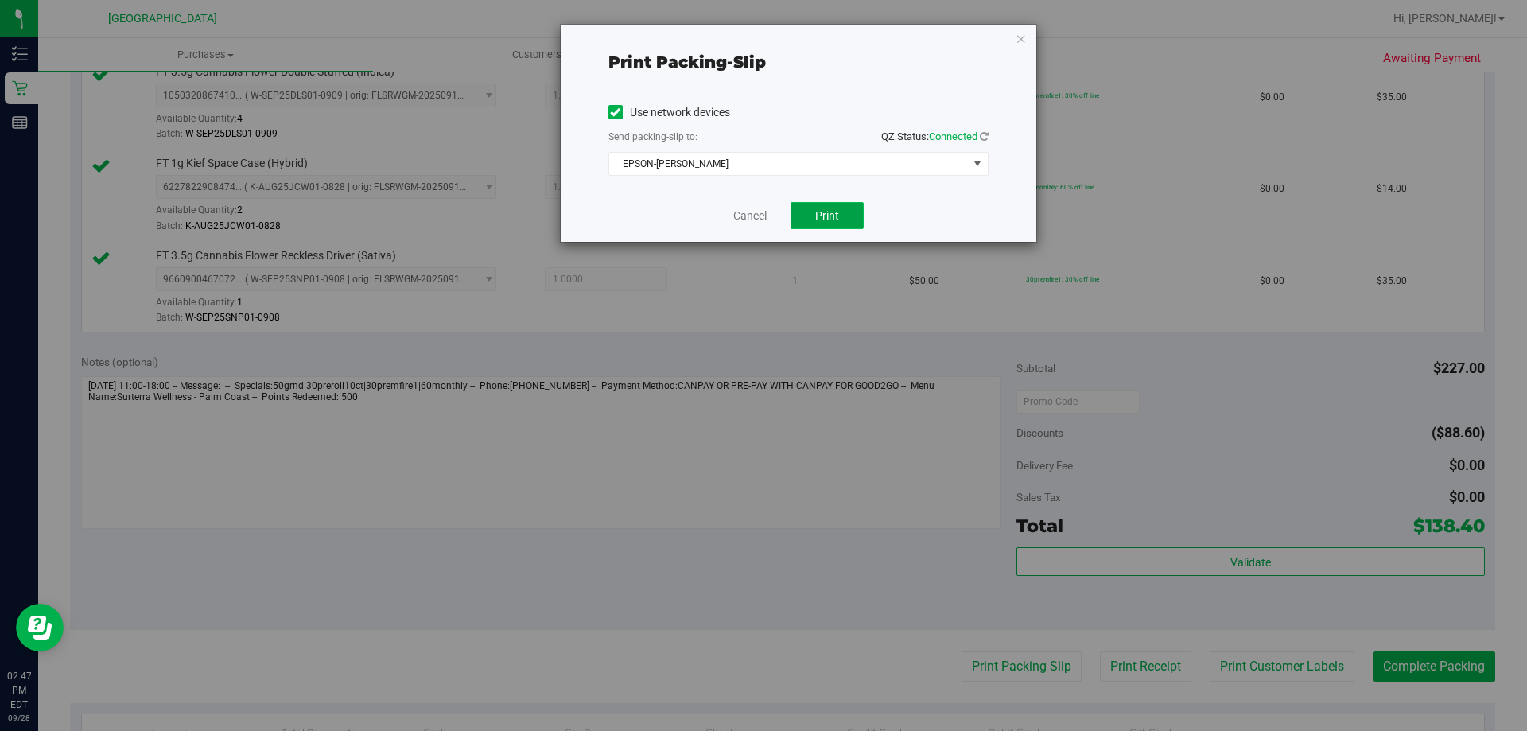
click at [813, 204] on button "Print" at bounding box center [827, 215] width 73 height 27
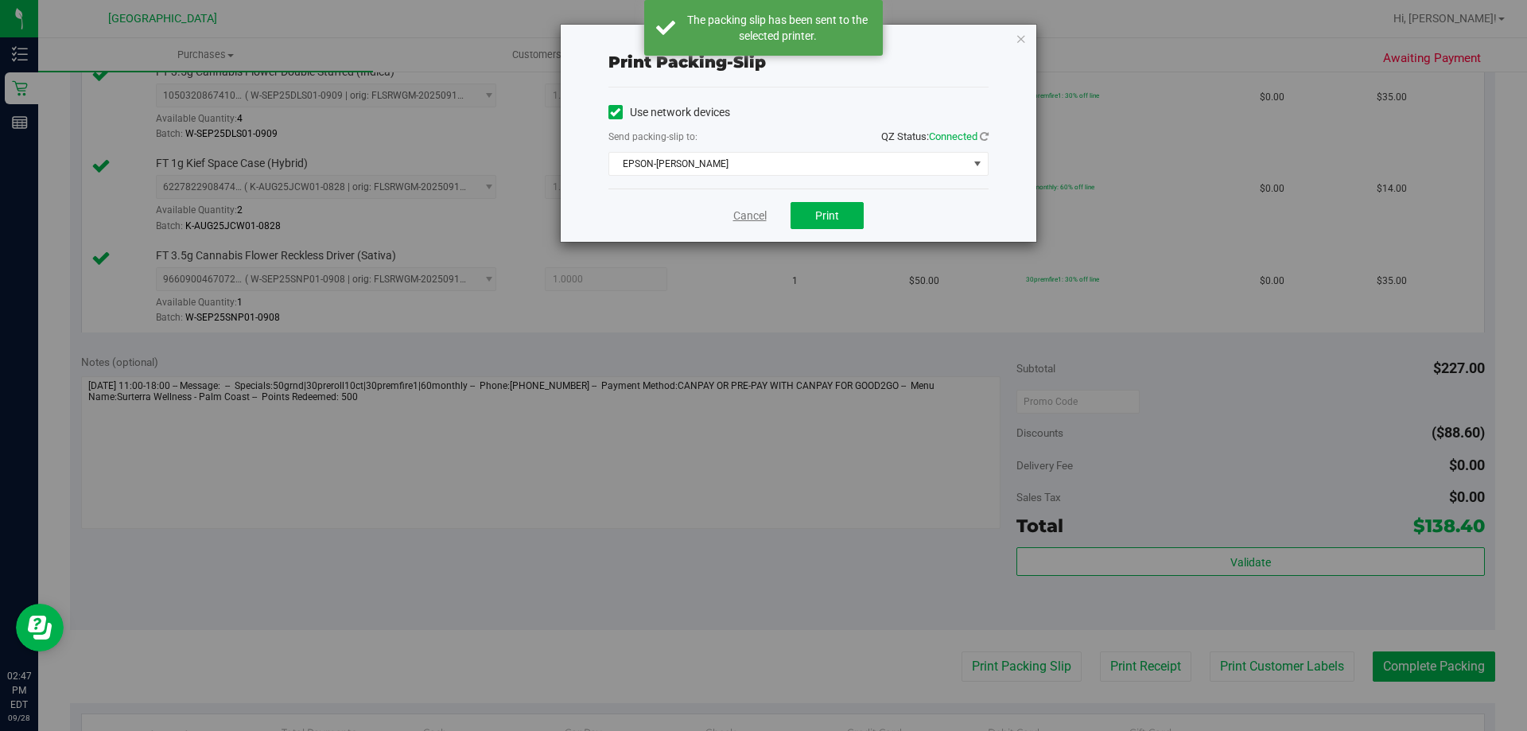
click at [737, 209] on link "Cancel" at bounding box center [749, 216] width 33 height 17
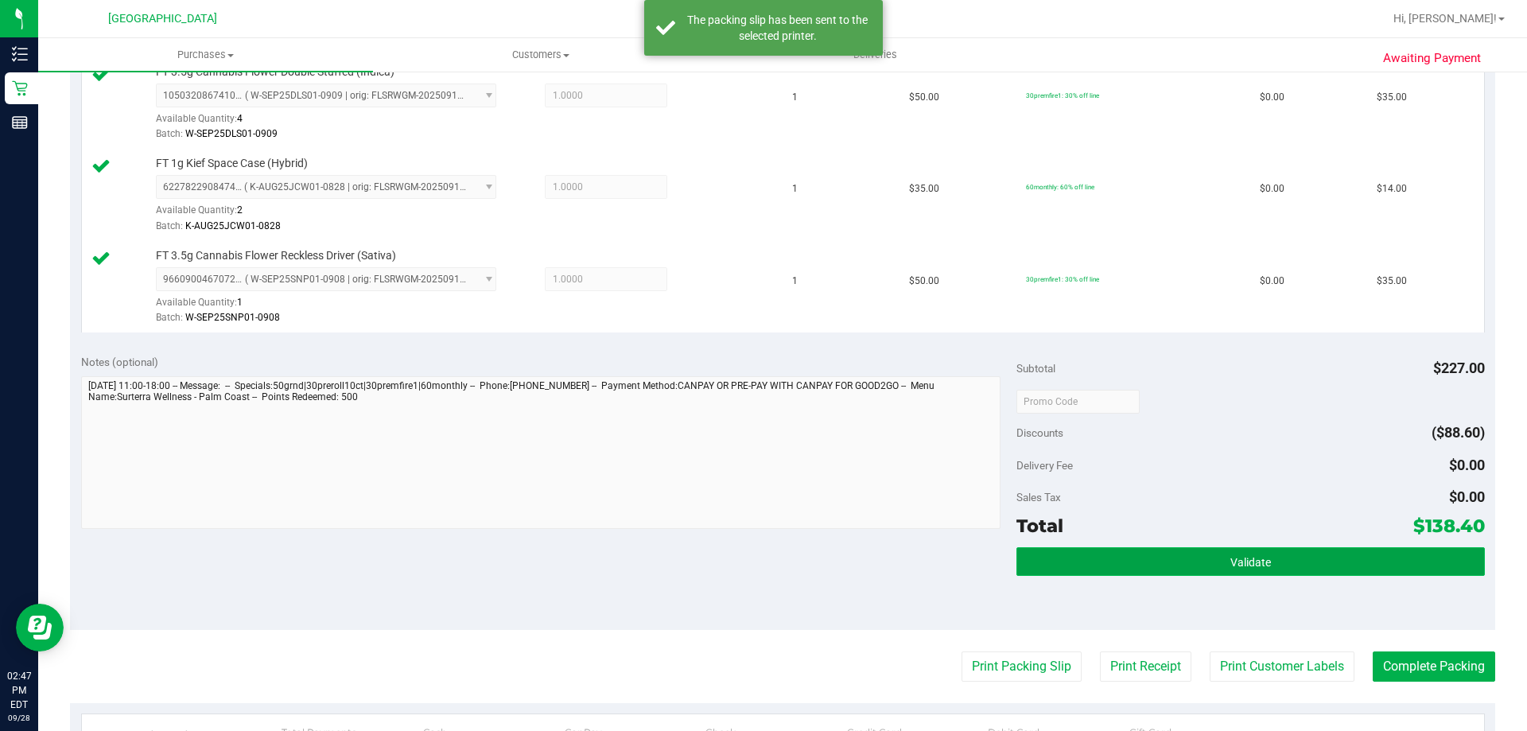
click at [1224, 575] on button "Validate" at bounding box center [1251, 561] width 468 height 29
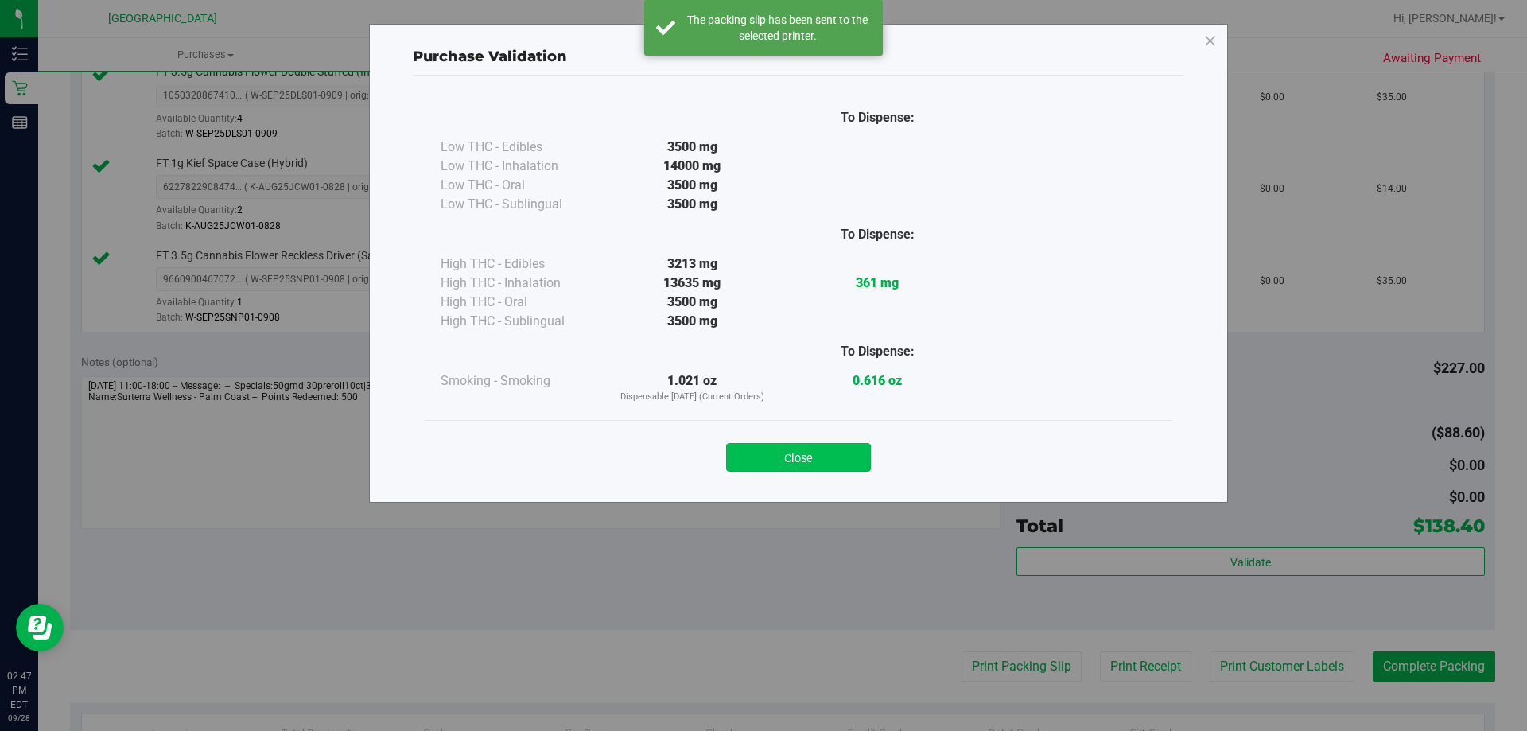
click at [822, 453] on button "Close" at bounding box center [798, 457] width 145 height 29
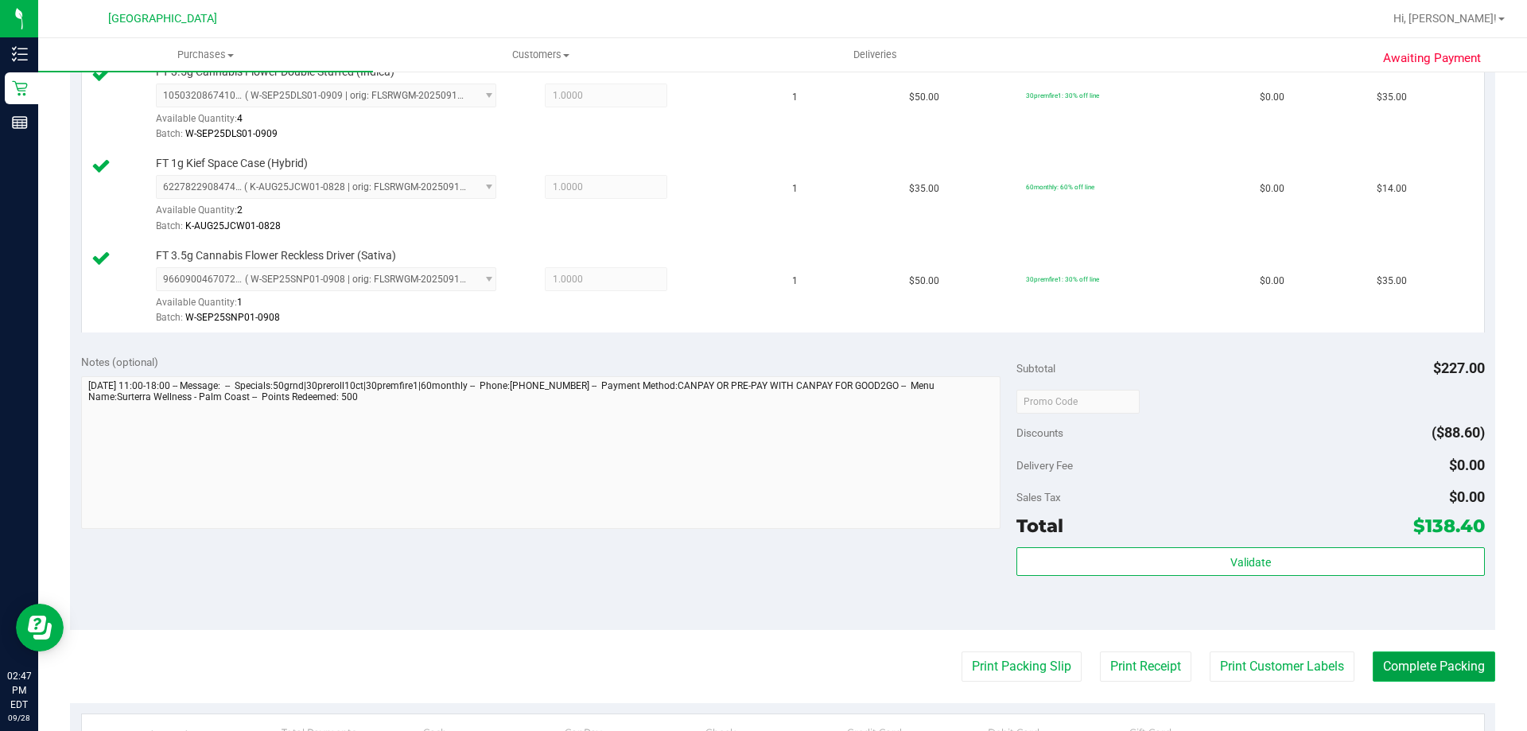
click at [1442, 675] on button "Complete Packing" at bounding box center [1434, 666] width 122 height 30
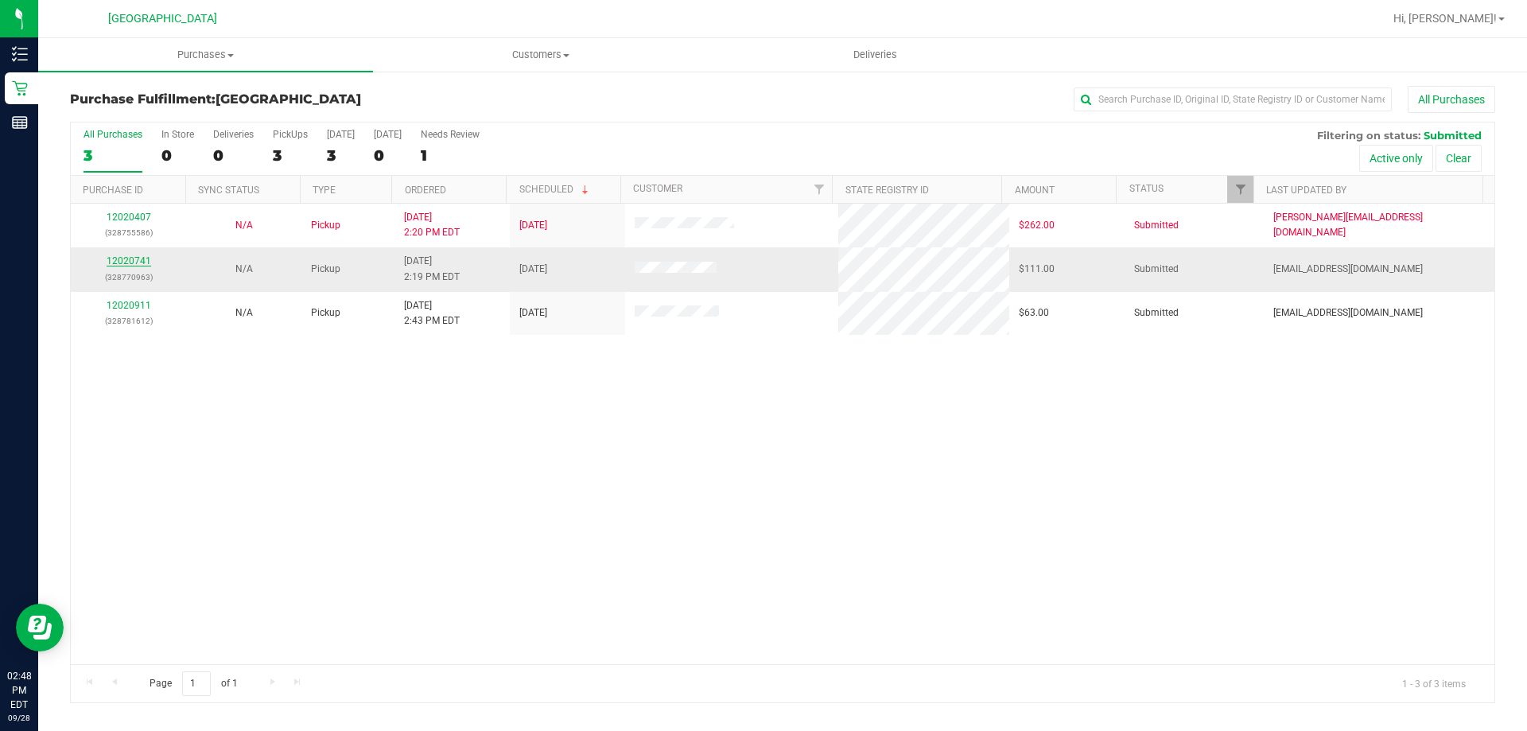
click at [115, 260] on link "12020741" at bounding box center [129, 260] width 45 height 11
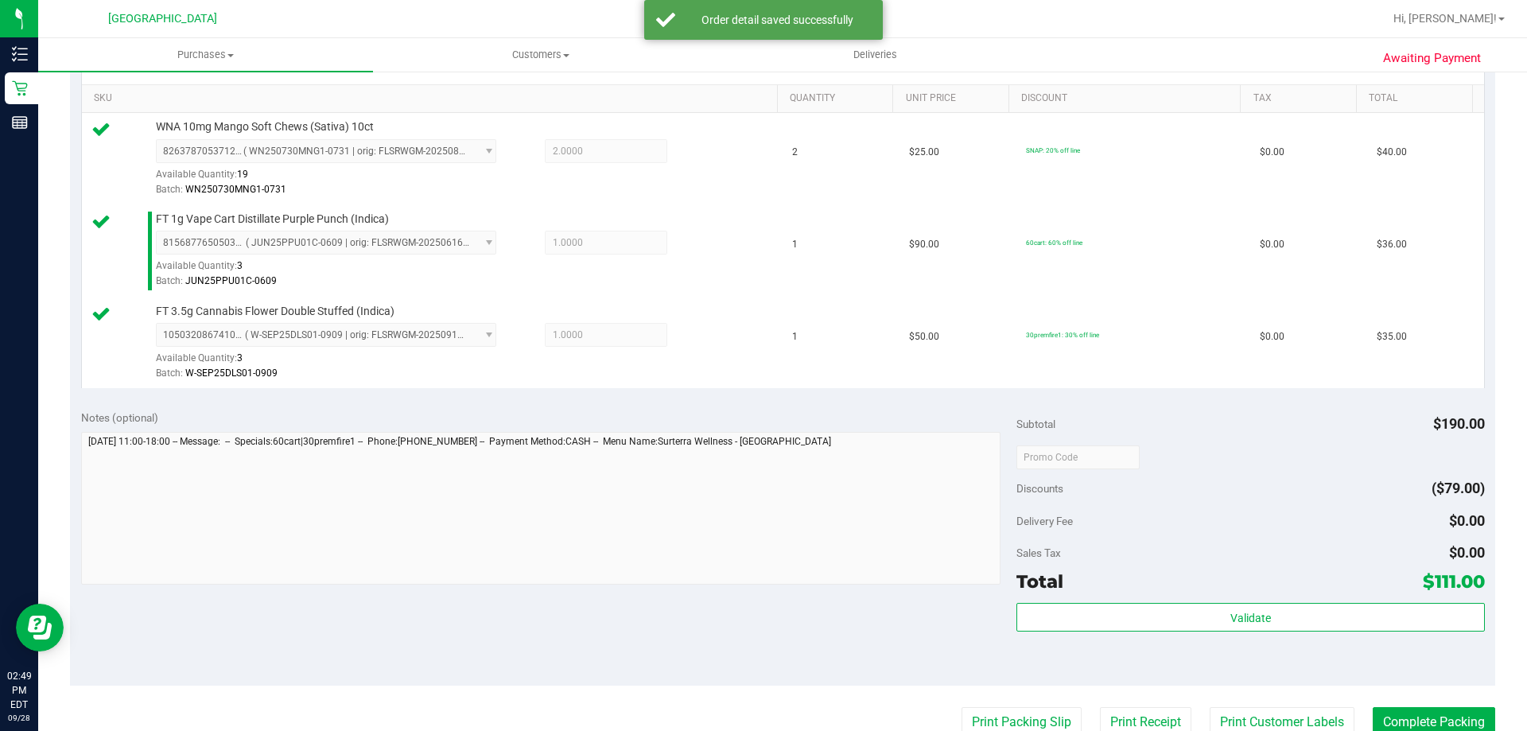
scroll to position [636, 0]
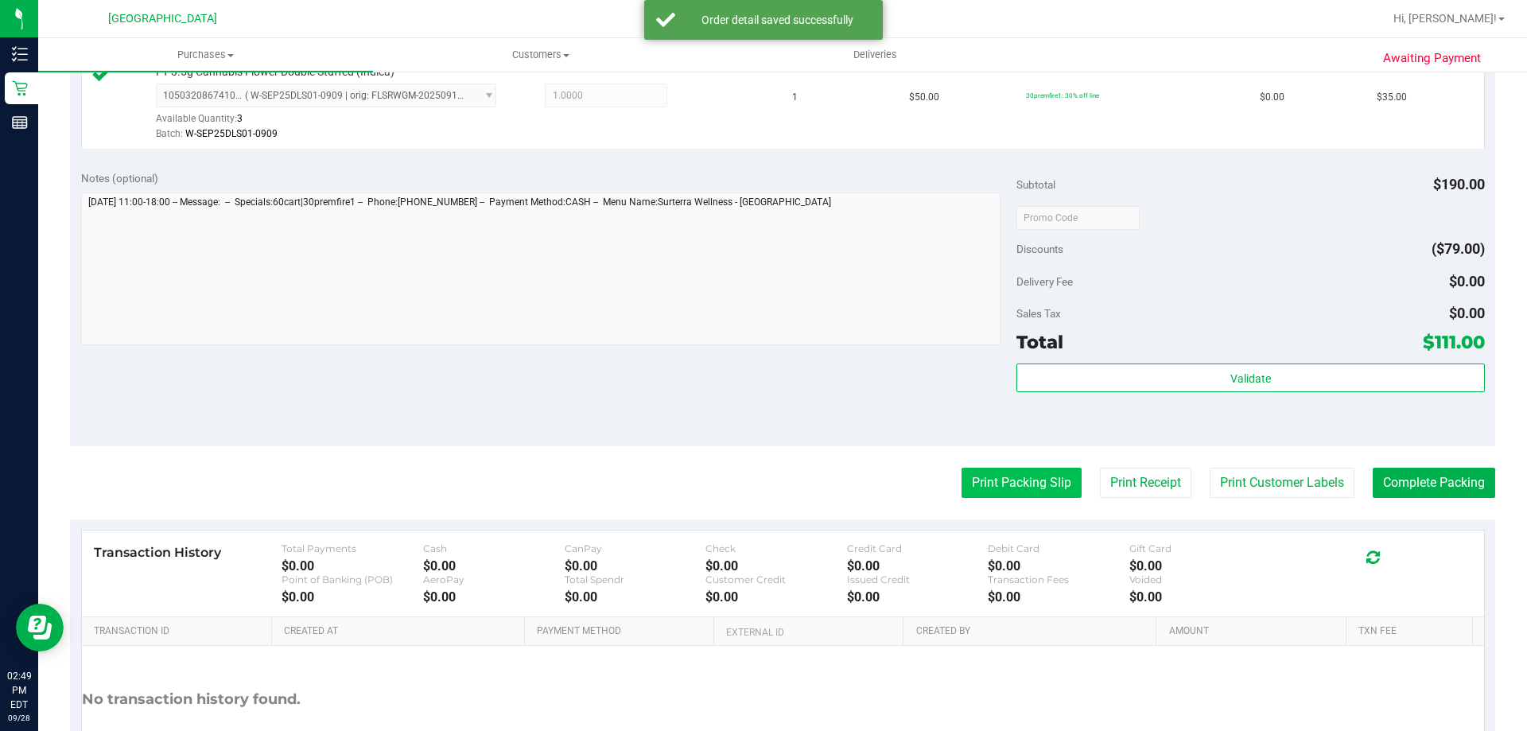
click at [1022, 480] on button "Print Packing Slip" at bounding box center [1022, 483] width 120 height 30
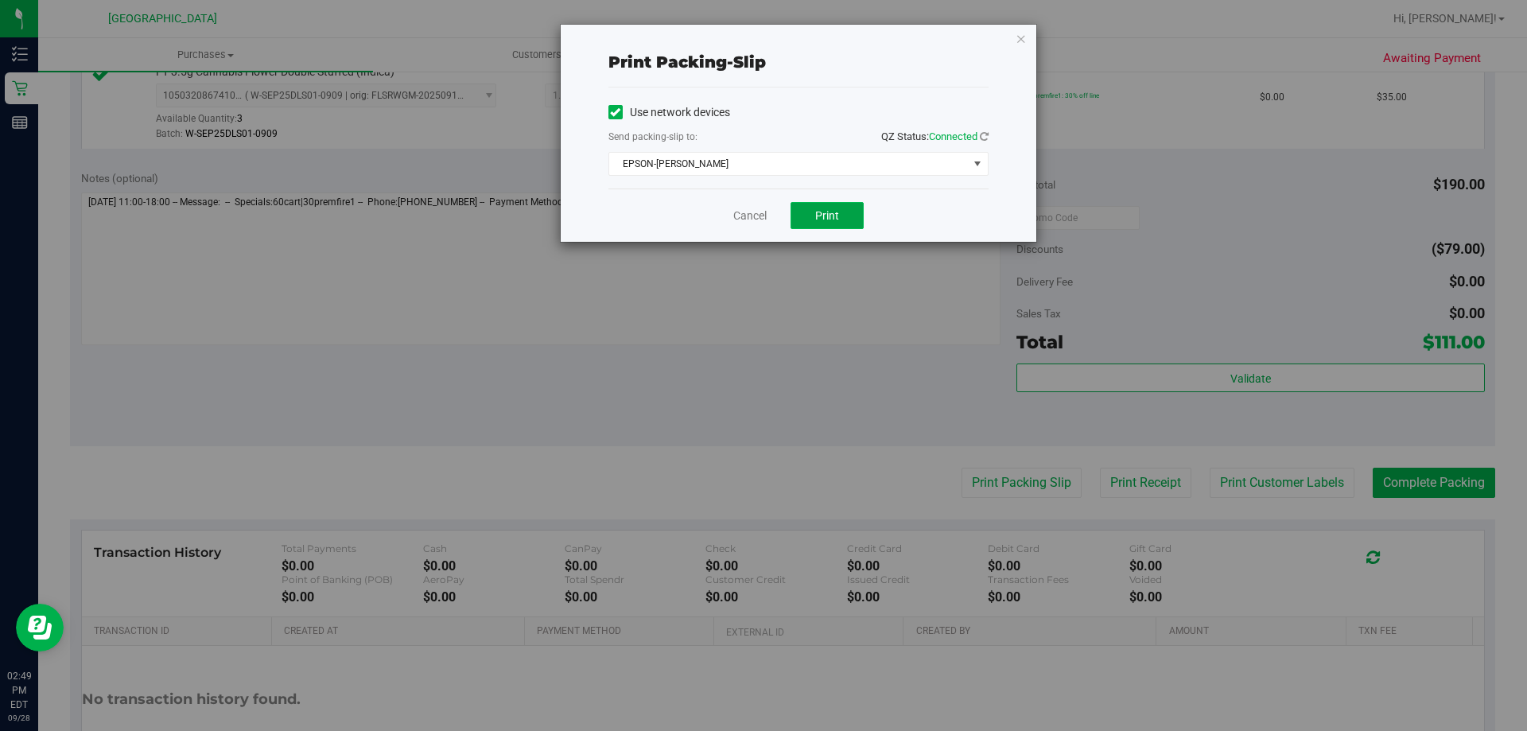
click at [820, 216] on span "Print" at bounding box center [827, 215] width 24 height 13
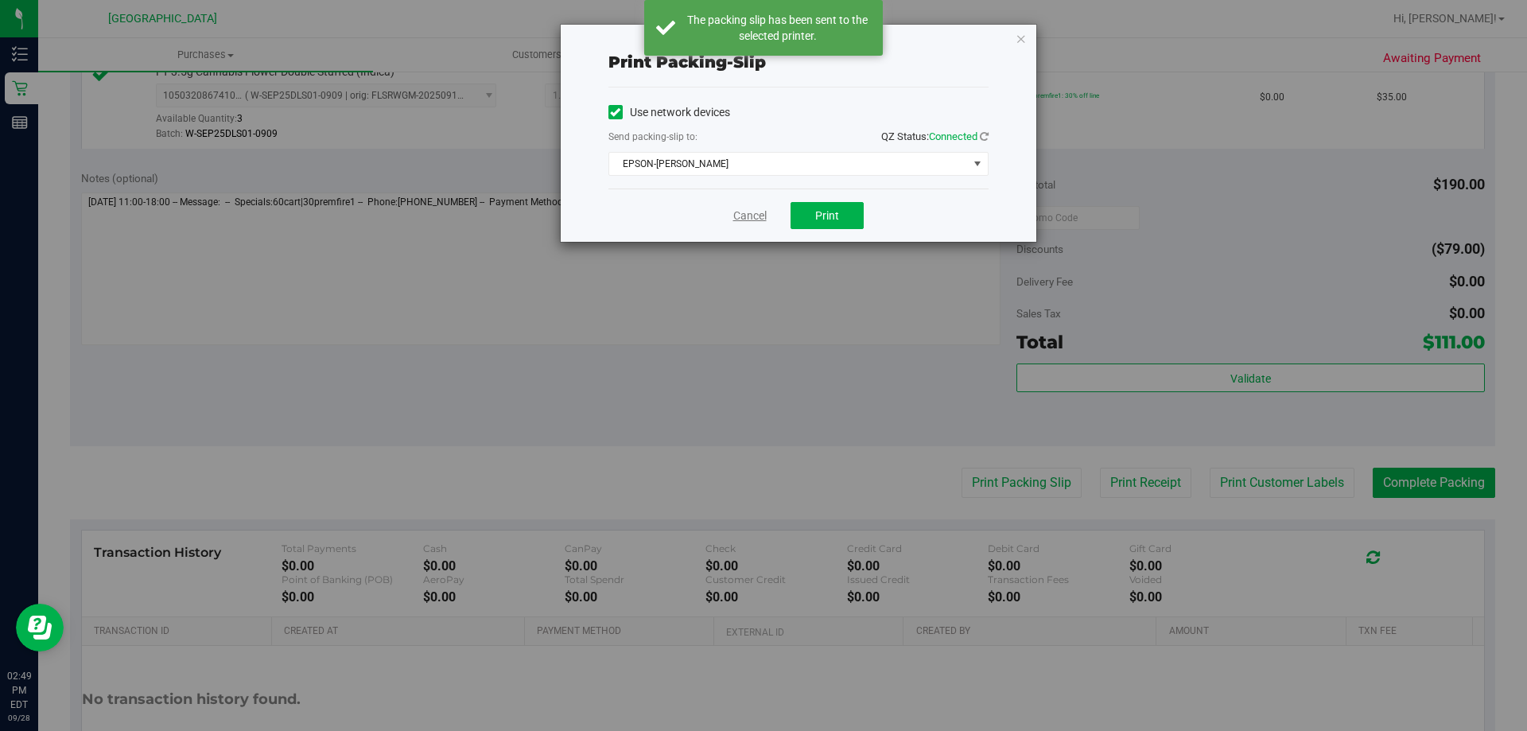
click at [754, 216] on link "Cancel" at bounding box center [749, 216] width 33 height 17
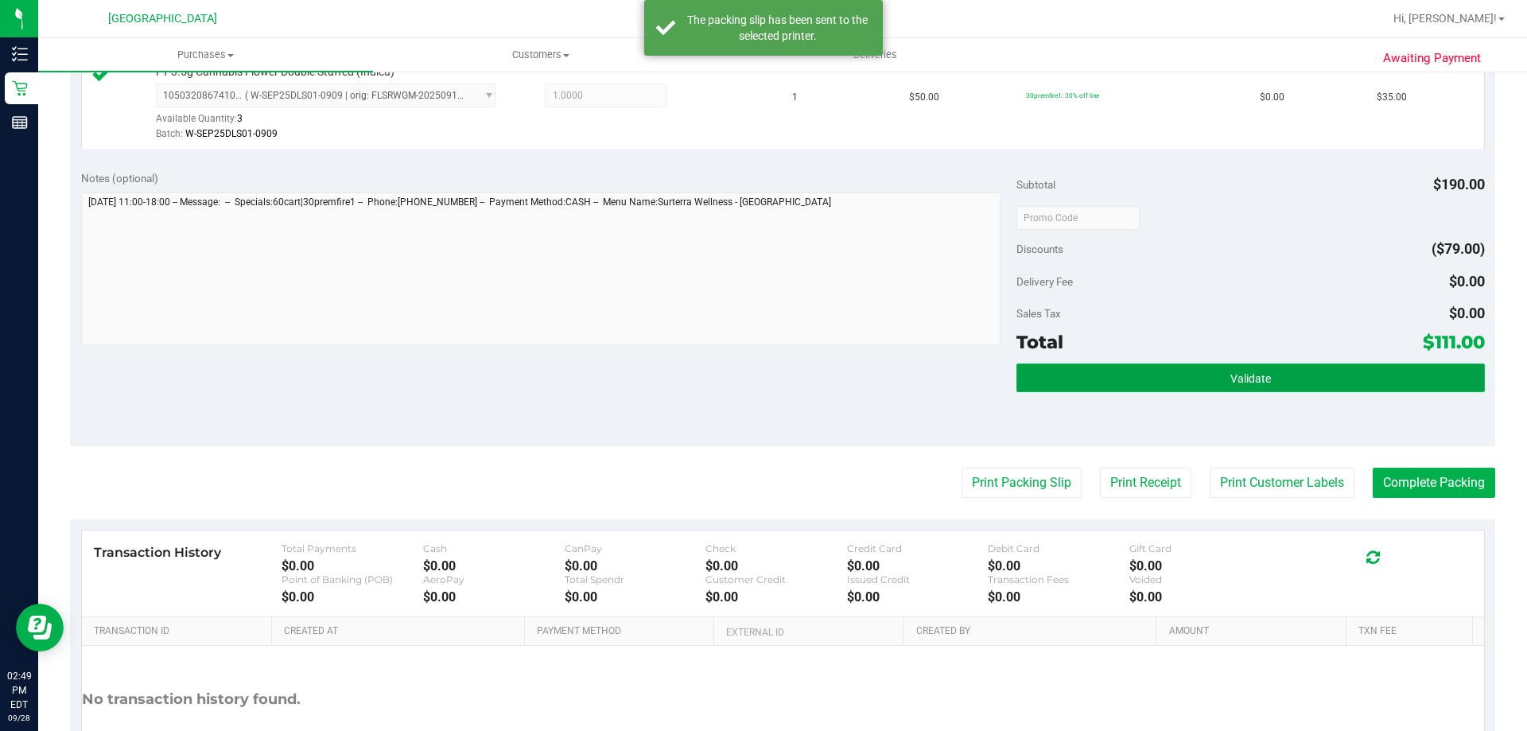
click at [1201, 387] on button "Validate" at bounding box center [1251, 377] width 468 height 29
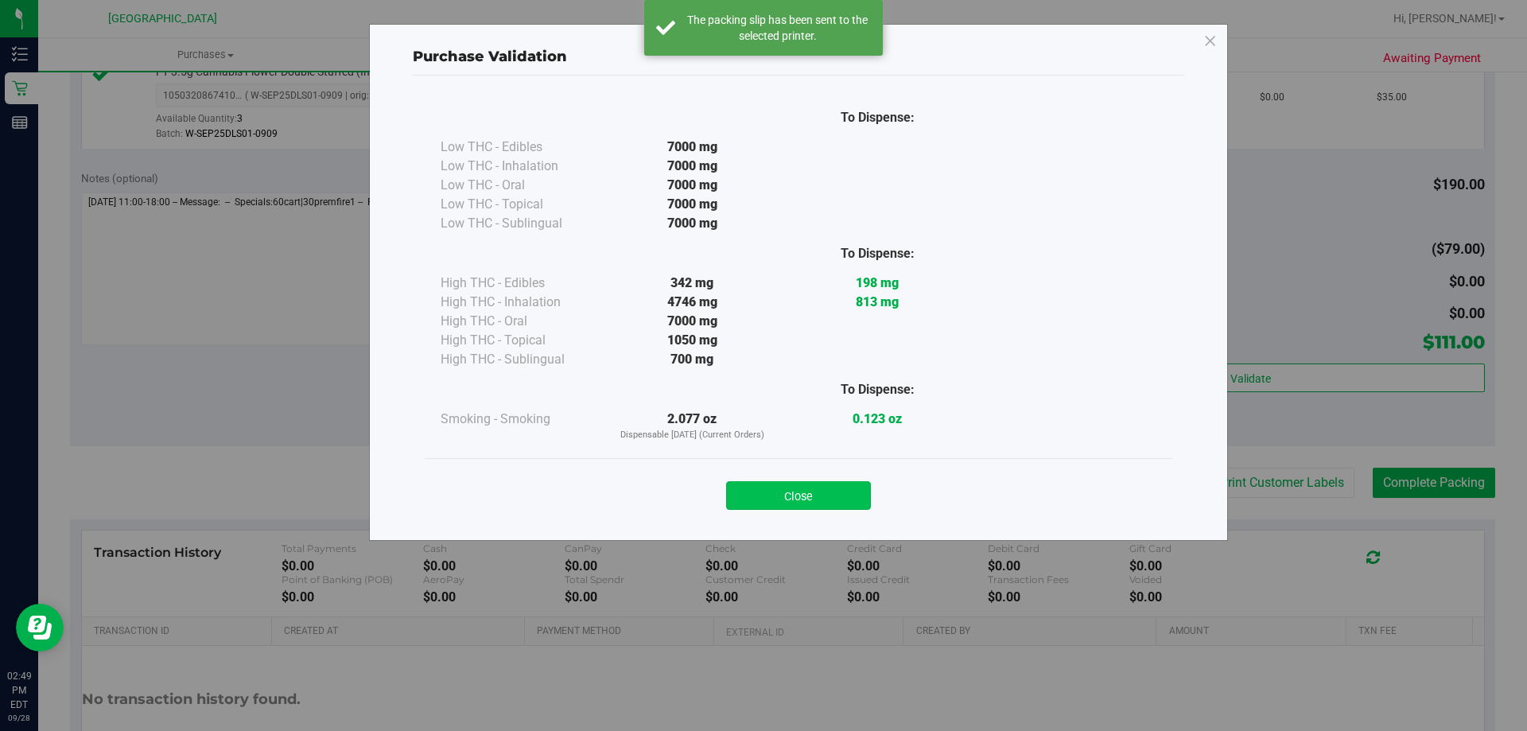
click at [860, 507] on button "Close" at bounding box center [798, 495] width 145 height 29
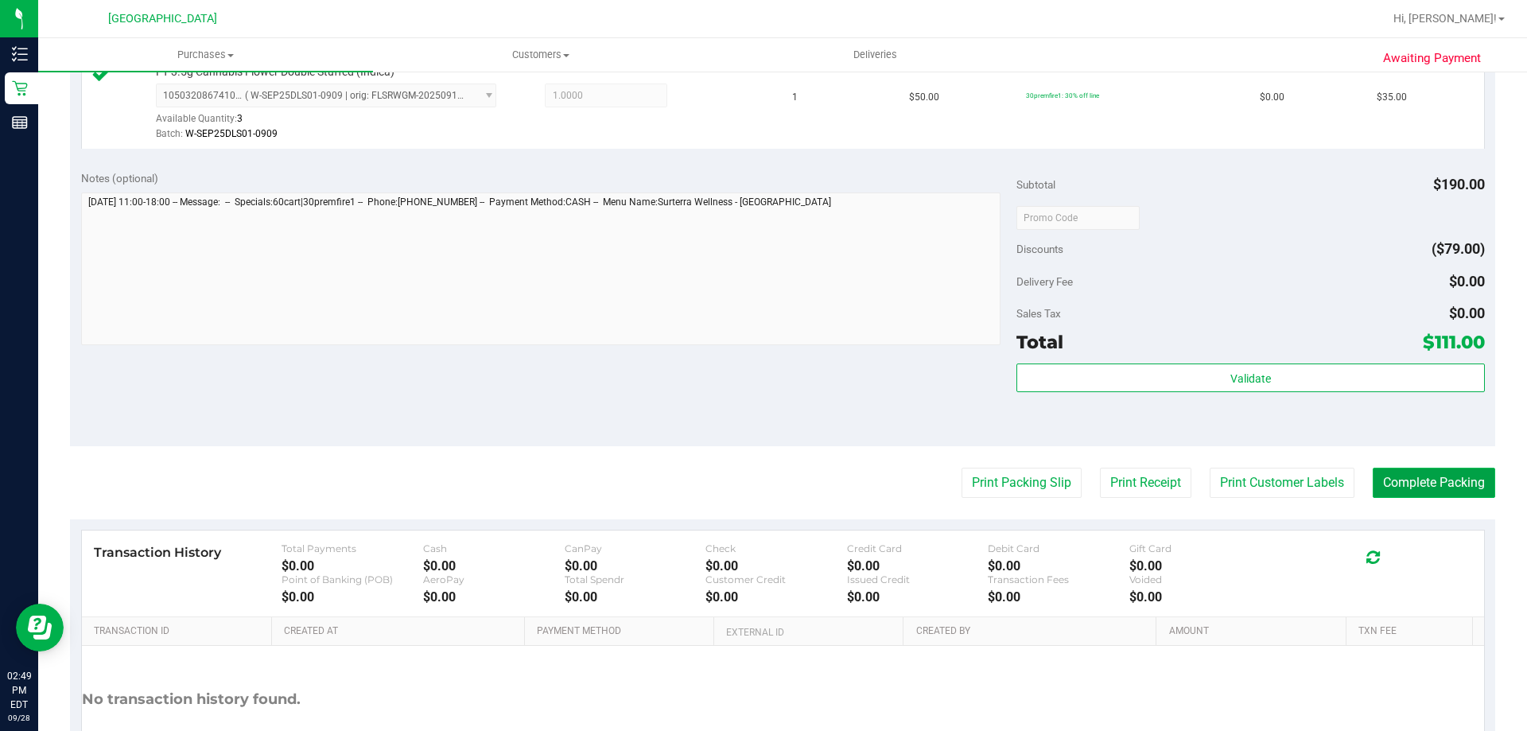
click at [1414, 472] on button "Complete Packing" at bounding box center [1434, 483] width 122 height 30
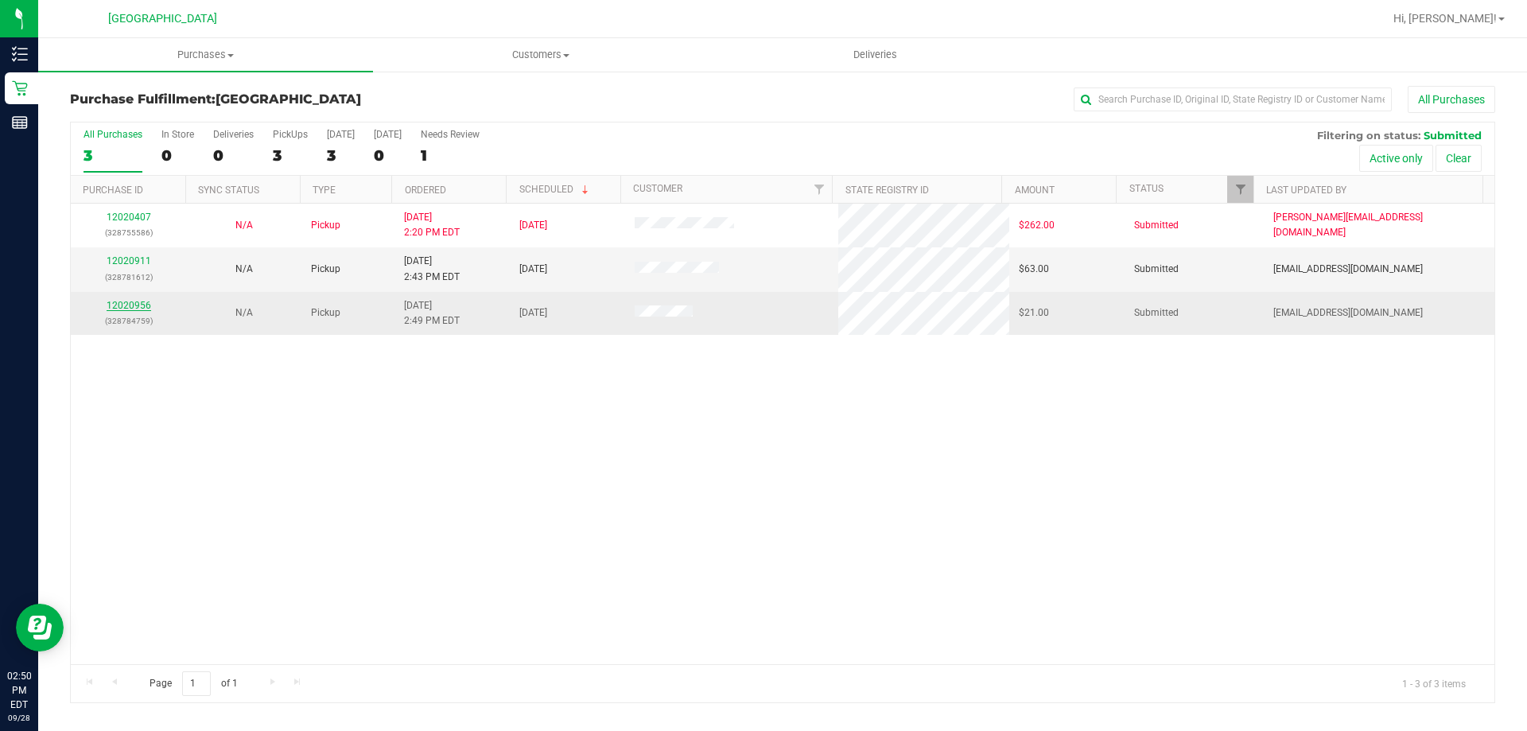
click at [135, 309] on link "12020956" at bounding box center [129, 305] width 45 height 11
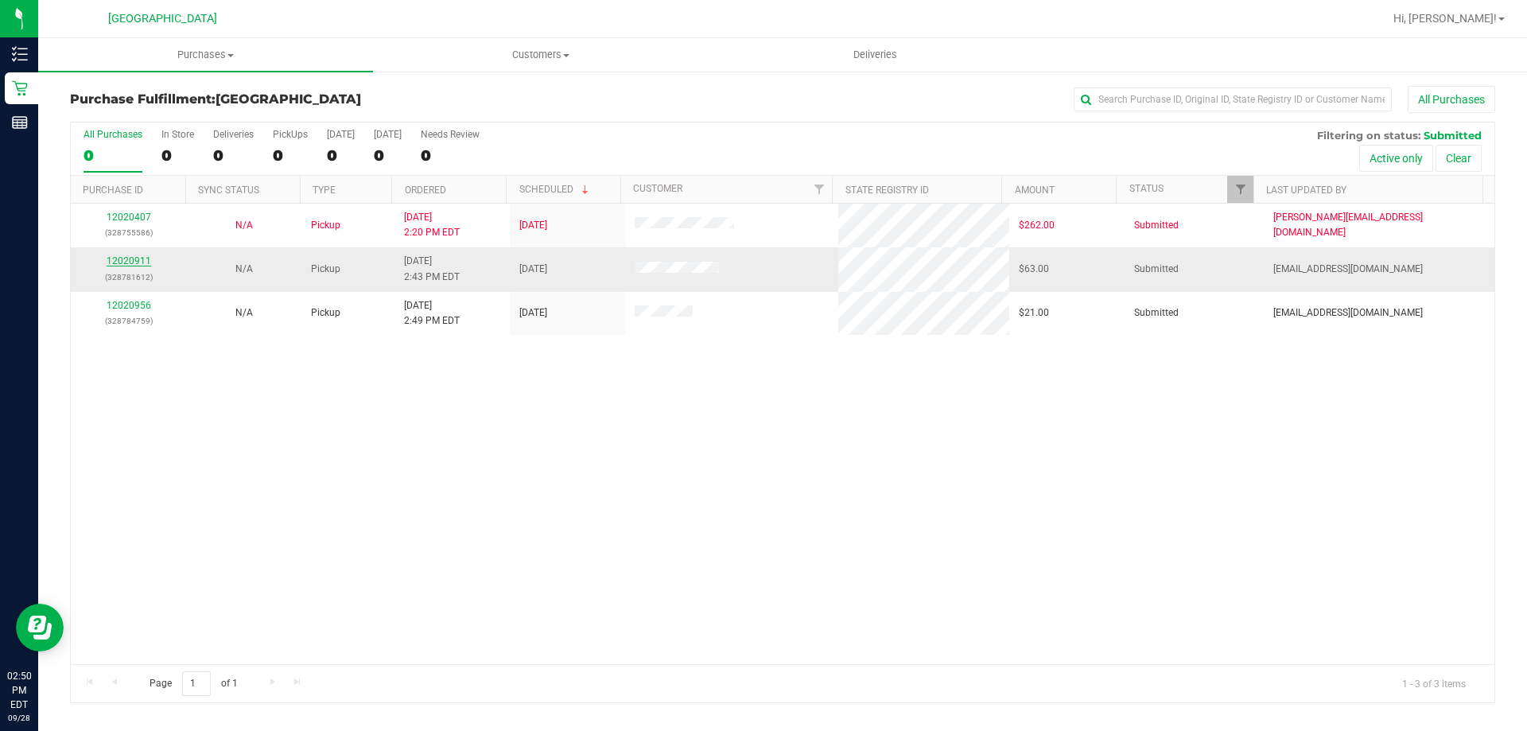
click at [122, 264] on link "12020911" at bounding box center [129, 260] width 45 height 11
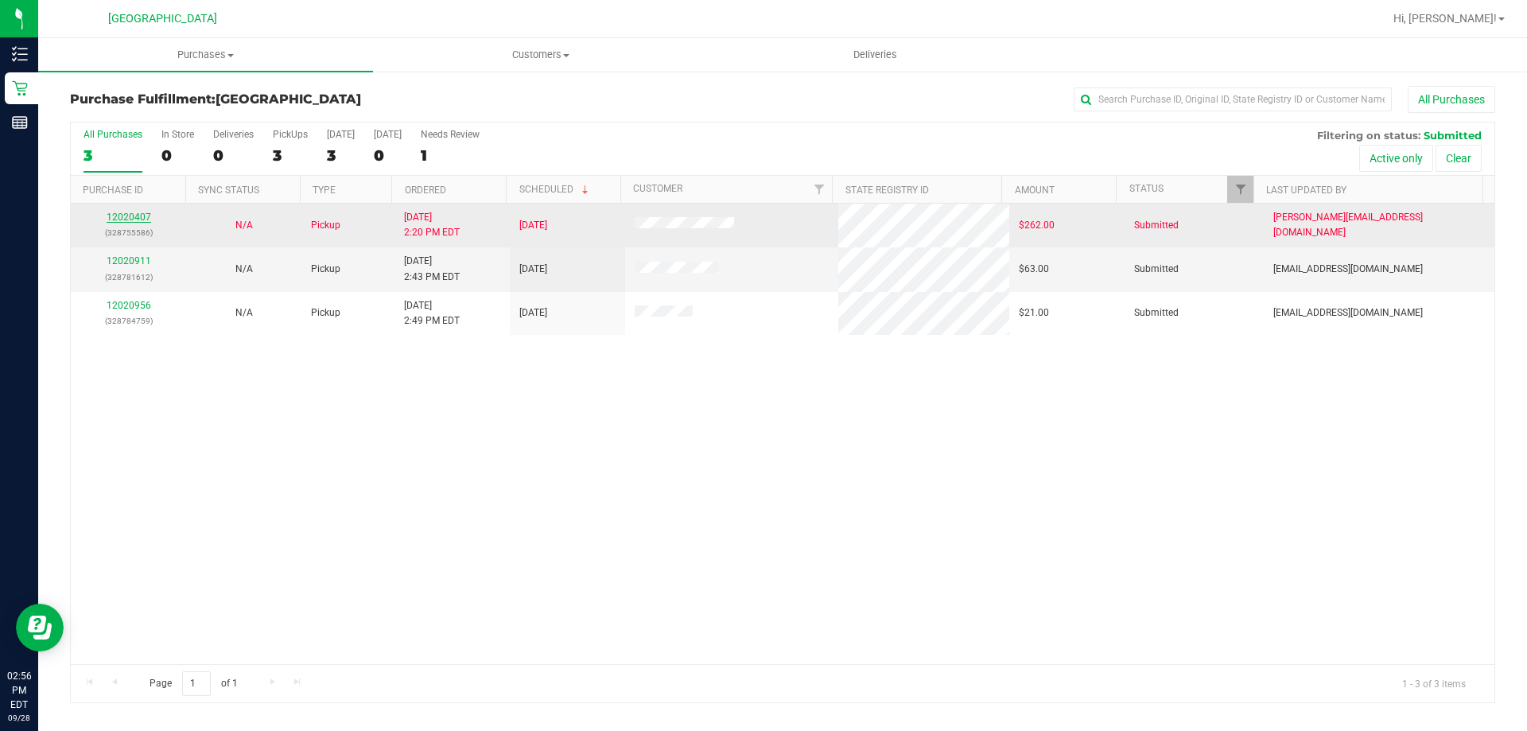
click at [131, 220] on link "12020407" at bounding box center [129, 217] width 45 height 11
click at [115, 212] on link "12020407" at bounding box center [129, 217] width 45 height 11
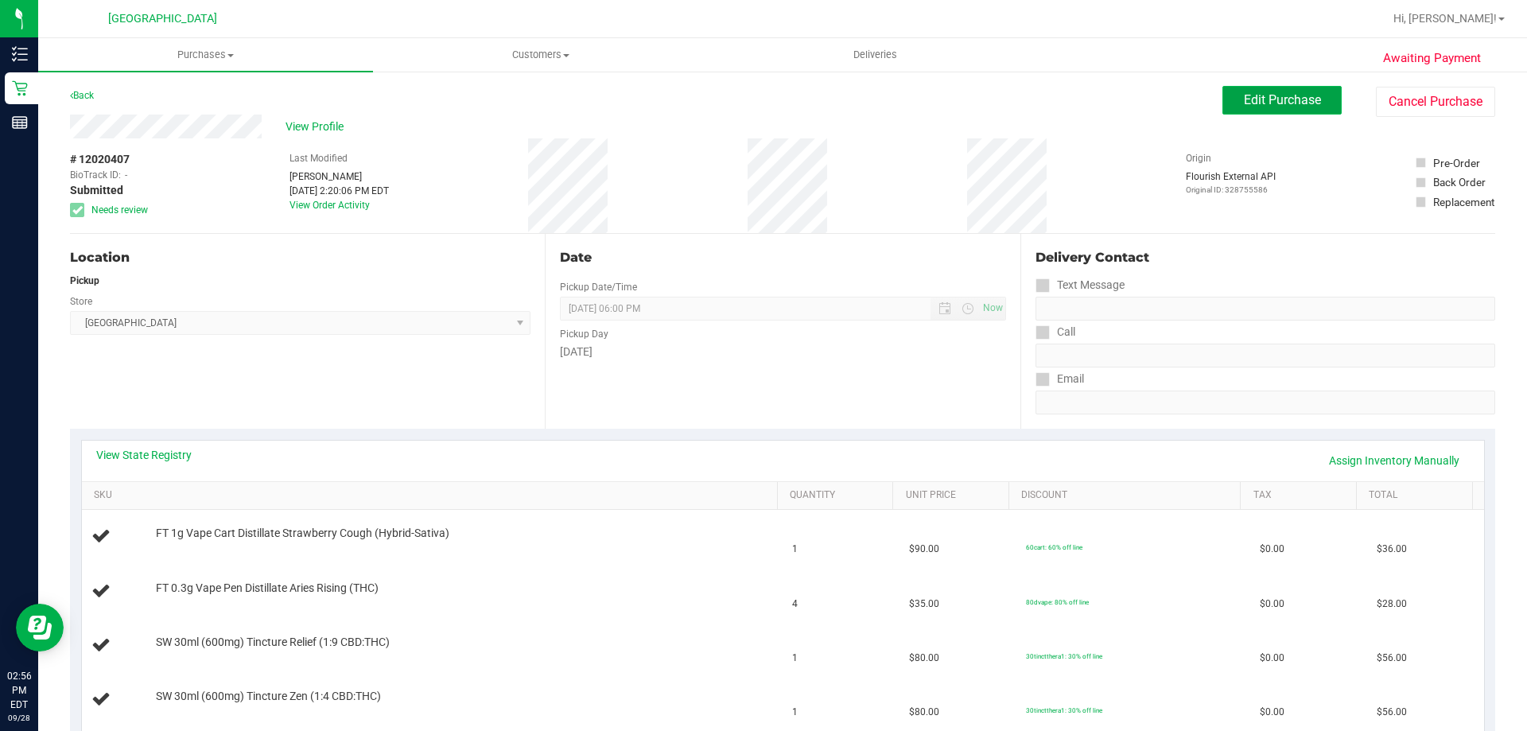
click at [1303, 102] on span "Edit Purchase" at bounding box center [1282, 99] width 77 height 15
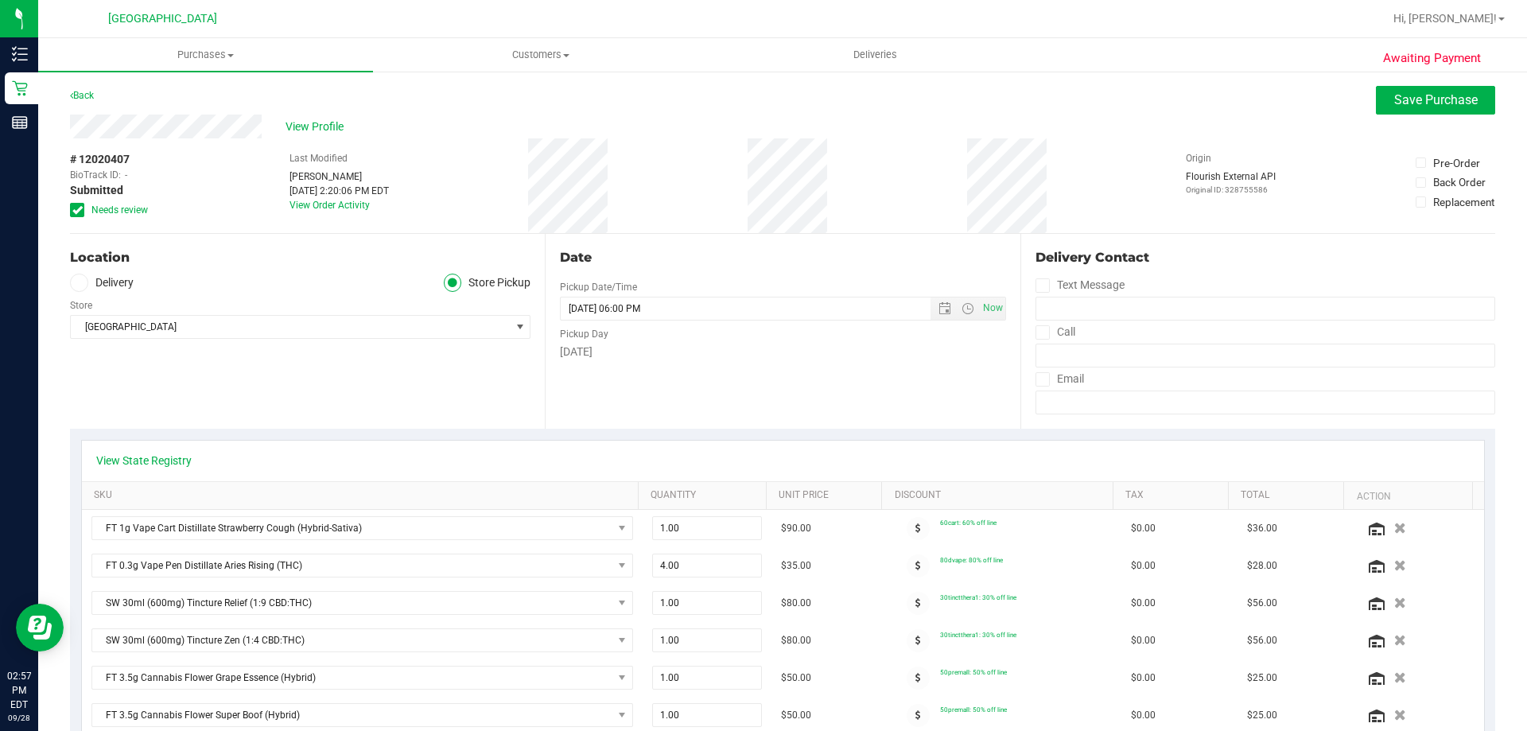
click at [142, 212] on span "Needs review" at bounding box center [119, 210] width 56 height 14
click at [0, 0] on input "Needs review" at bounding box center [0, 0] width 0 height 0
click at [1418, 105] on span "Save Purchase" at bounding box center [1436, 99] width 84 height 15
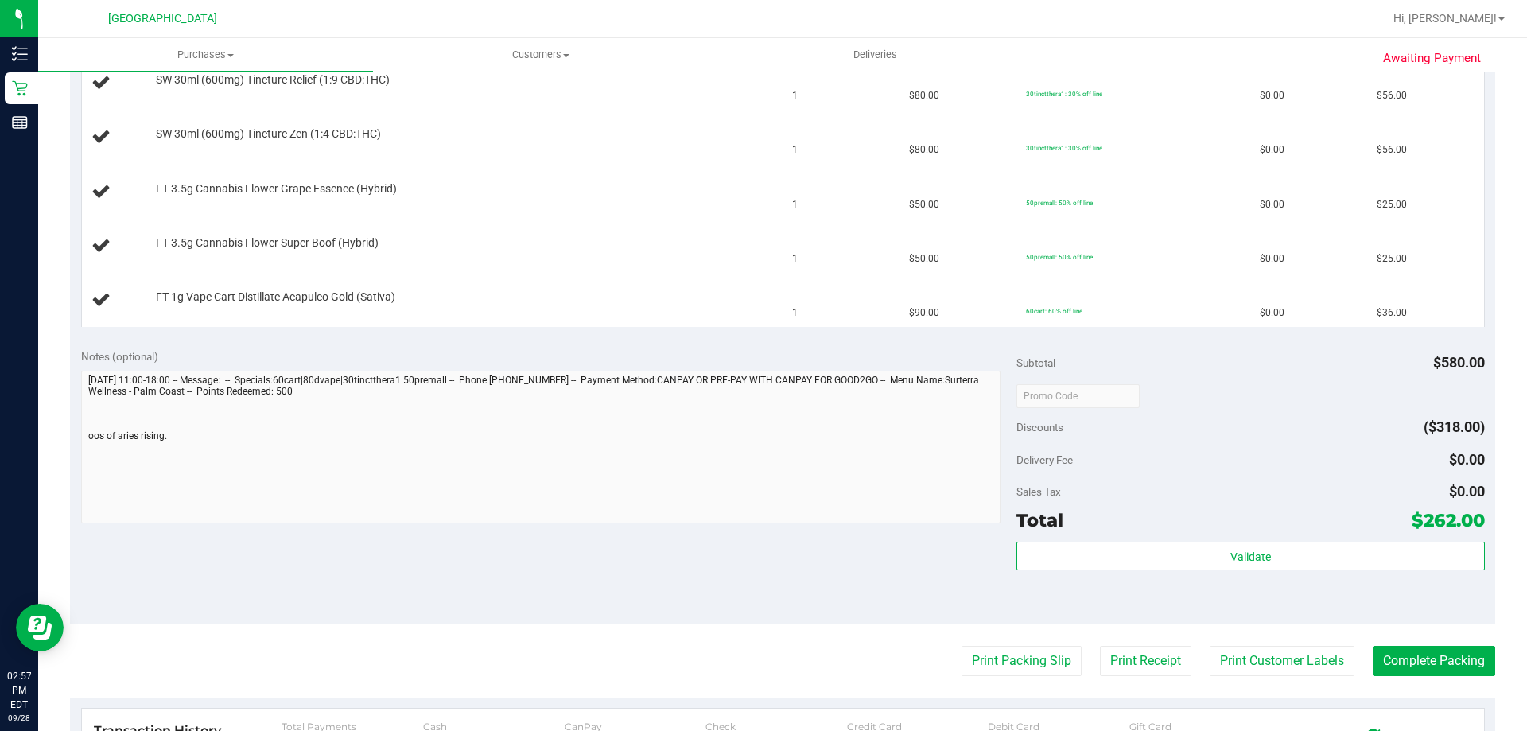
scroll to position [716, 0]
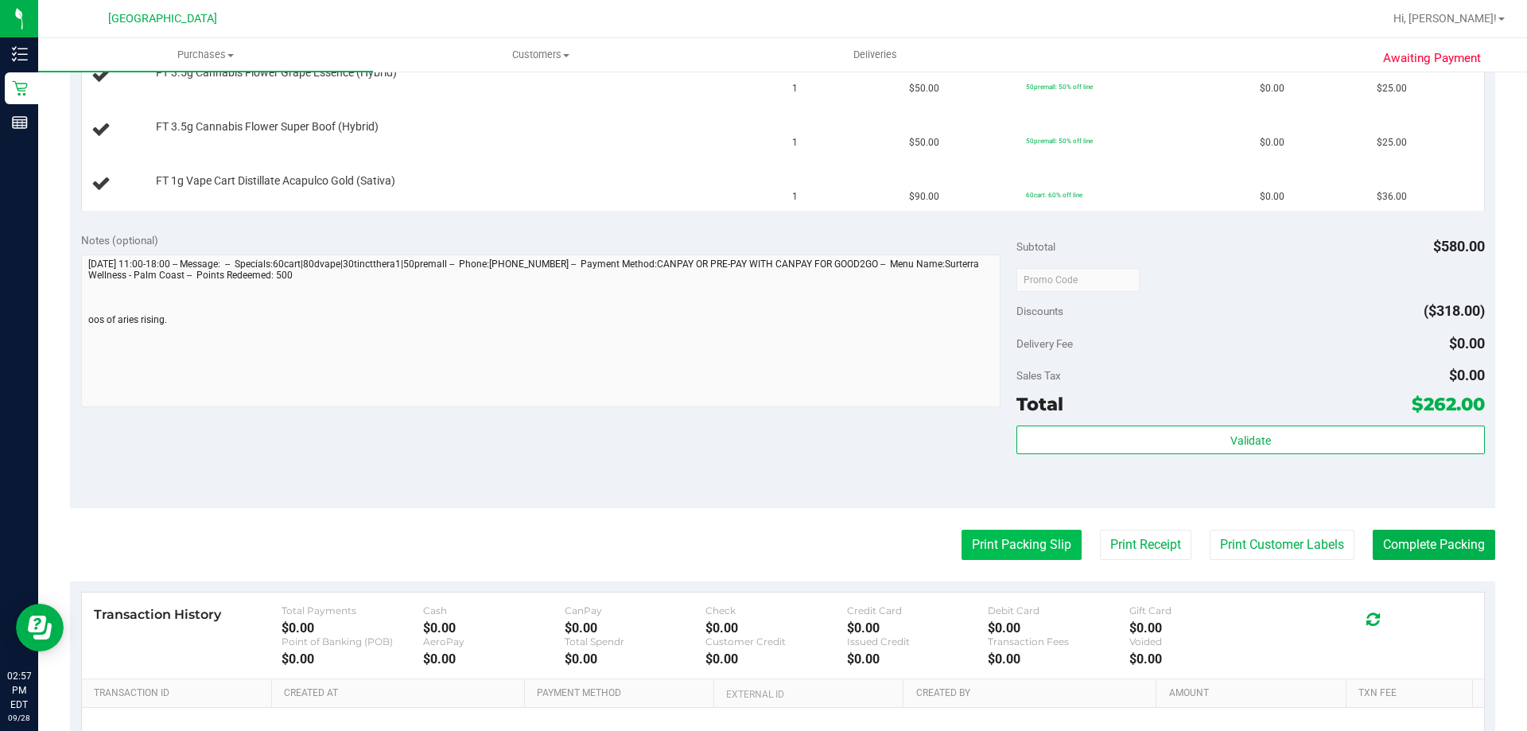
click at [1032, 542] on button "Print Packing Slip" at bounding box center [1022, 545] width 120 height 30
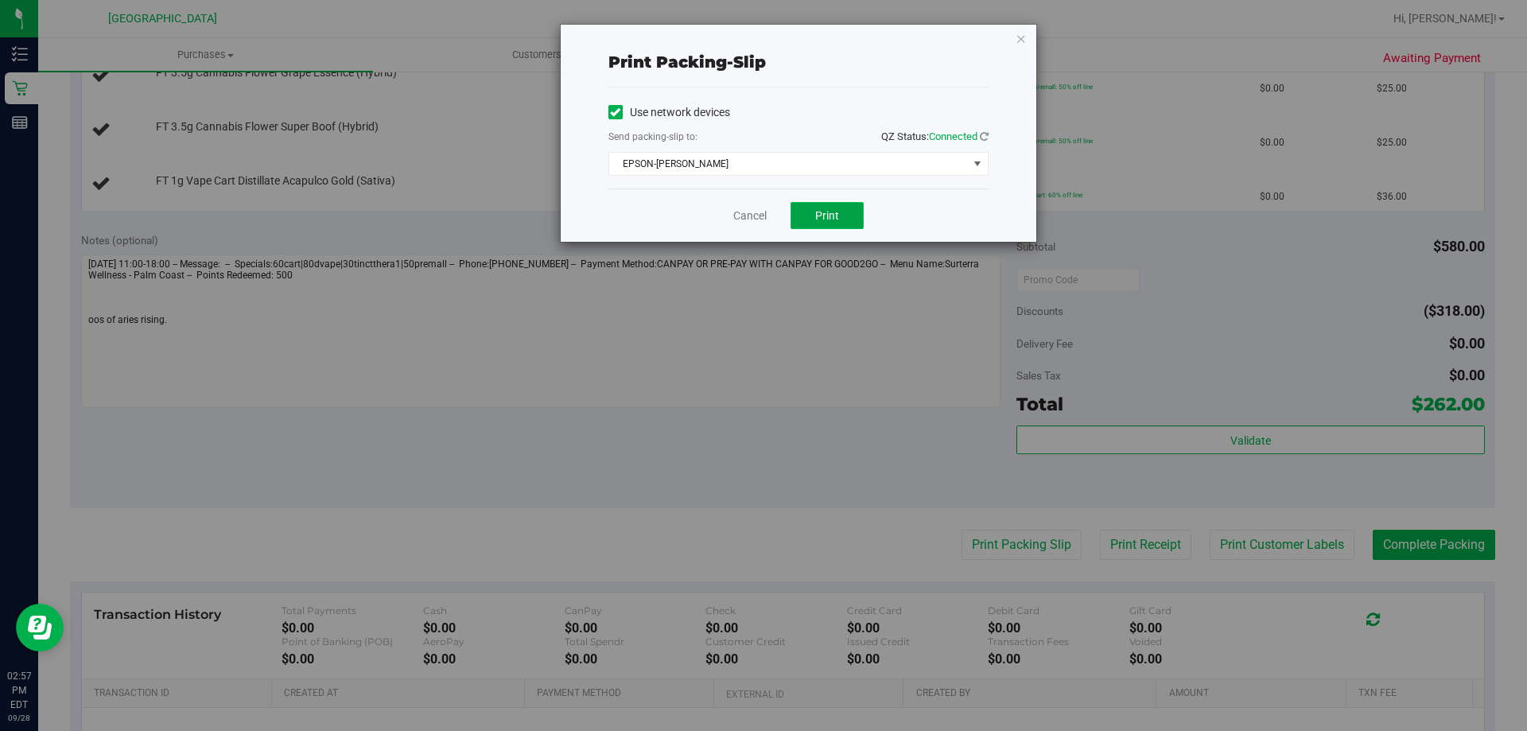
click at [811, 208] on button "Print" at bounding box center [827, 215] width 73 height 27
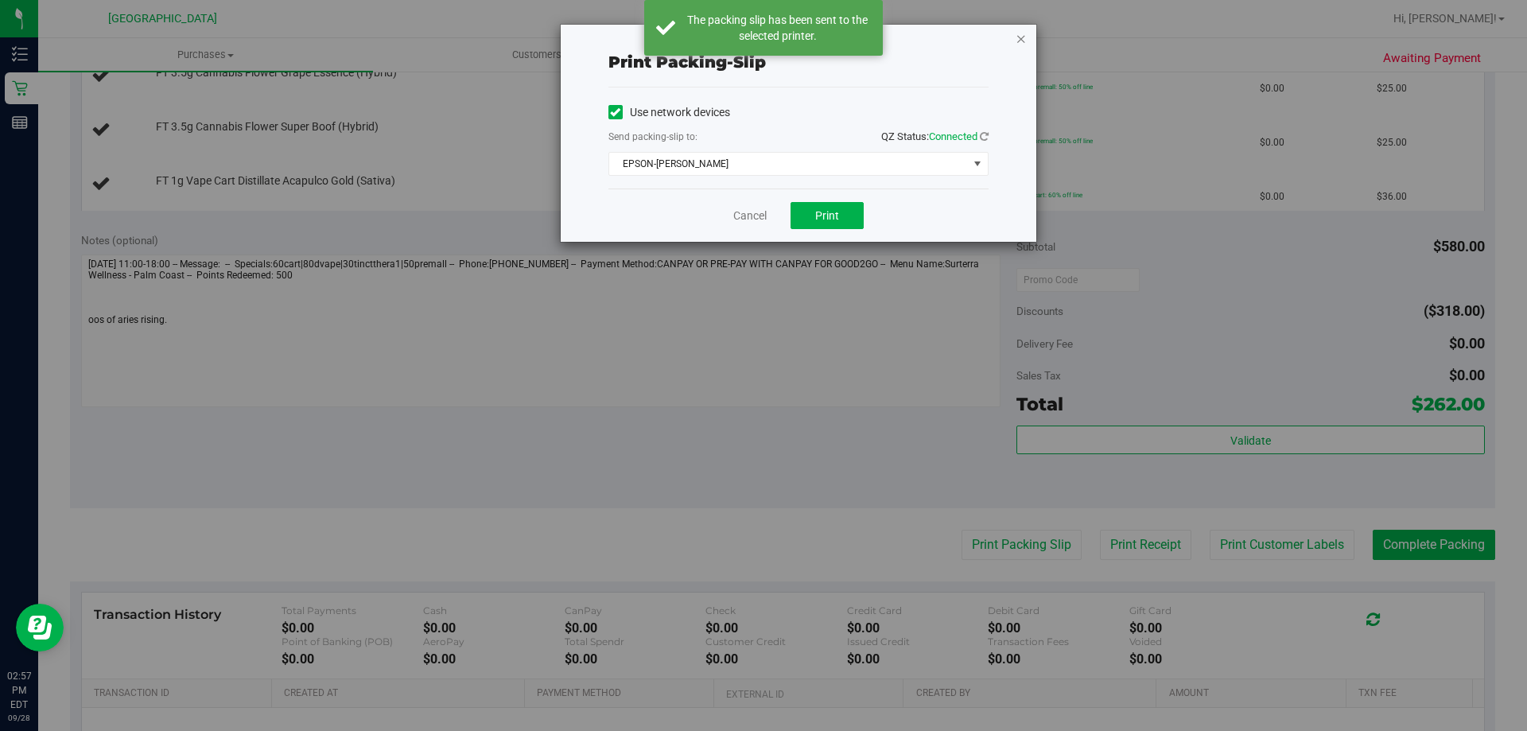
click at [1023, 41] on icon "button" at bounding box center [1021, 38] width 11 height 19
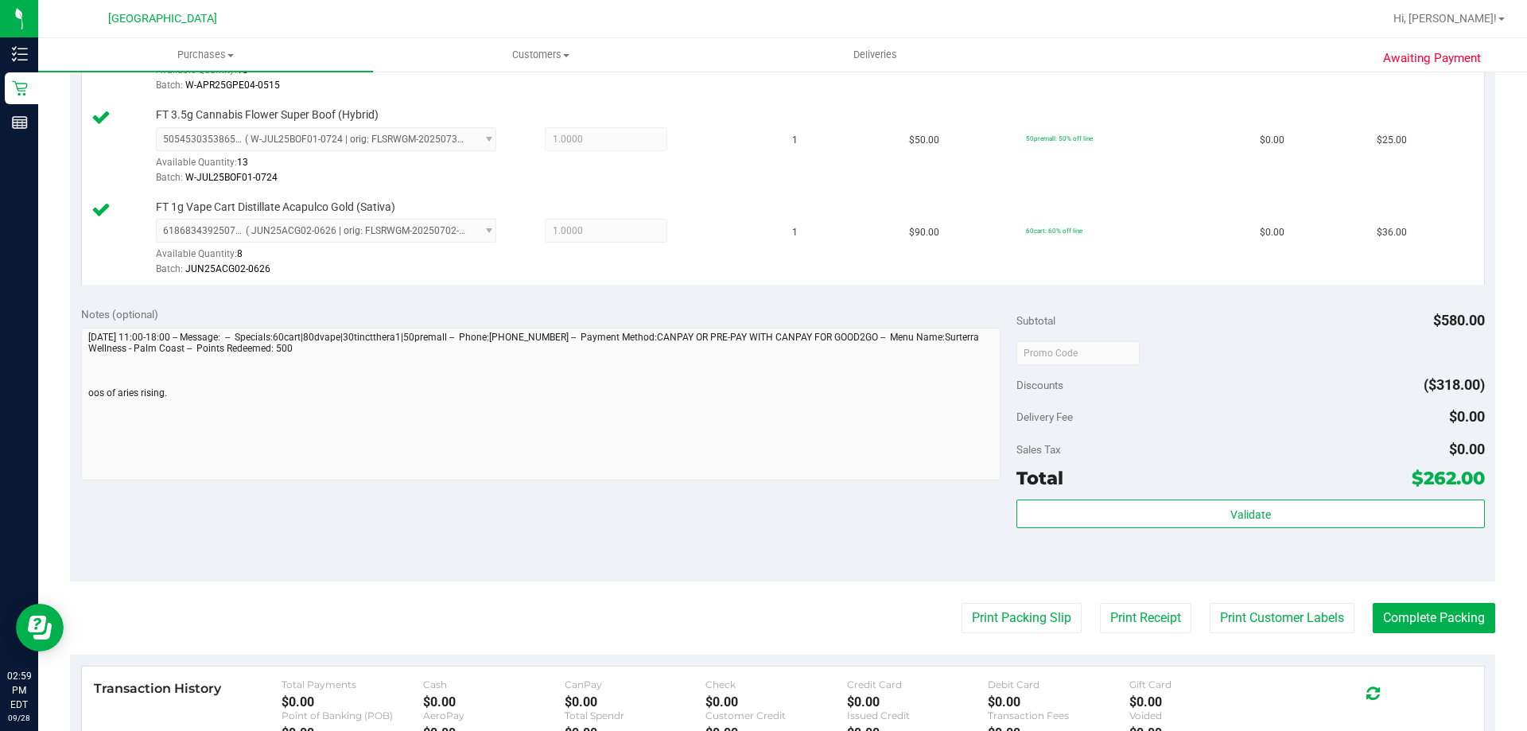
scroll to position [875, 0]
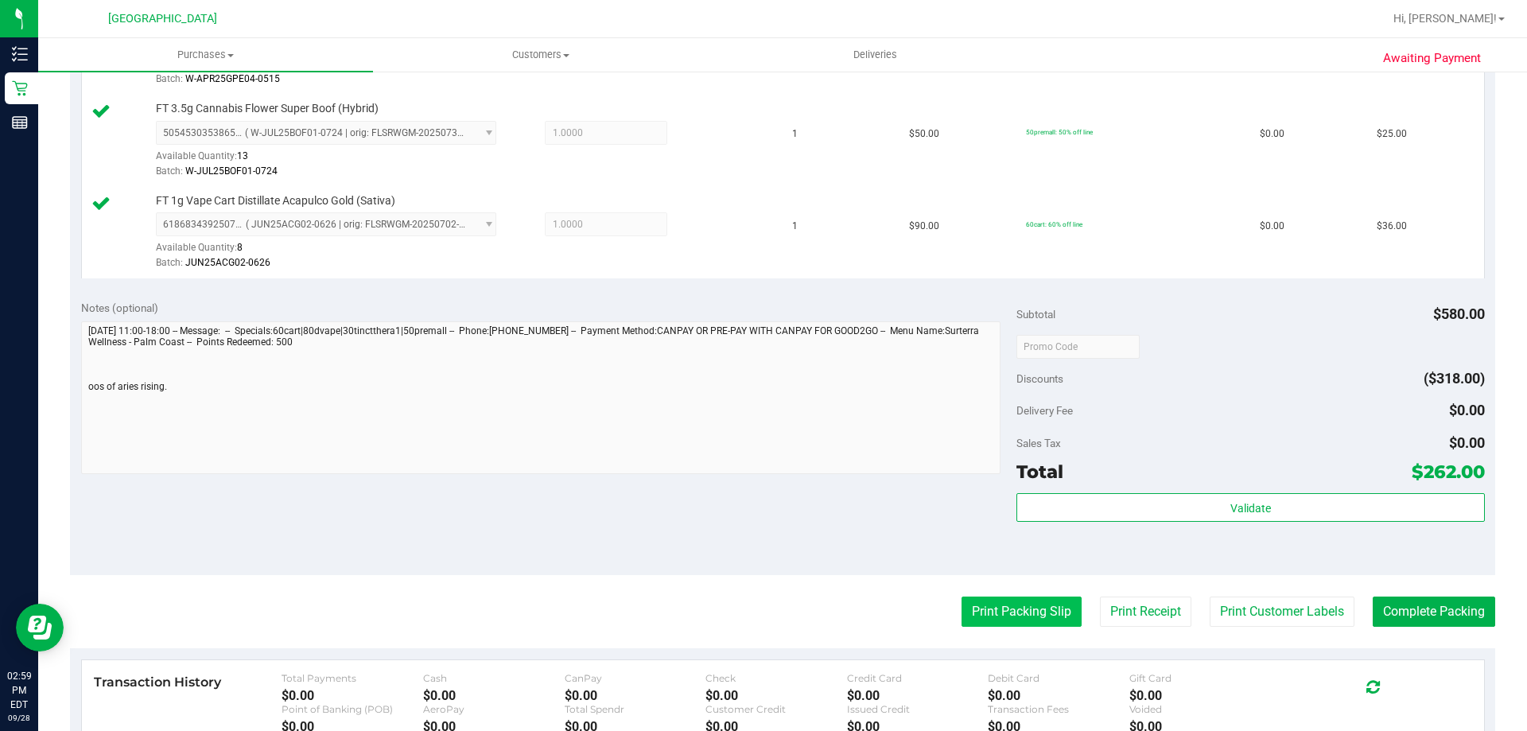
click at [981, 615] on button "Print Packing Slip" at bounding box center [1022, 612] width 120 height 30
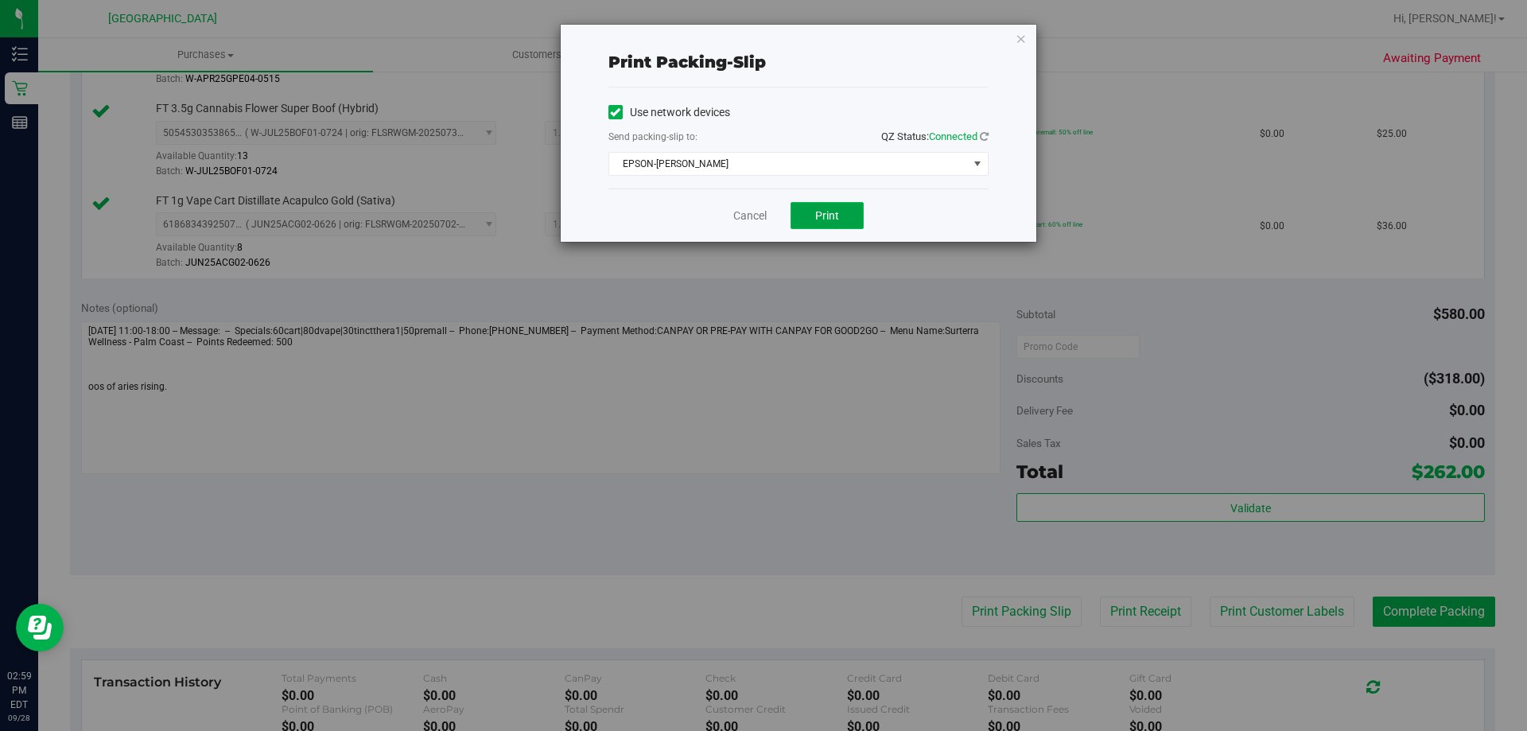
click at [846, 221] on button "Print" at bounding box center [827, 215] width 73 height 27
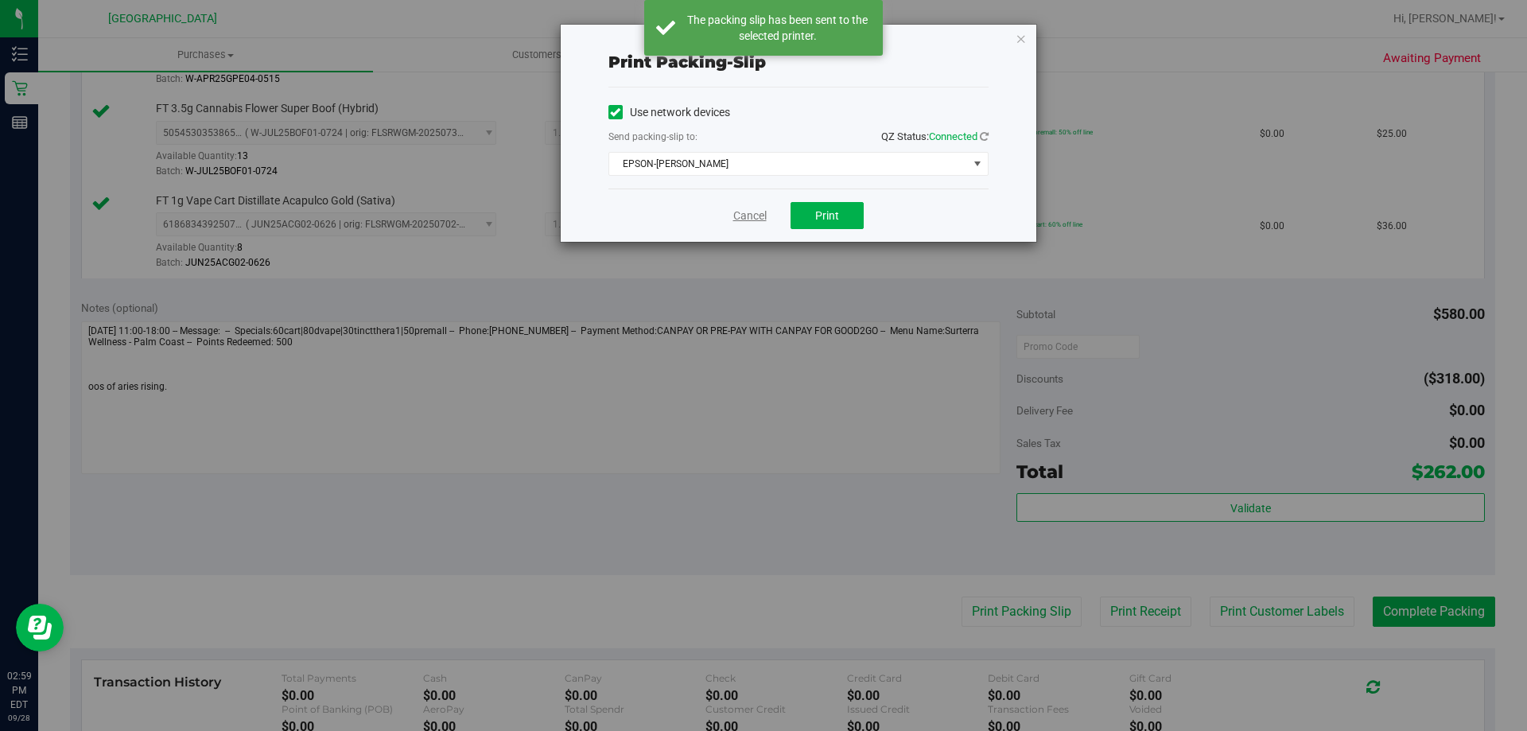
click at [740, 211] on link "Cancel" at bounding box center [749, 216] width 33 height 17
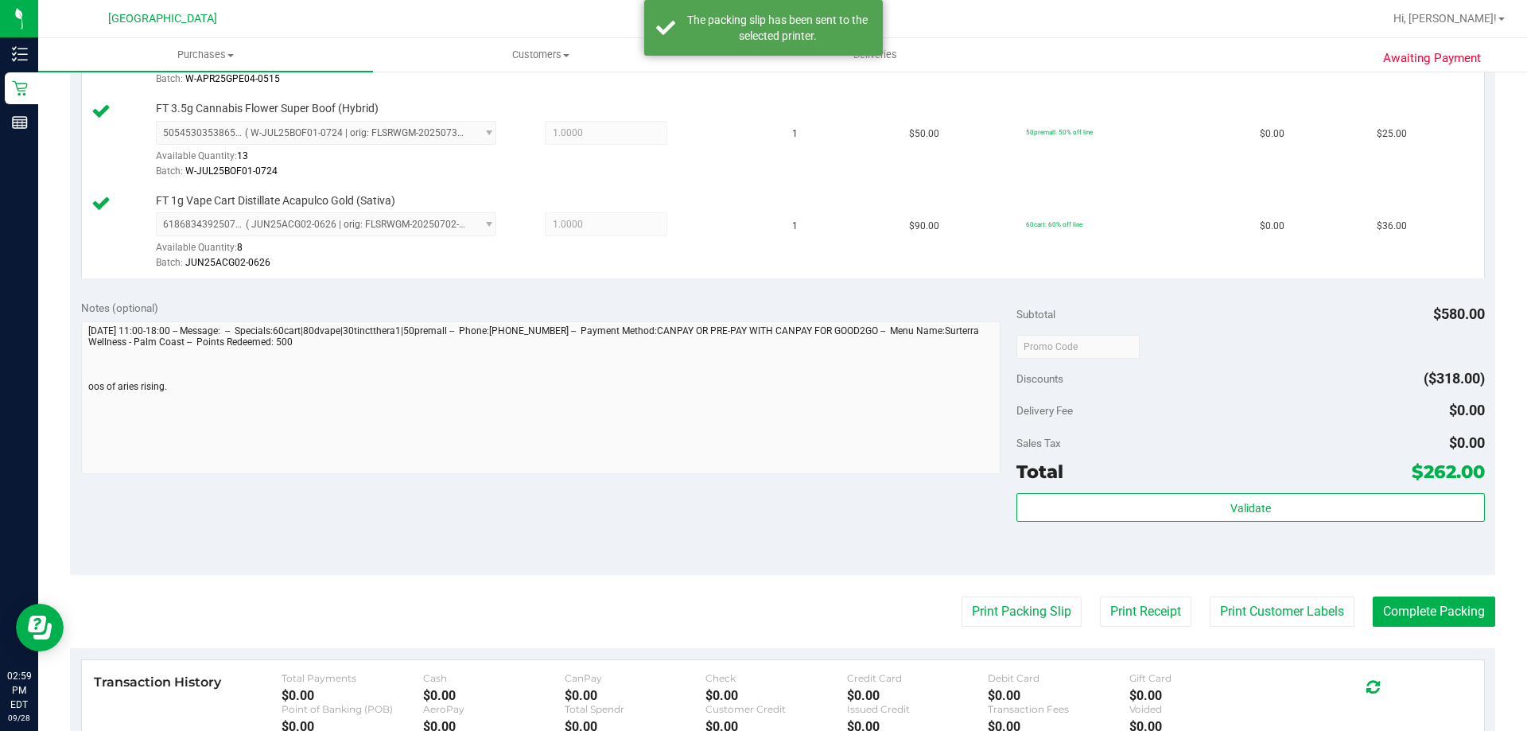
click at [1273, 491] on div "Subtotal $580.00 Discounts ($318.00) Delivery Fee $0.00 Sales Tax $0.00 Total $…" at bounding box center [1251, 432] width 468 height 265
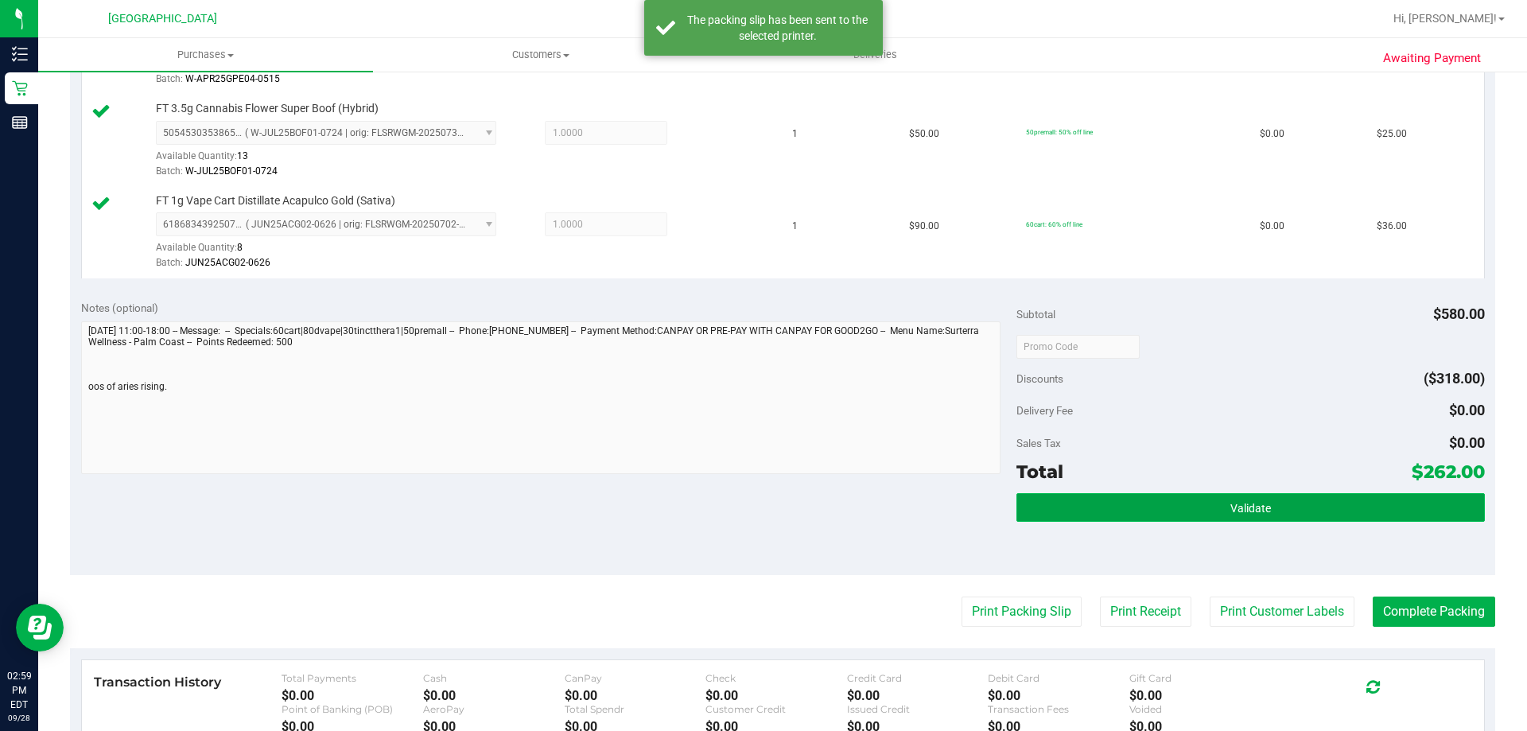
click at [1269, 500] on button "Validate" at bounding box center [1251, 507] width 468 height 29
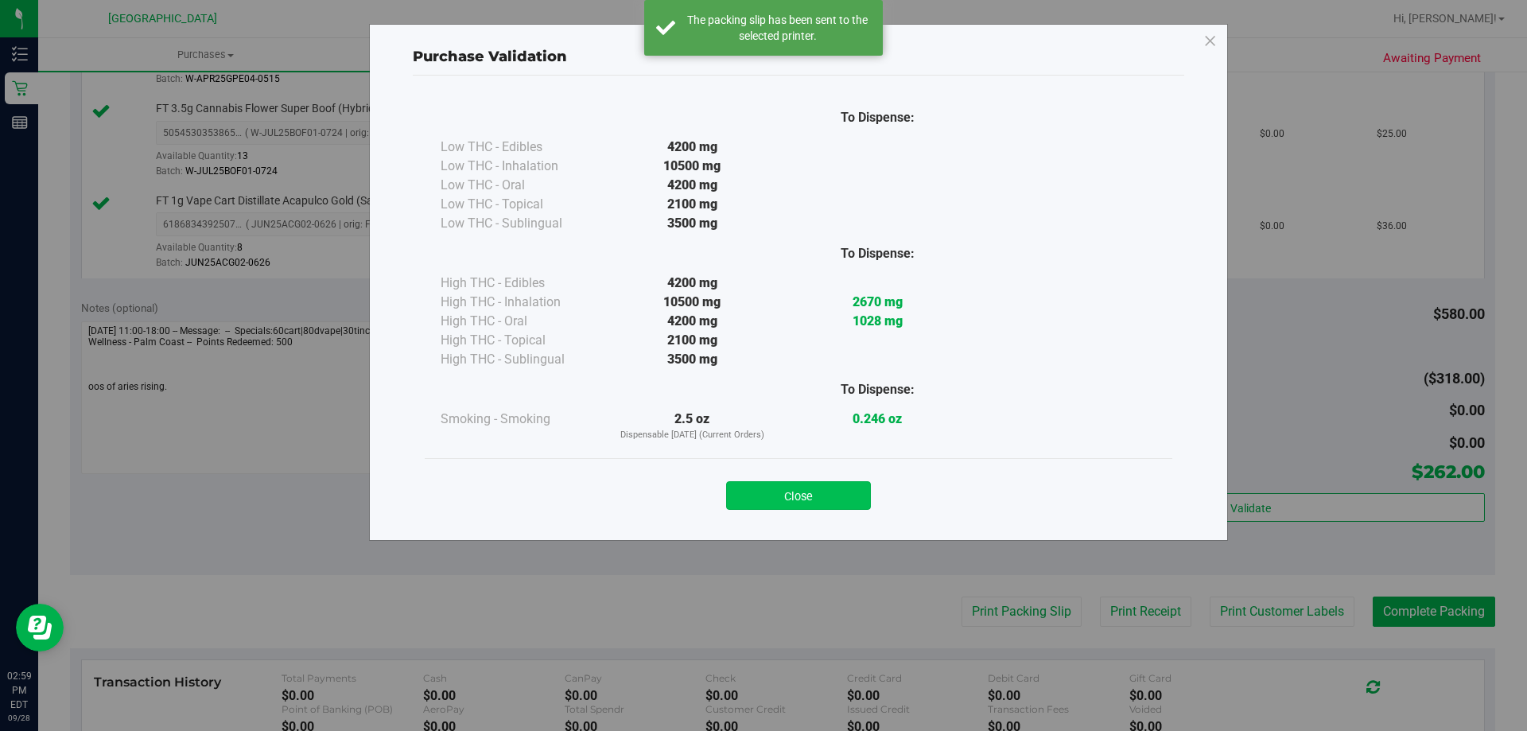
click at [823, 496] on button "Close" at bounding box center [798, 495] width 145 height 29
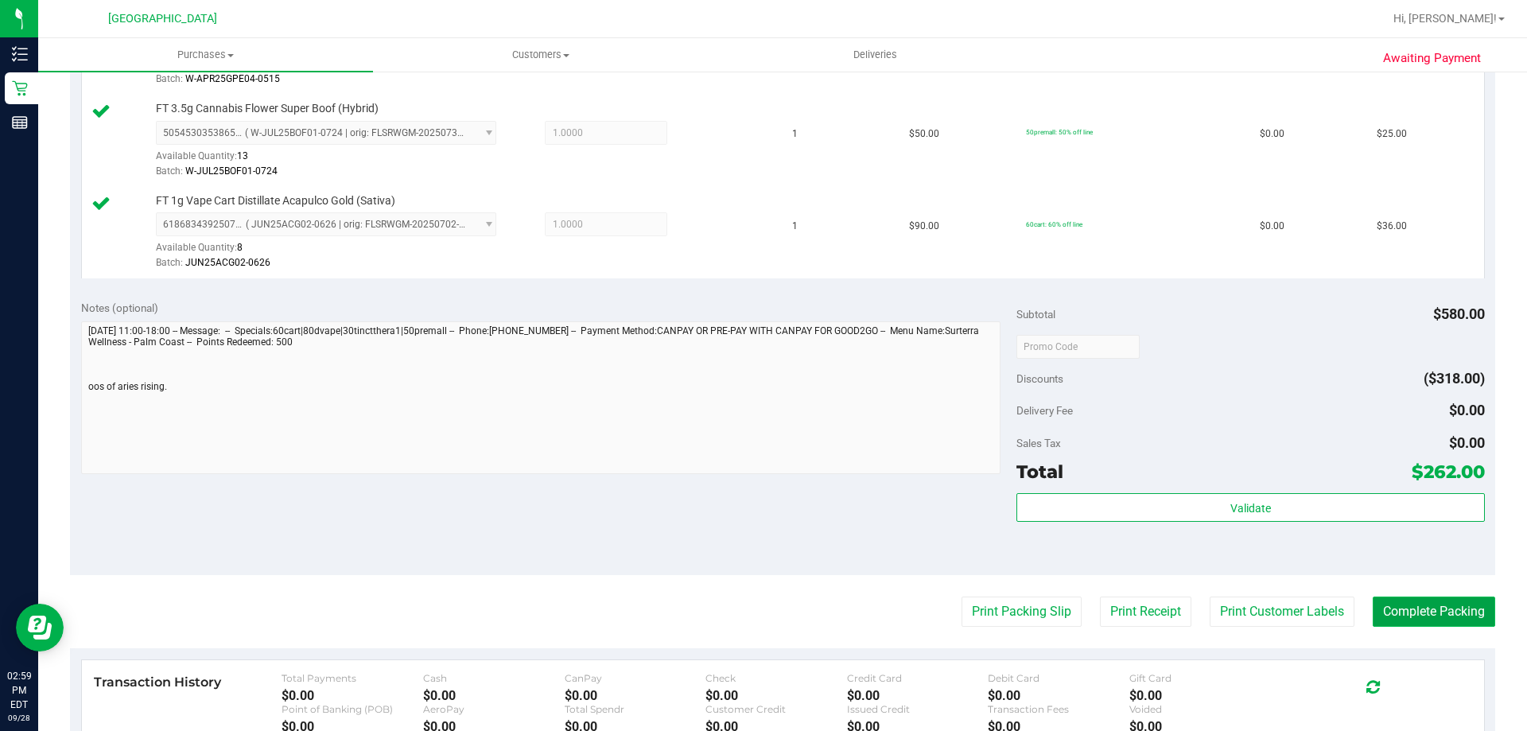
click at [1444, 611] on button "Complete Packing" at bounding box center [1434, 612] width 122 height 30
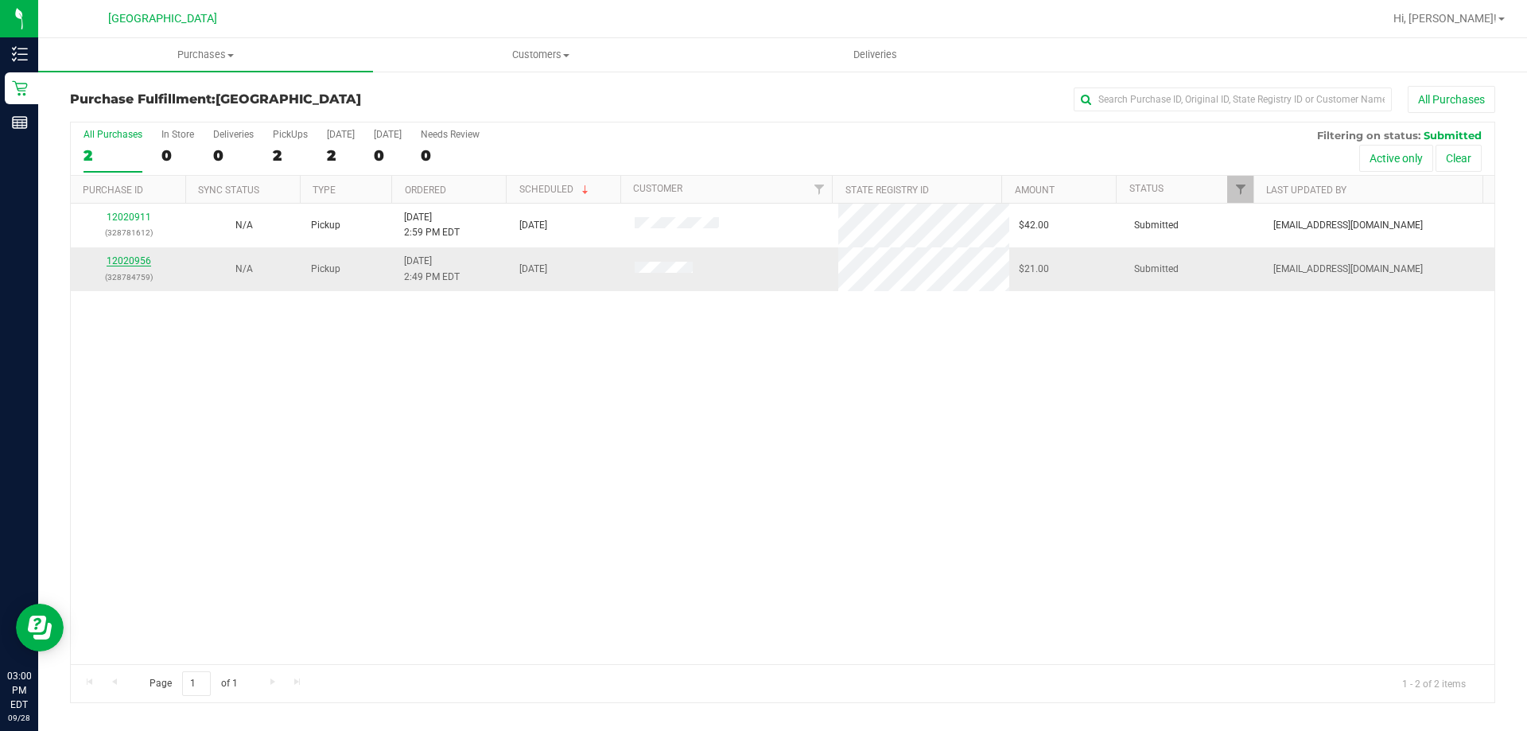
click at [135, 258] on link "12020956" at bounding box center [129, 260] width 45 height 11
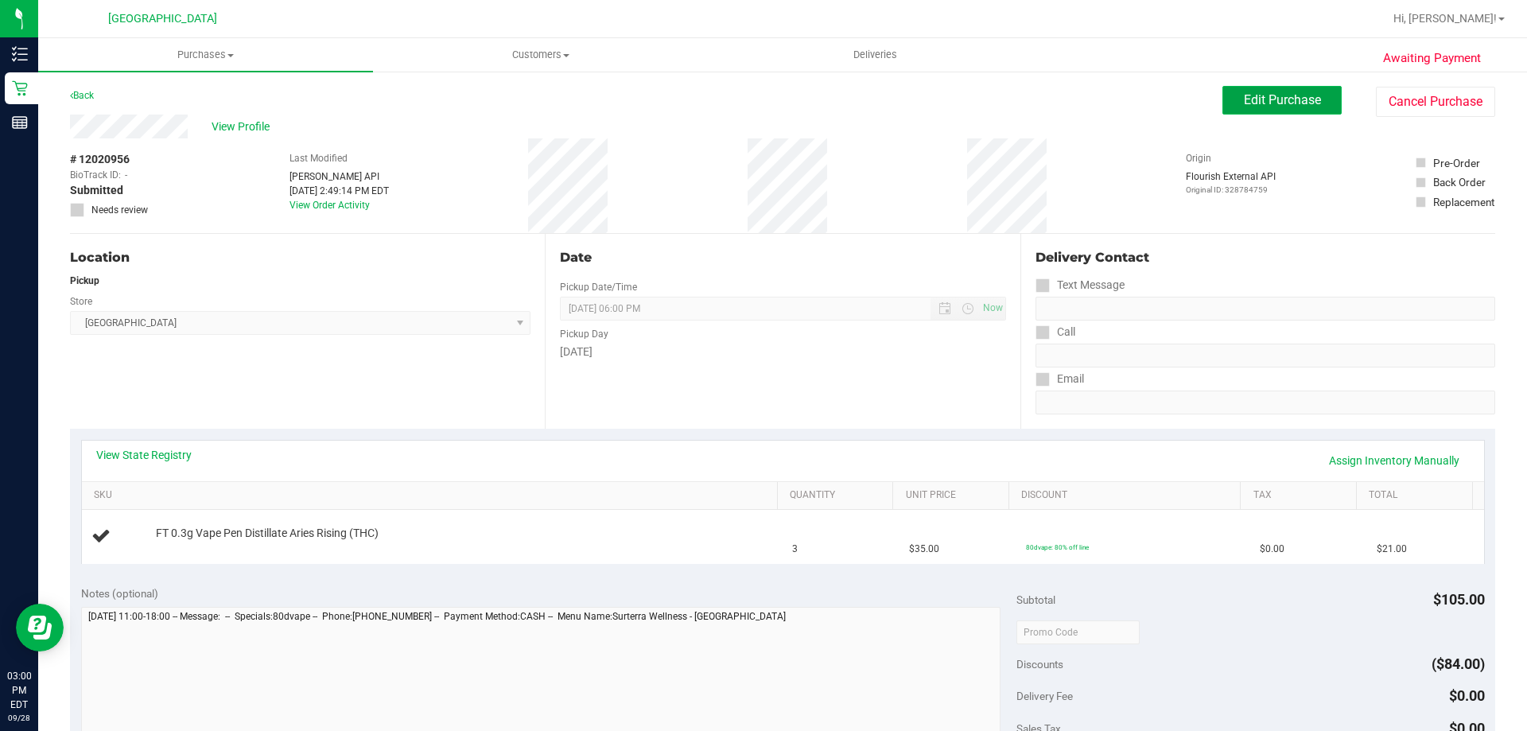
click at [1244, 93] on span "Edit Purchase" at bounding box center [1282, 99] width 77 height 15
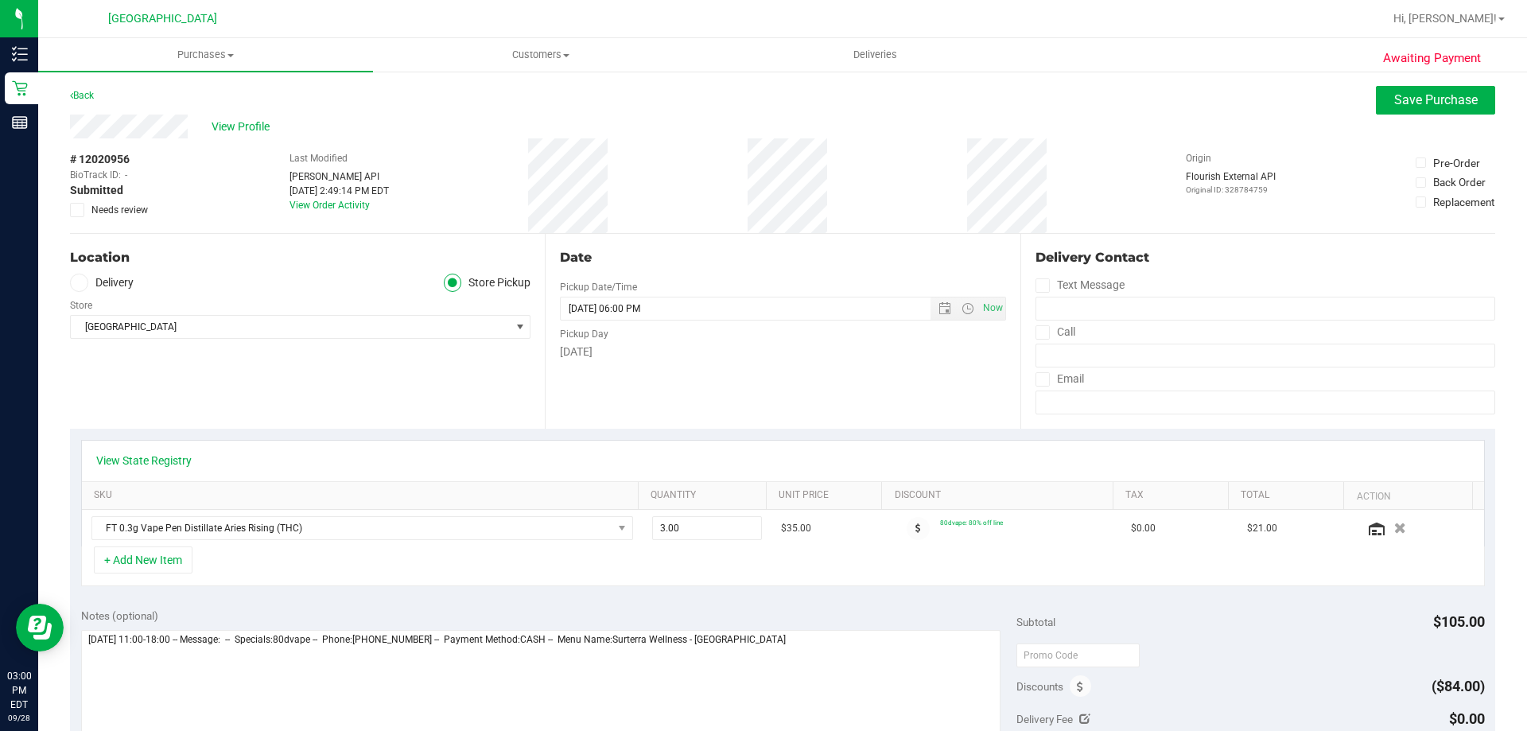
click at [130, 212] on span "Needs review" at bounding box center [119, 210] width 56 height 14
click at [0, 0] on input "Needs review" at bounding box center [0, 0] width 0 height 0
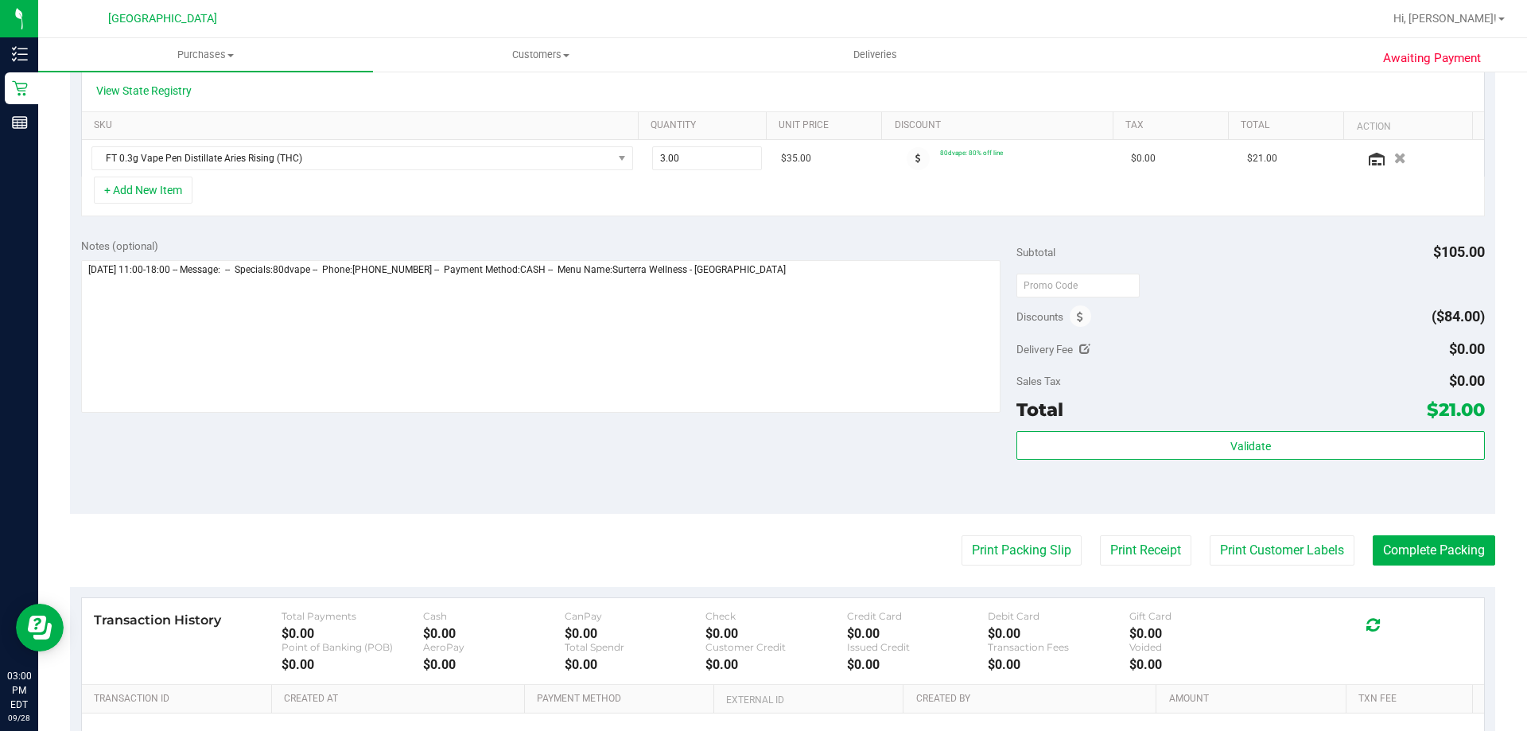
scroll to position [398, 0]
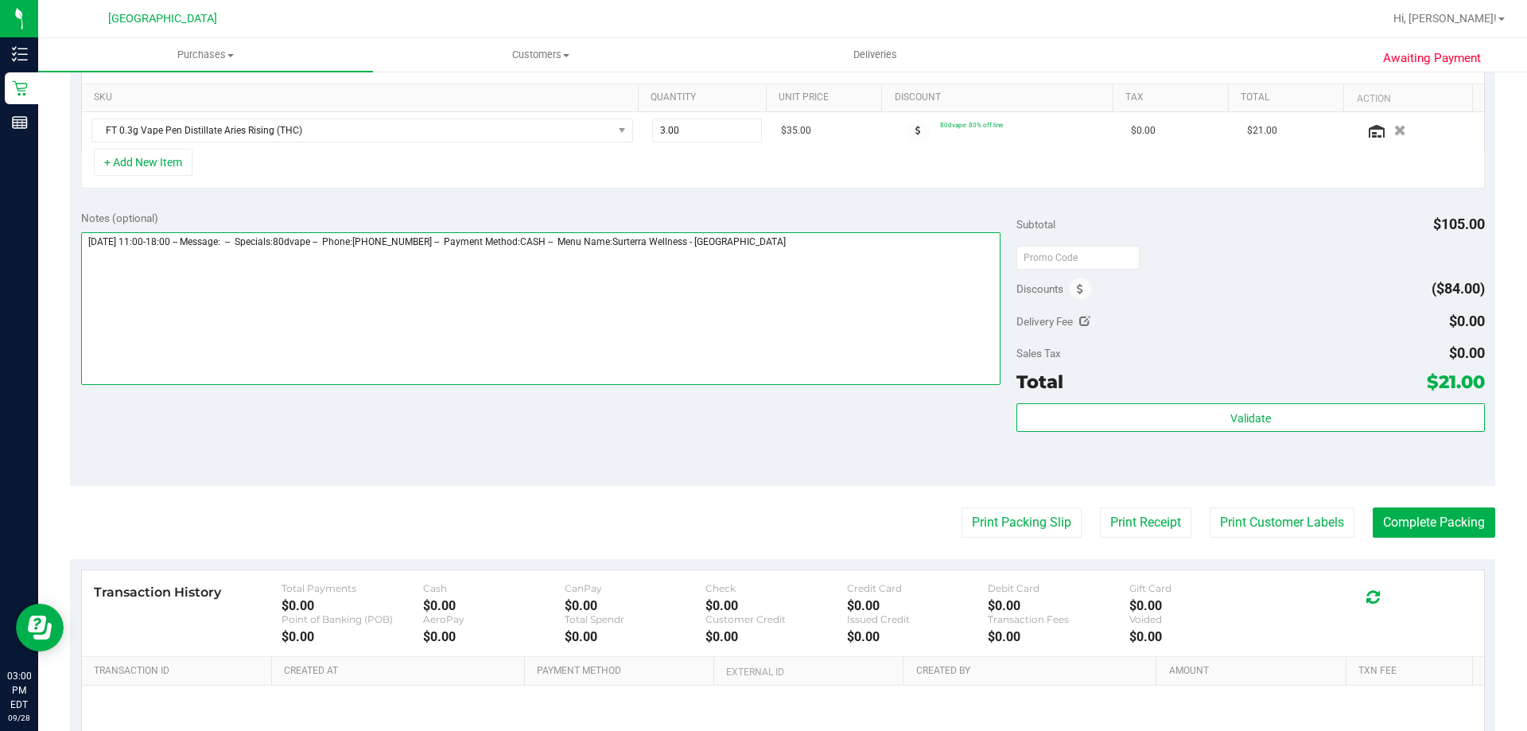
click at [925, 272] on textarea at bounding box center [541, 308] width 920 height 153
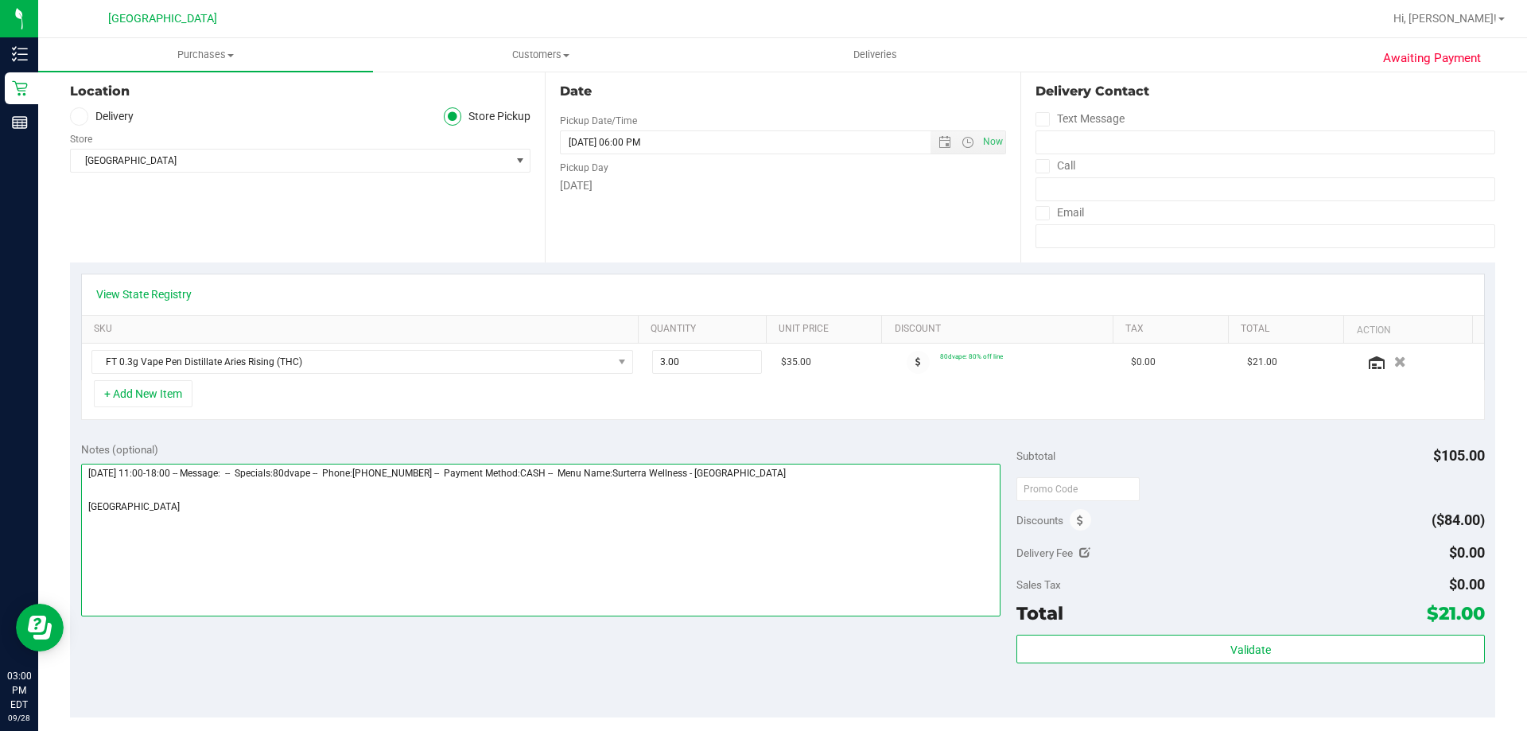
scroll to position [0, 0]
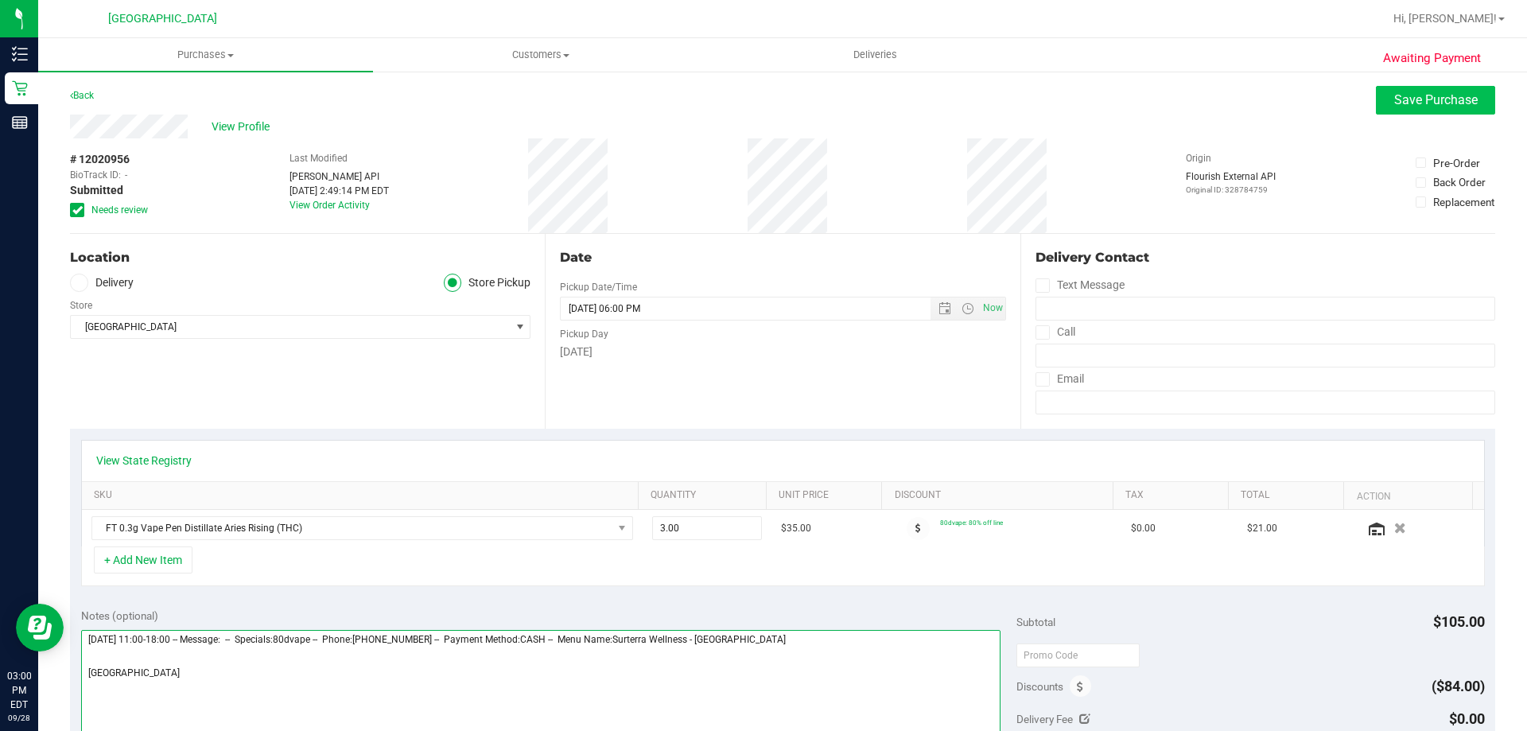
type textarea "Sunday 09/28/2025 11:00-18:00 -- Message: -- Specials:80dvape -- Phone:38684622…"
click at [1435, 107] on button "Save Purchase" at bounding box center [1435, 100] width 119 height 29
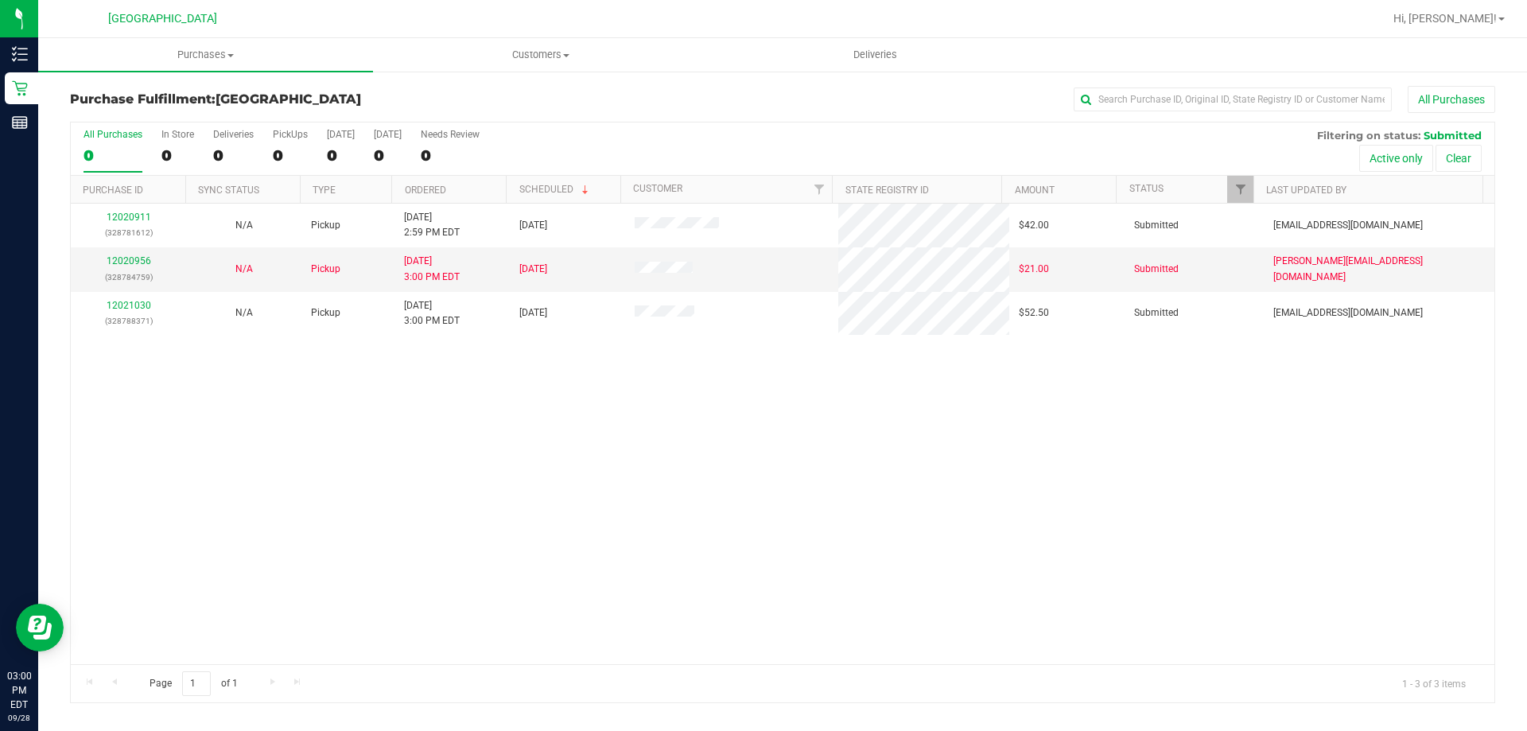
click at [835, 124] on div "All Purchases 0 In Store 0 Deliveries 0 PickUps 0 Today 0 Tomorrow 0 Needs Revi…" at bounding box center [783, 128] width 1424 height 13
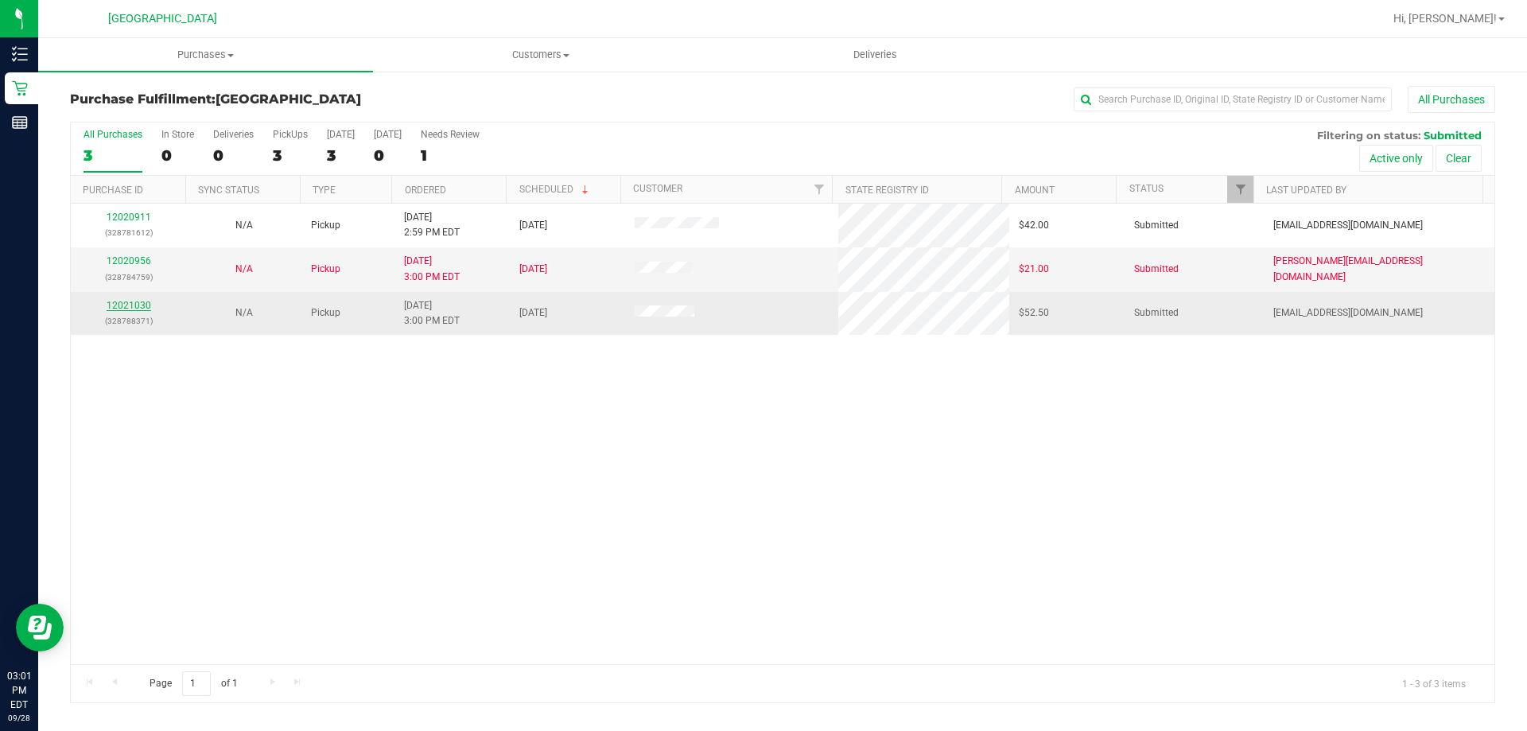
click at [134, 303] on link "12021030" at bounding box center [129, 305] width 45 height 11
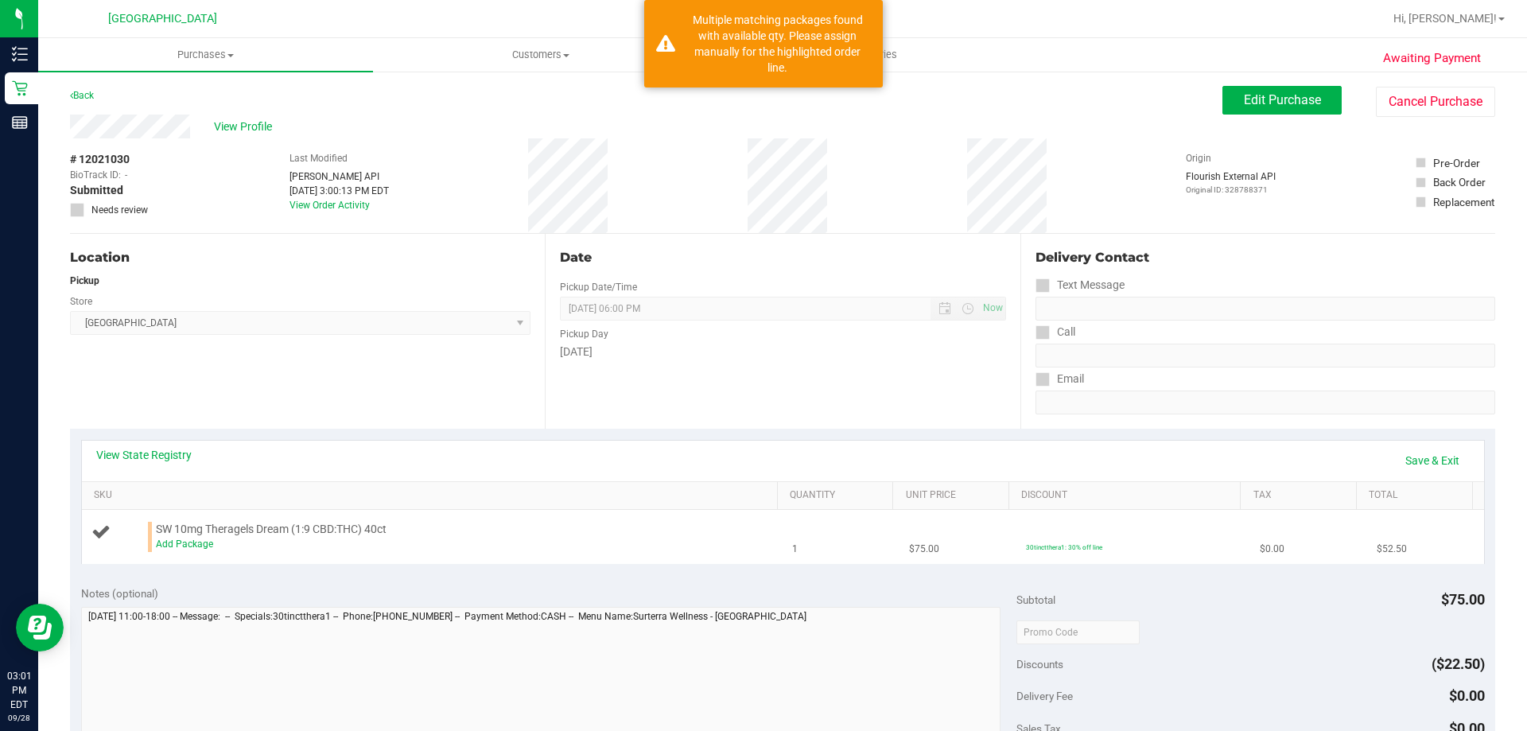
click at [177, 538] on div "Add Package" at bounding box center [463, 544] width 614 height 15
click at [178, 543] on link "Add Package" at bounding box center [184, 543] width 57 height 11
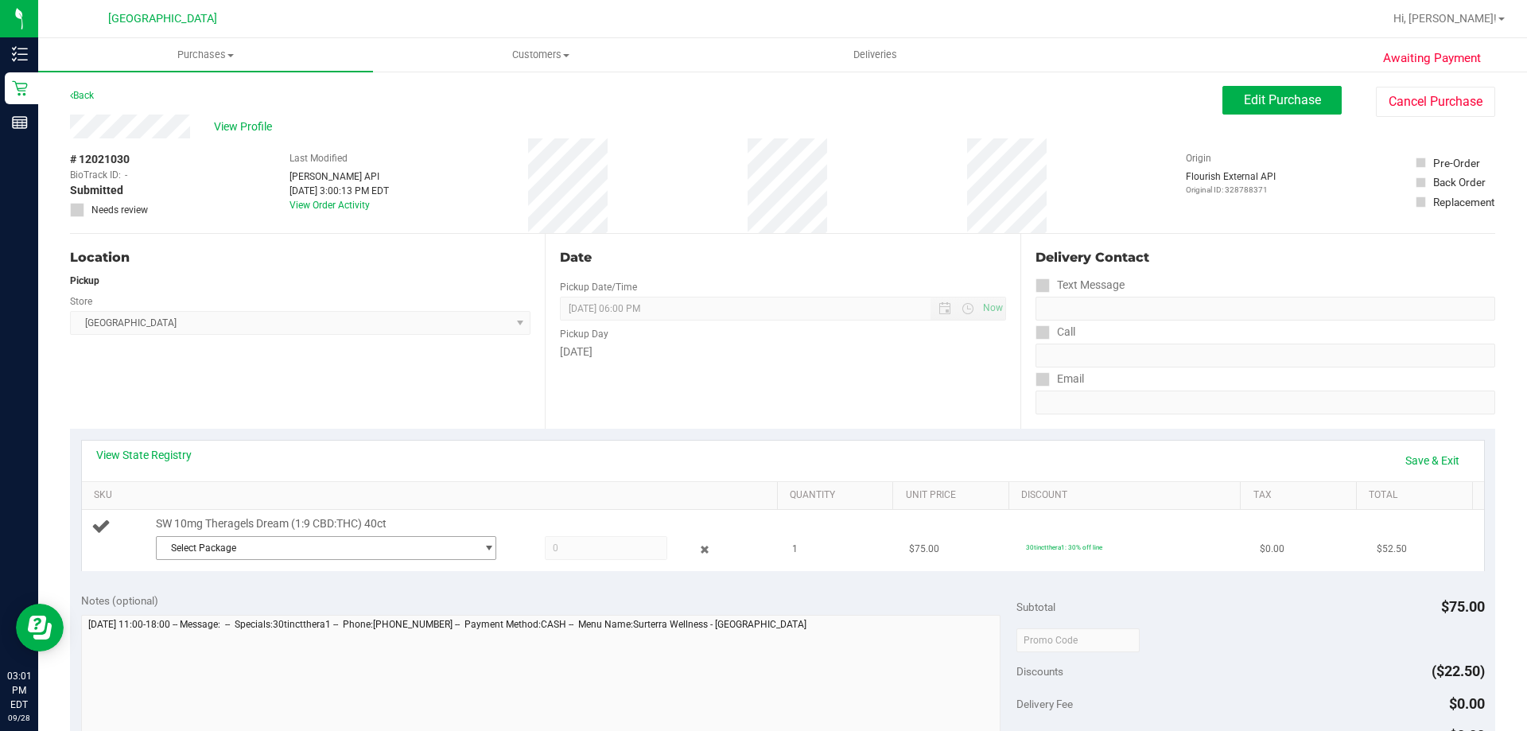
click at [259, 551] on span "Select Package" at bounding box center [316, 548] width 319 height 22
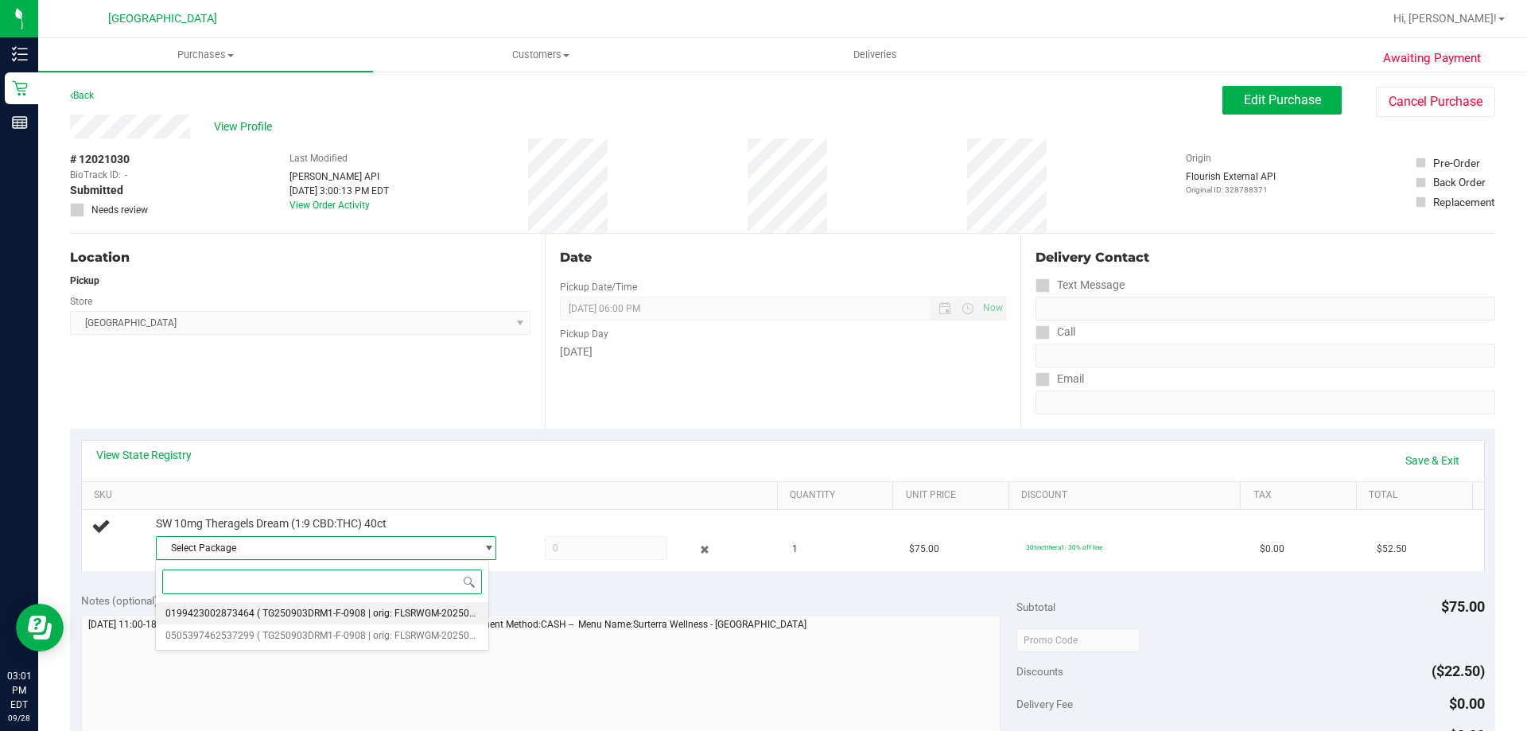
click at [405, 615] on span "( TG250903DRM1-F-0908 | orig: FLSRWGM-20250915-2567 )" at bounding box center [386, 613] width 259 height 11
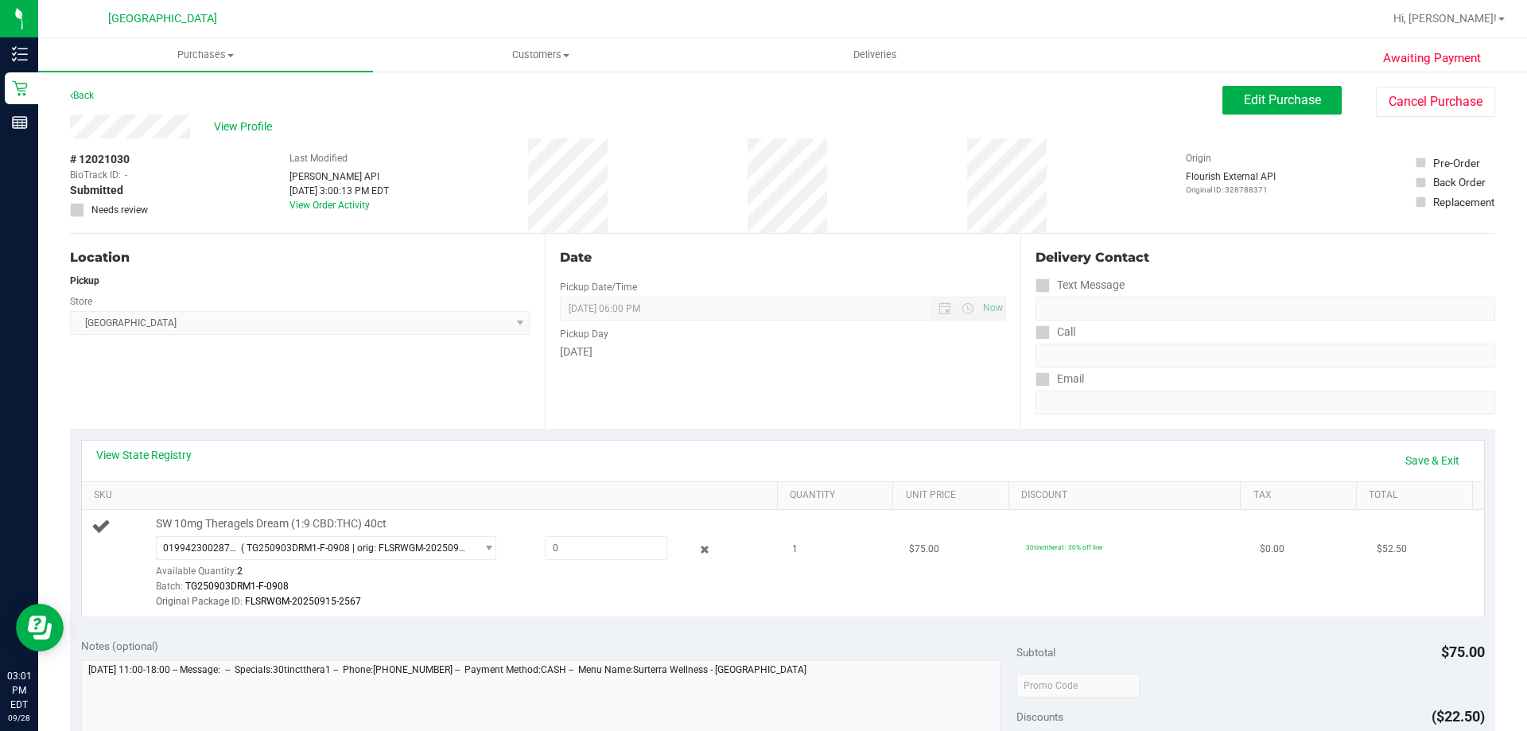
click at [619, 535] on div "SW 10mg Theragels Dream (1:9 CBD:THC) 40ct 0199423002873464 ( TG250903DRM1-F-09…" at bounding box center [459, 563] width 622 height 94
click at [619, 538] on span at bounding box center [606, 548] width 122 height 24
type input "1"
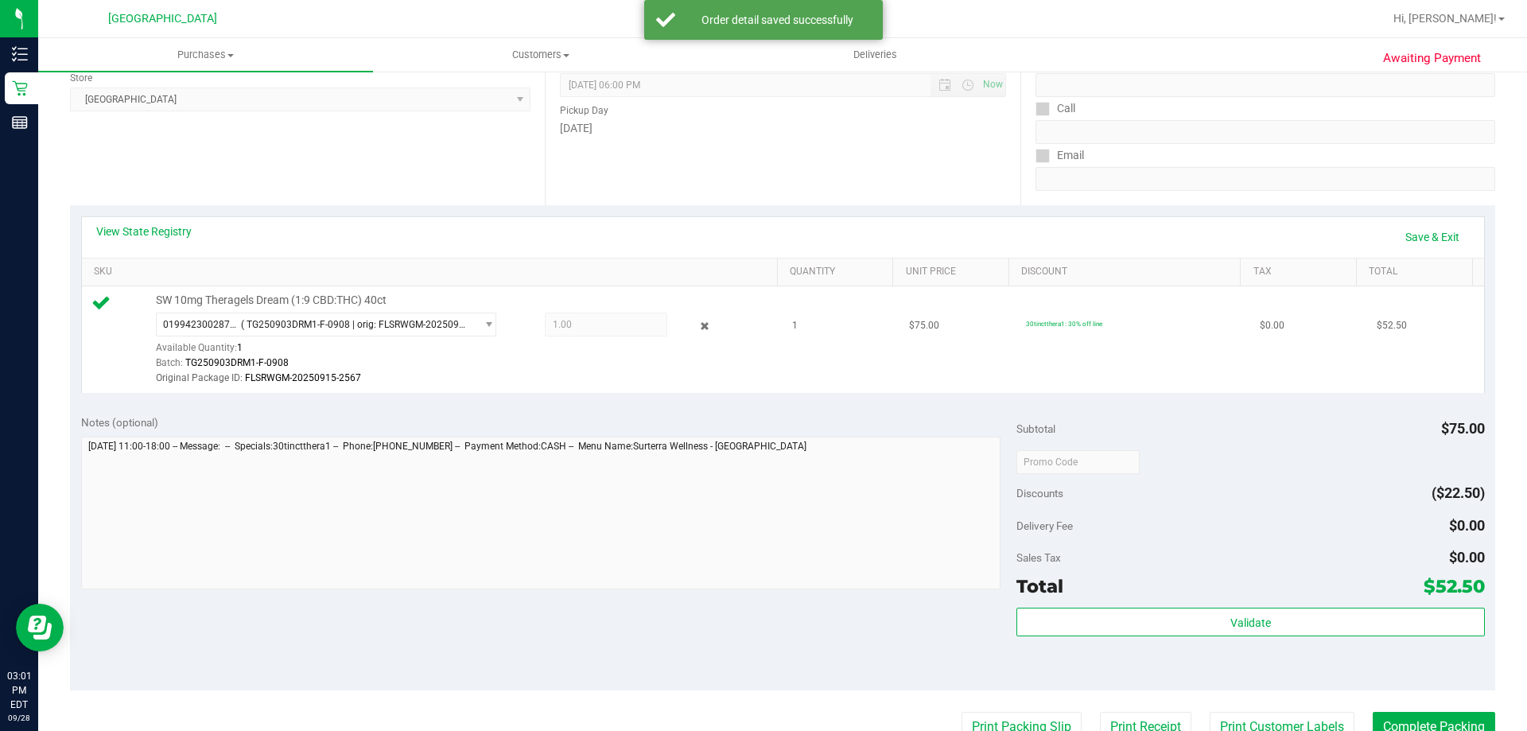
scroll to position [318, 0]
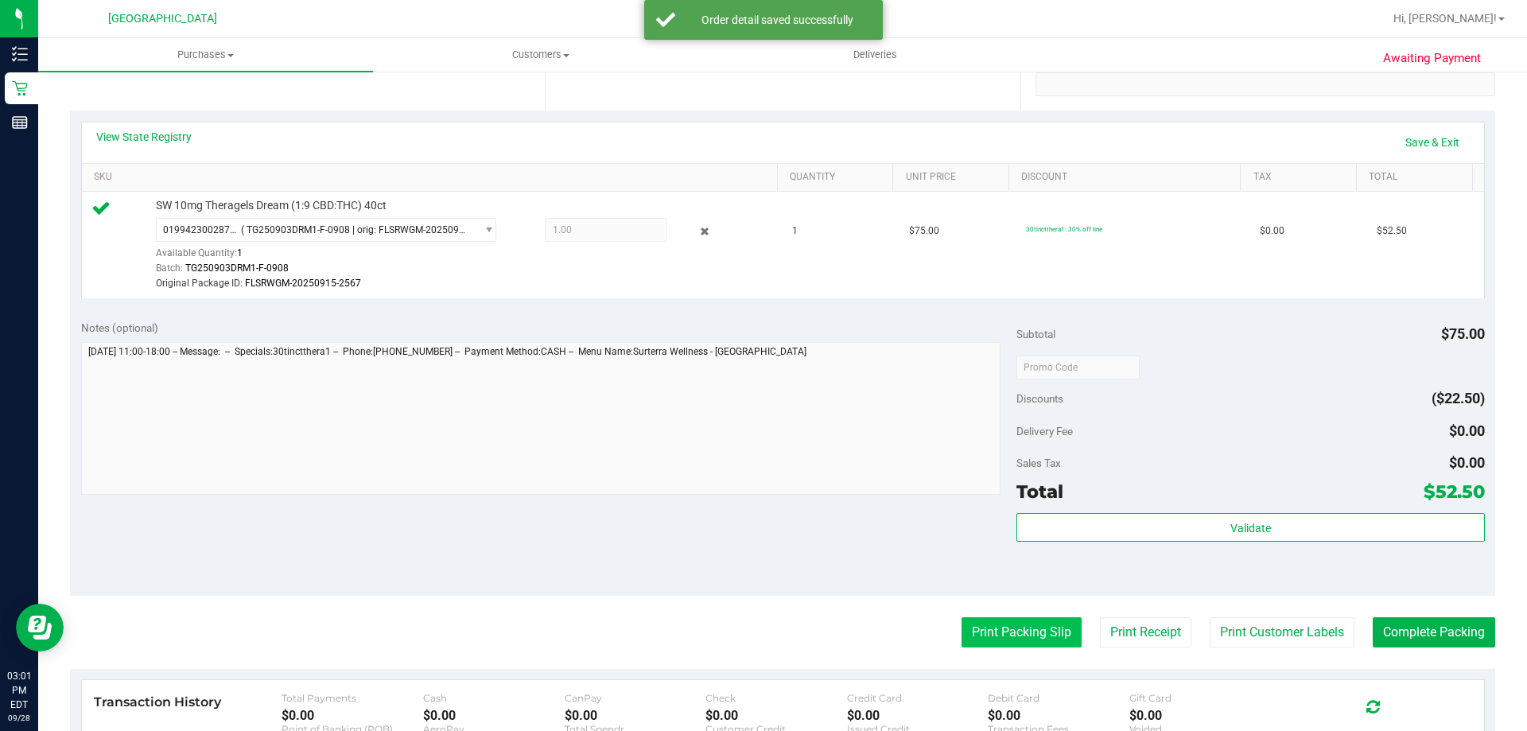
drag, startPoint x: 1101, startPoint y: 636, endPoint x: 1057, endPoint y: 643, distance: 44.5
drag, startPoint x: 1057, startPoint y: 643, endPoint x: 1012, endPoint y: 634, distance: 46.3
click at [1012, 634] on button "Print Packing Slip" at bounding box center [1022, 632] width 120 height 30
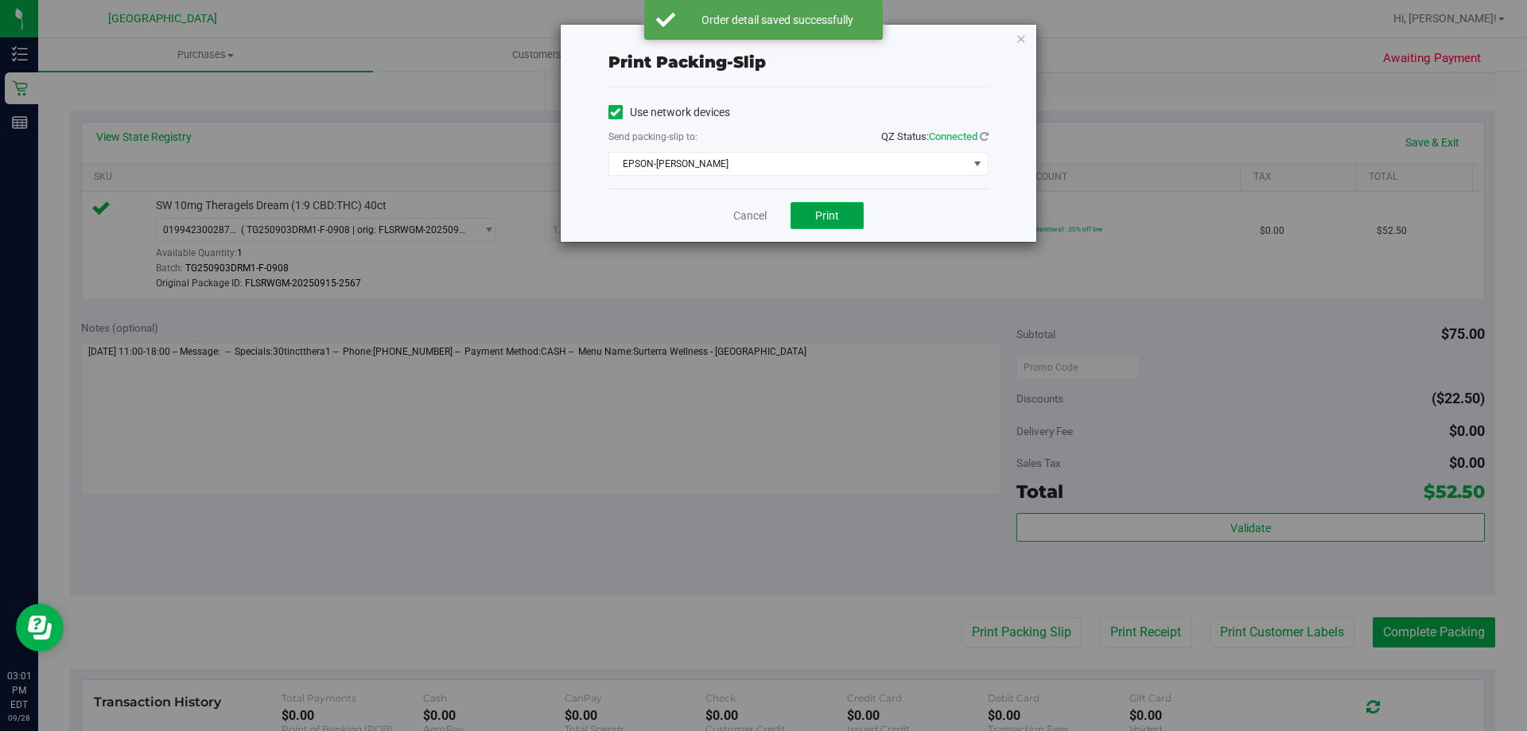
click at [830, 220] on span "Print" at bounding box center [827, 215] width 24 height 13
click at [743, 214] on link "Cancel" at bounding box center [749, 216] width 33 height 17
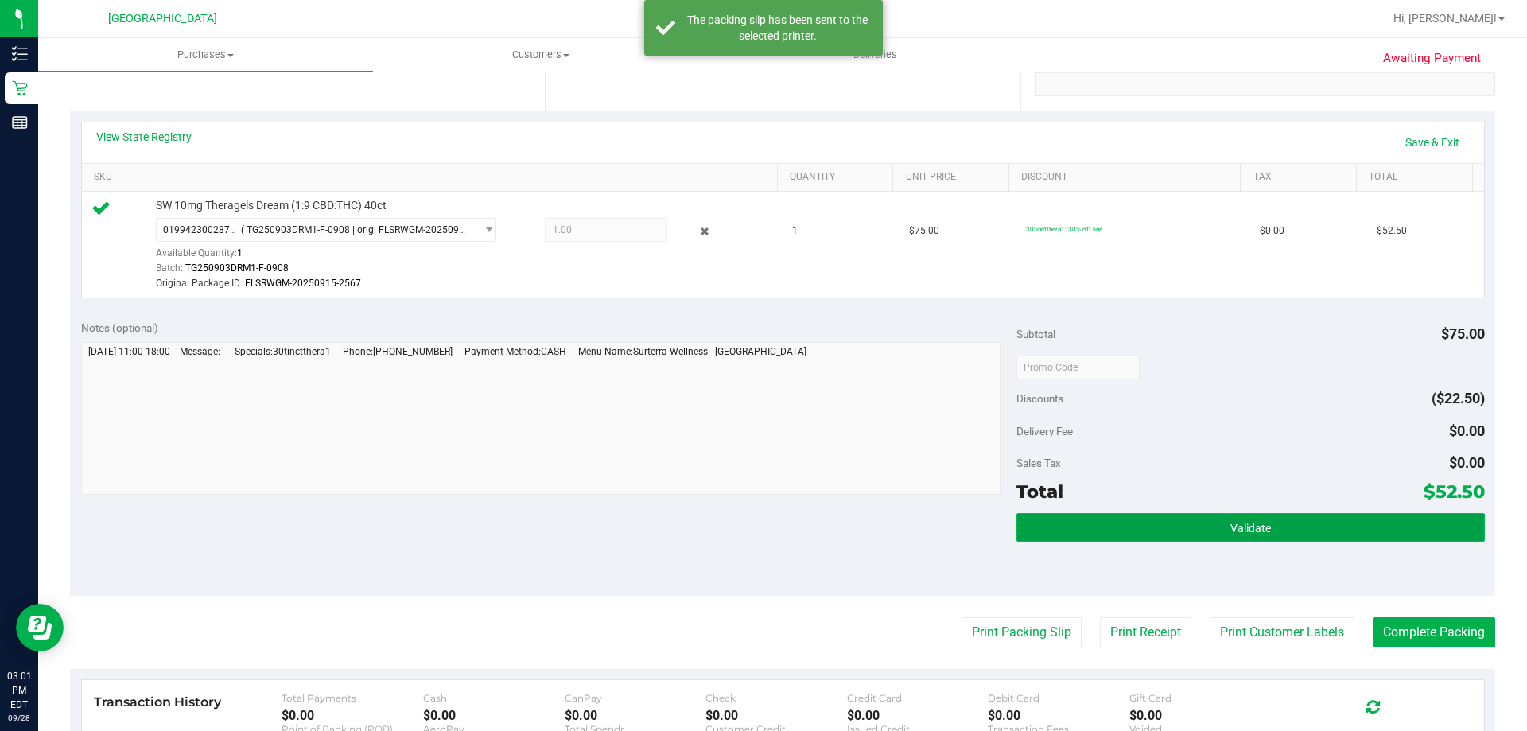
click at [1375, 524] on button "Validate" at bounding box center [1251, 527] width 468 height 29
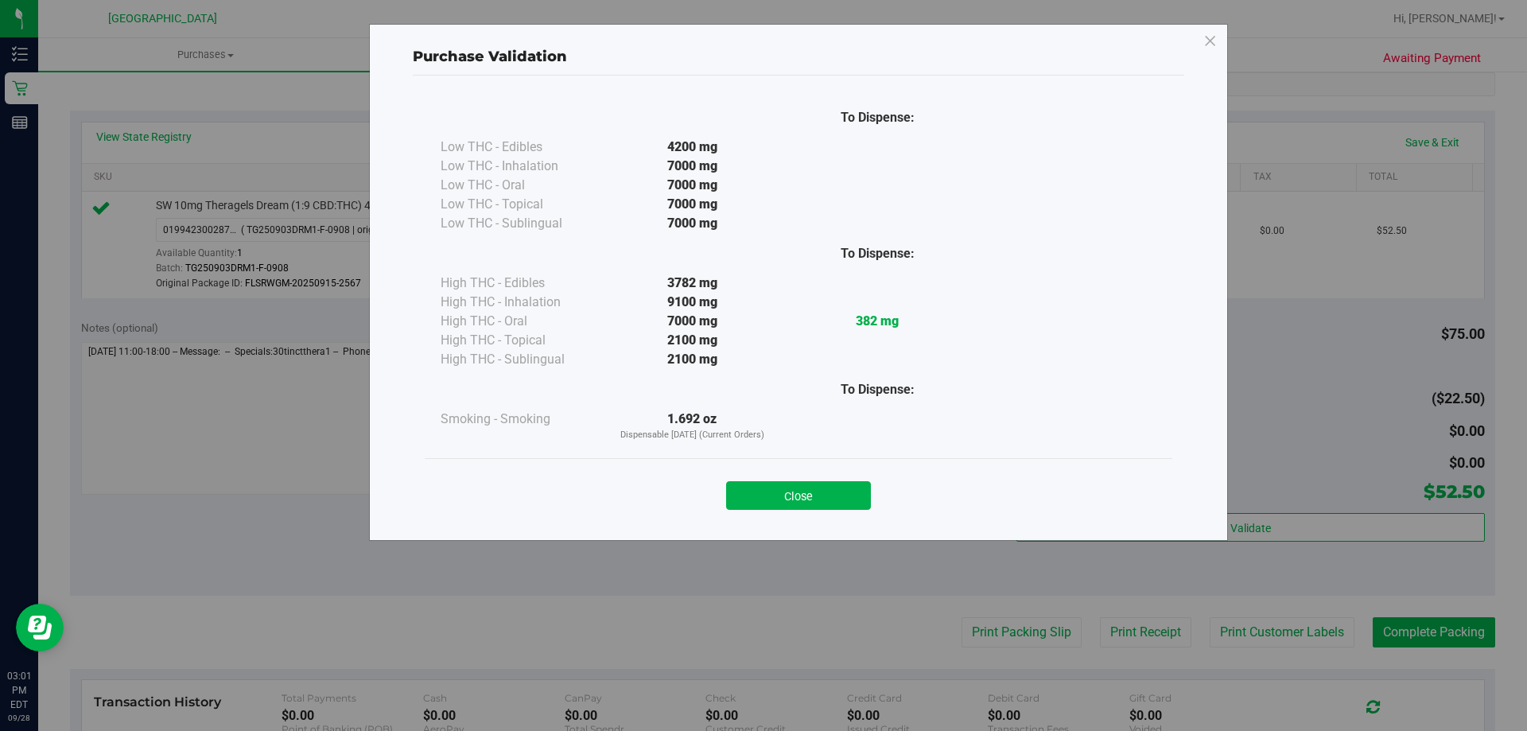
click at [788, 484] on button "Close" at bounding box center [798, 495] width 145 height 29
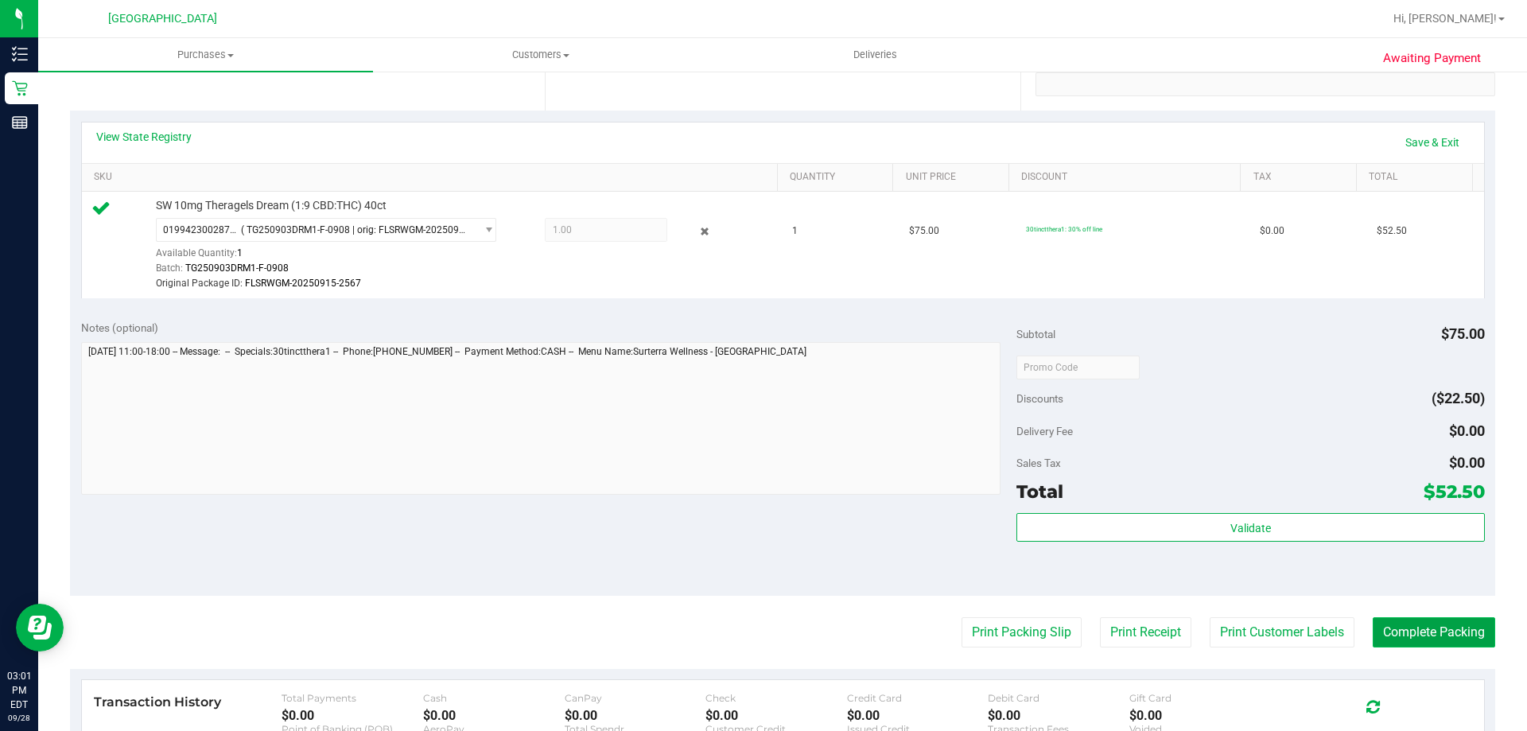
click at [1407, 629] on button "Complete Packing" at bounding box center [1434, 632] width 122 height 30
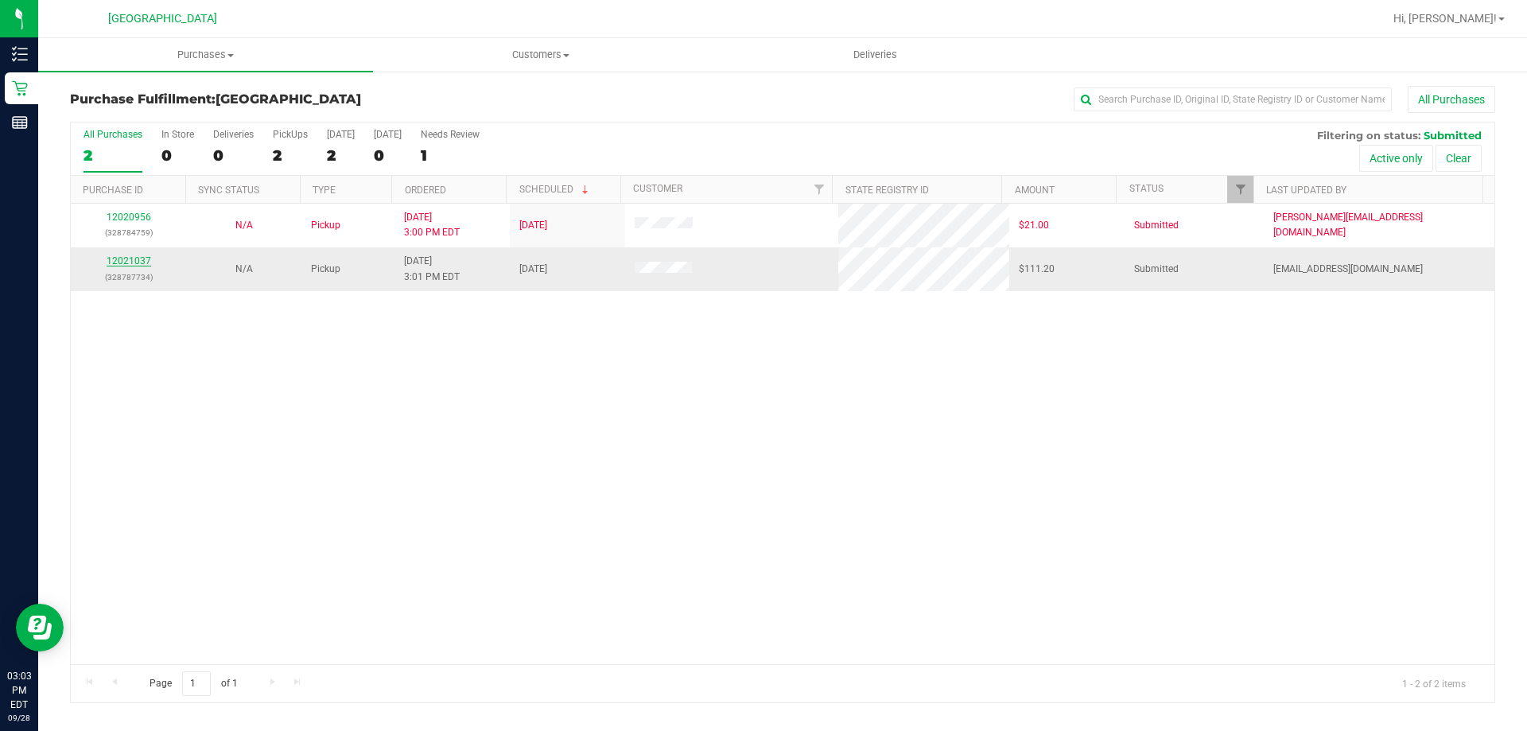
click at [130, 265] on link "12021037" at bounding box center [129, 260] width 45 height 11
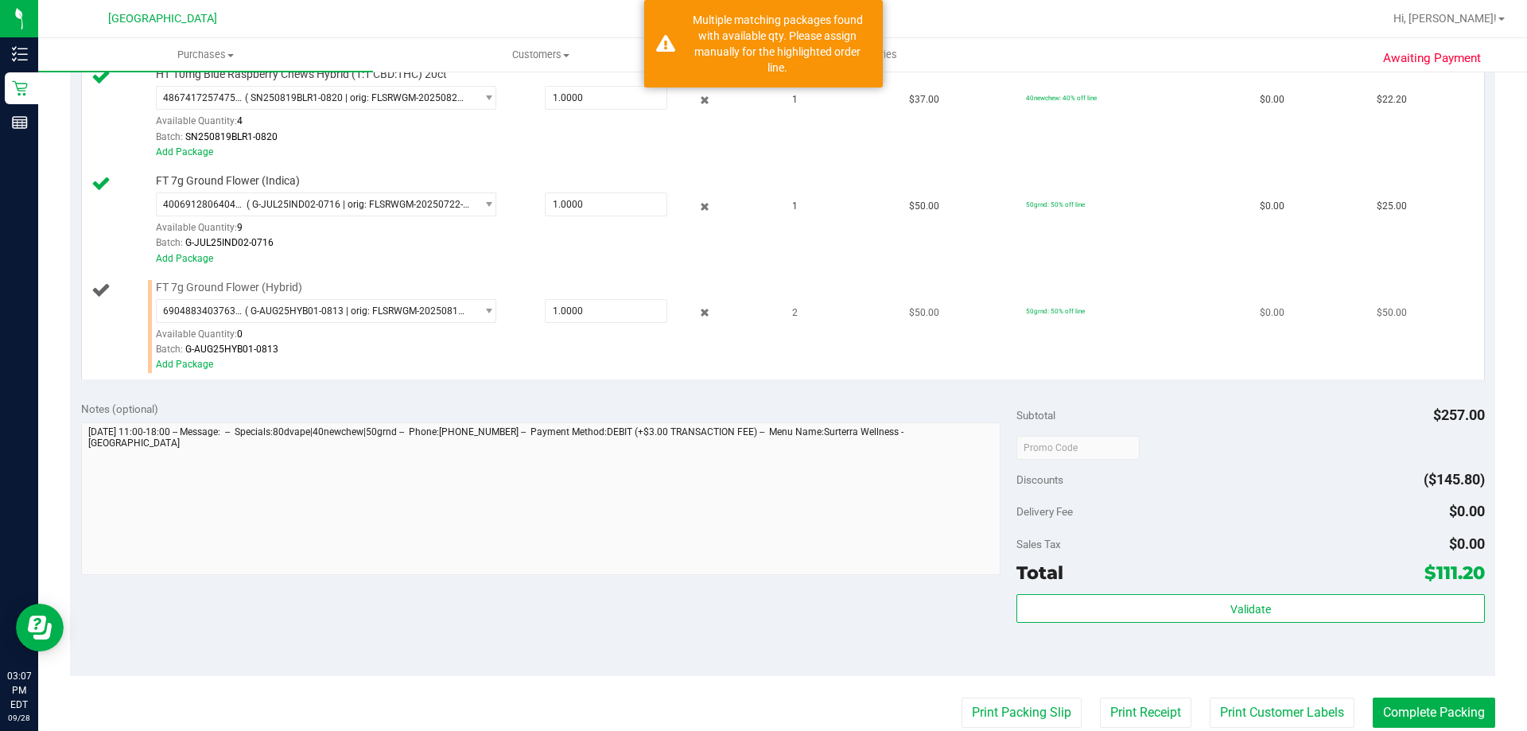
scroll to position [557, 0]
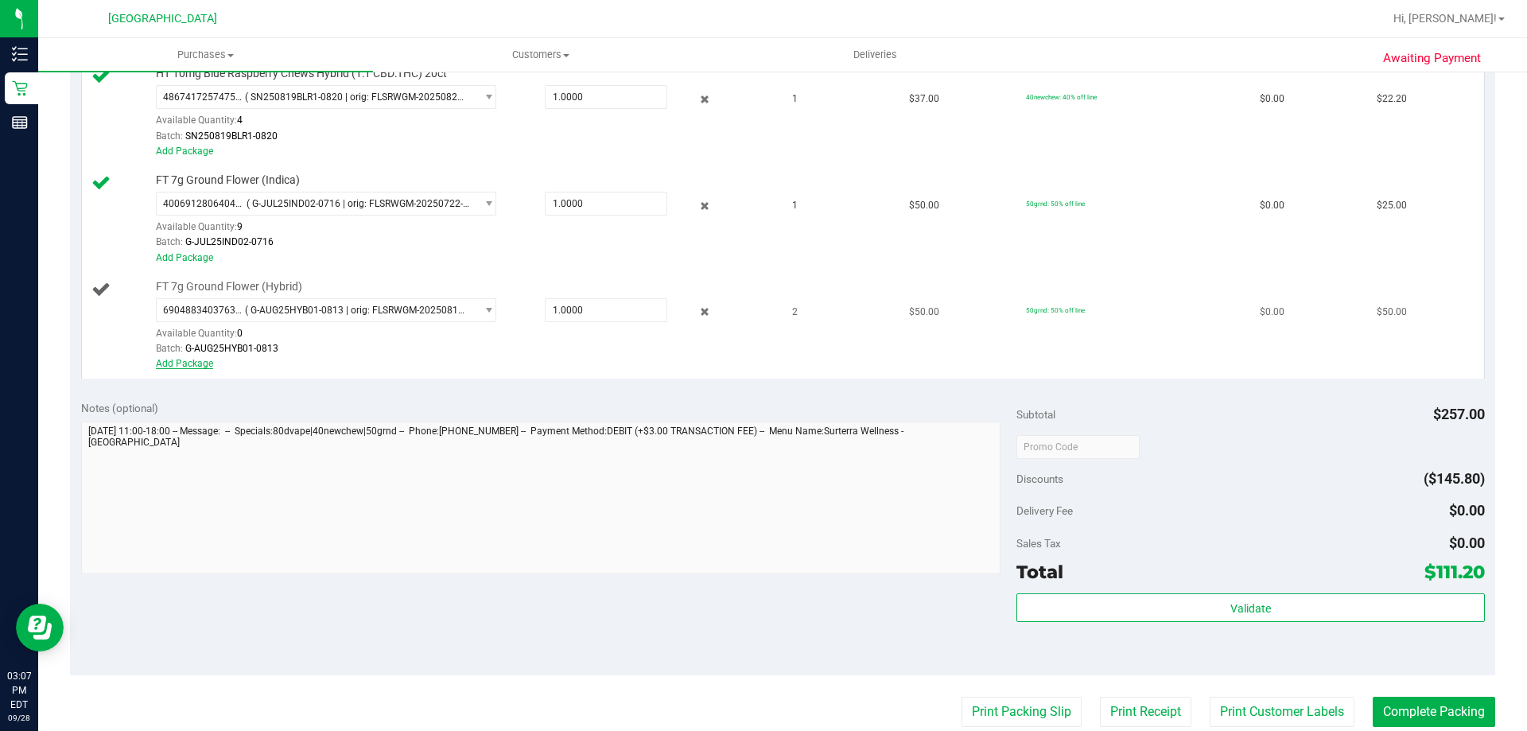
click at [198, 358] on link "Add Package" at bounding box center [184, 363] width 57 height 11
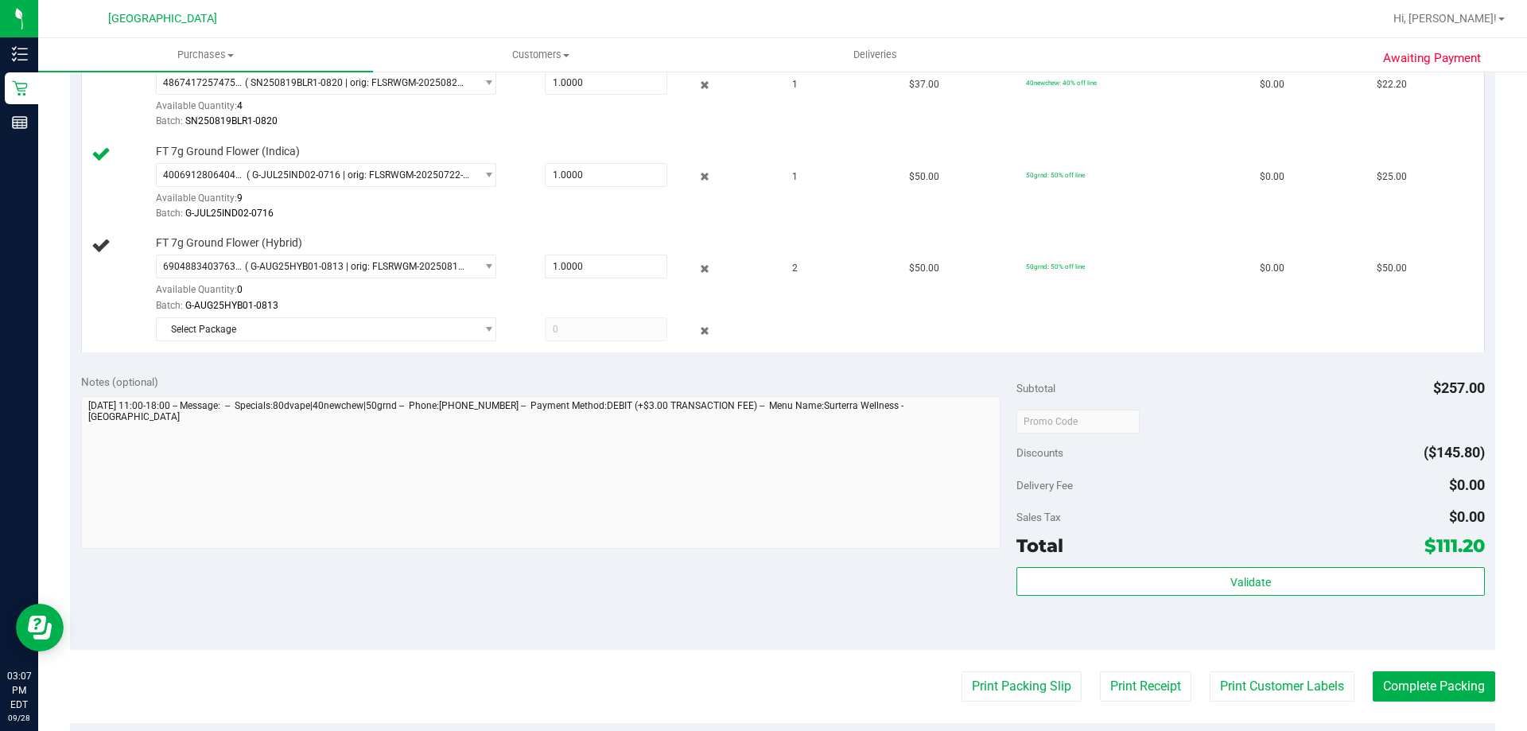
click at [365, 371] on div "Notes (optional) Subtotal $257.00 Discounts ($145.80) Delivery Fee $0.00 Sales …" at bounding box center [782, 506] width 1425 height 286
click at [402, 325] on span "Select Package" at bounding box center [316, 329] width 319 height 22
click at [384, 400] on span "( G-JUL25HYB06-0806 | orig: FLSRWGM-20250812-463 )" at bounding box center [377, 394] width 241 height 11
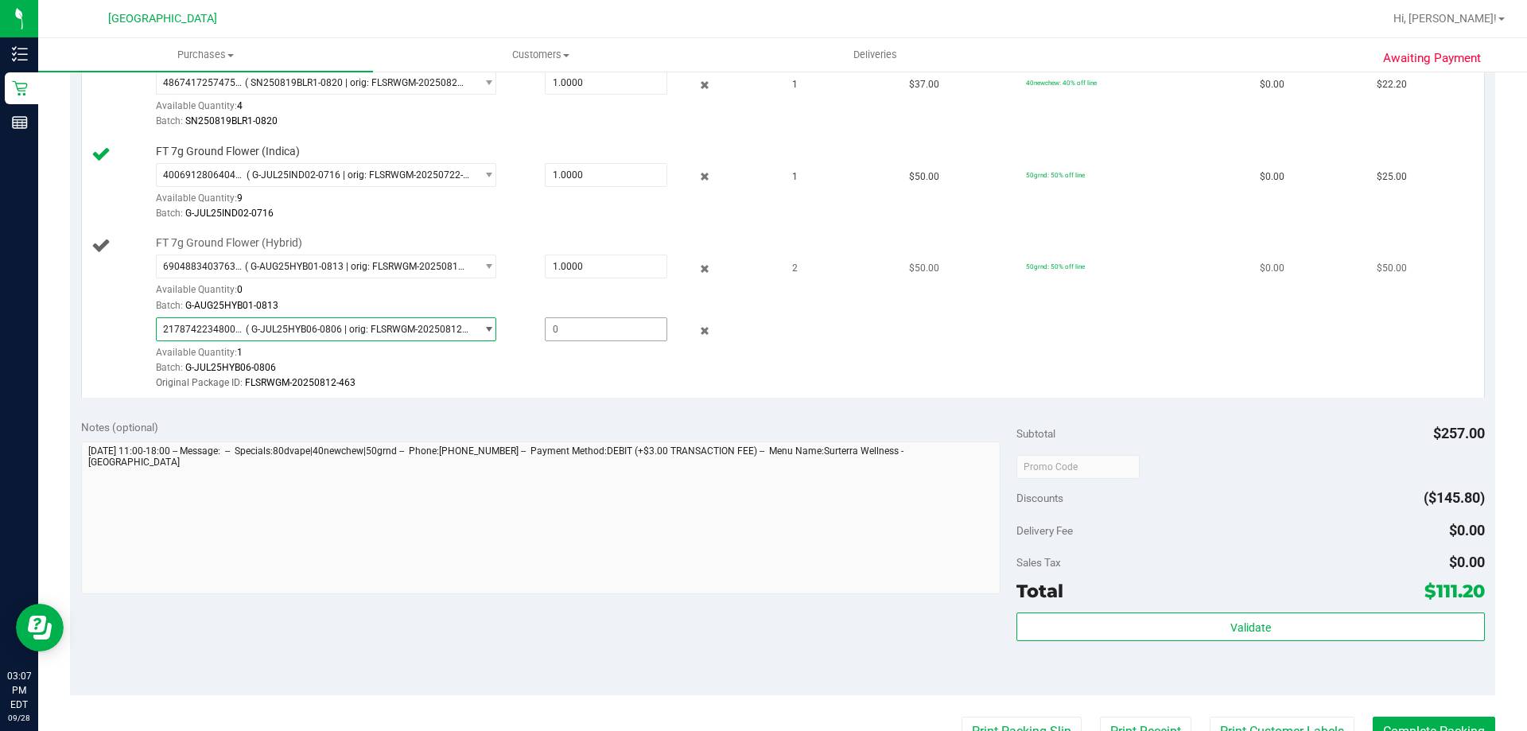
click at [580, 327] on span at bounding box center [606, 329] width 122 height 24
type input "1"
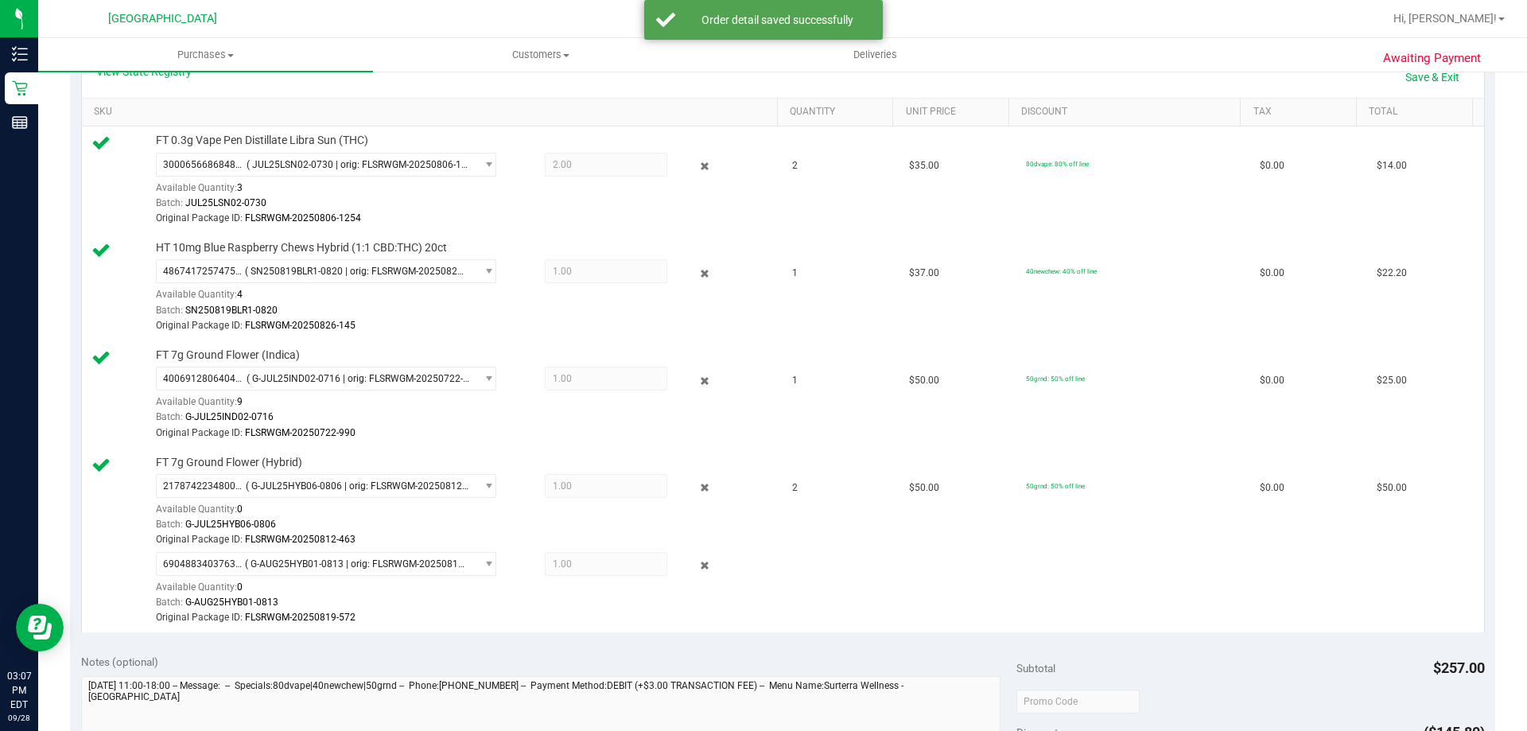
scroll to position [636, 0]
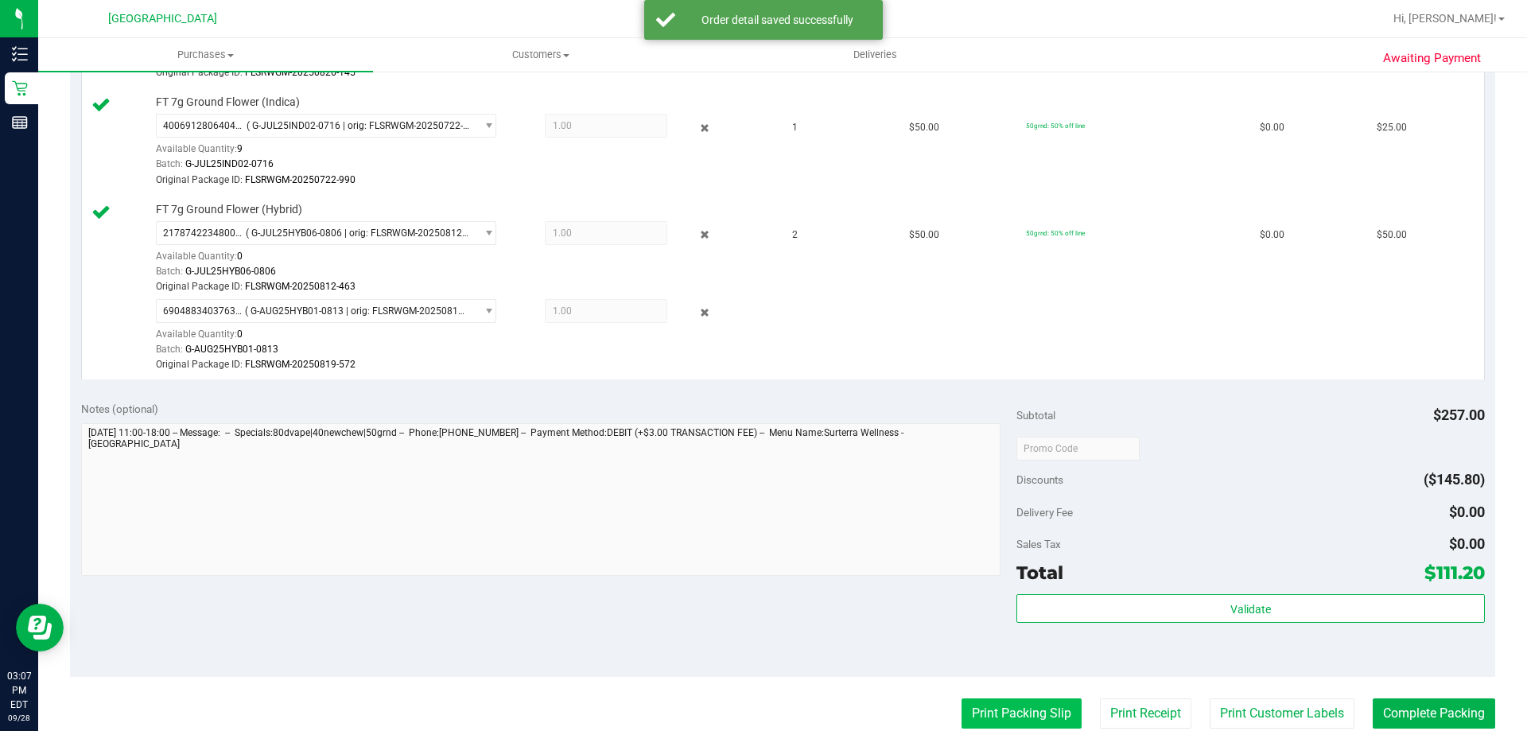
click at [992, 712] on button "Print Packing Slip" at bounding box center [1022, 713] width 120 height 30
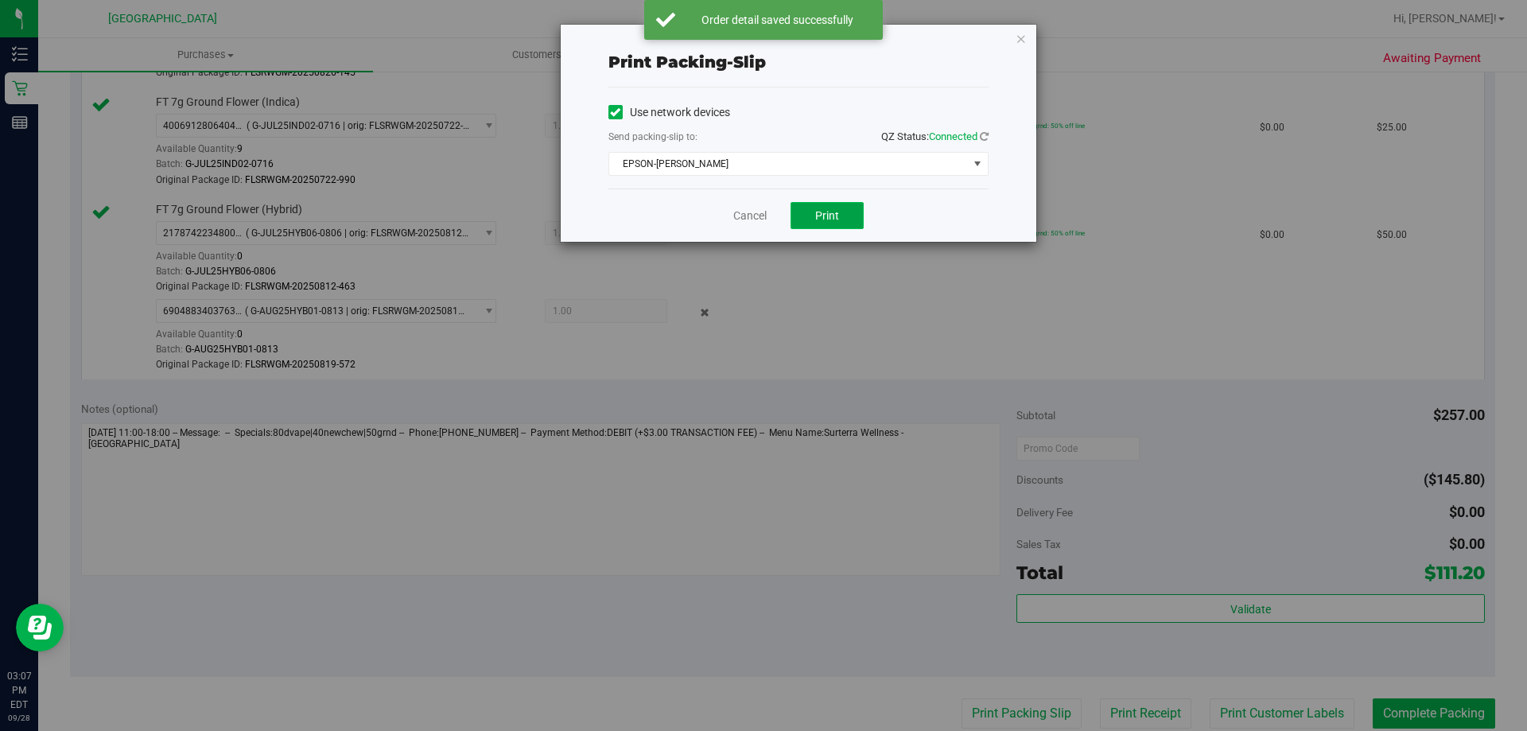
click at [838, 220] on span "Print" at bounding box center [827, 215] width 24 height 13
click at [745, 216] on link "Cancel" at bounding box center [749, 216] width 33 height 17
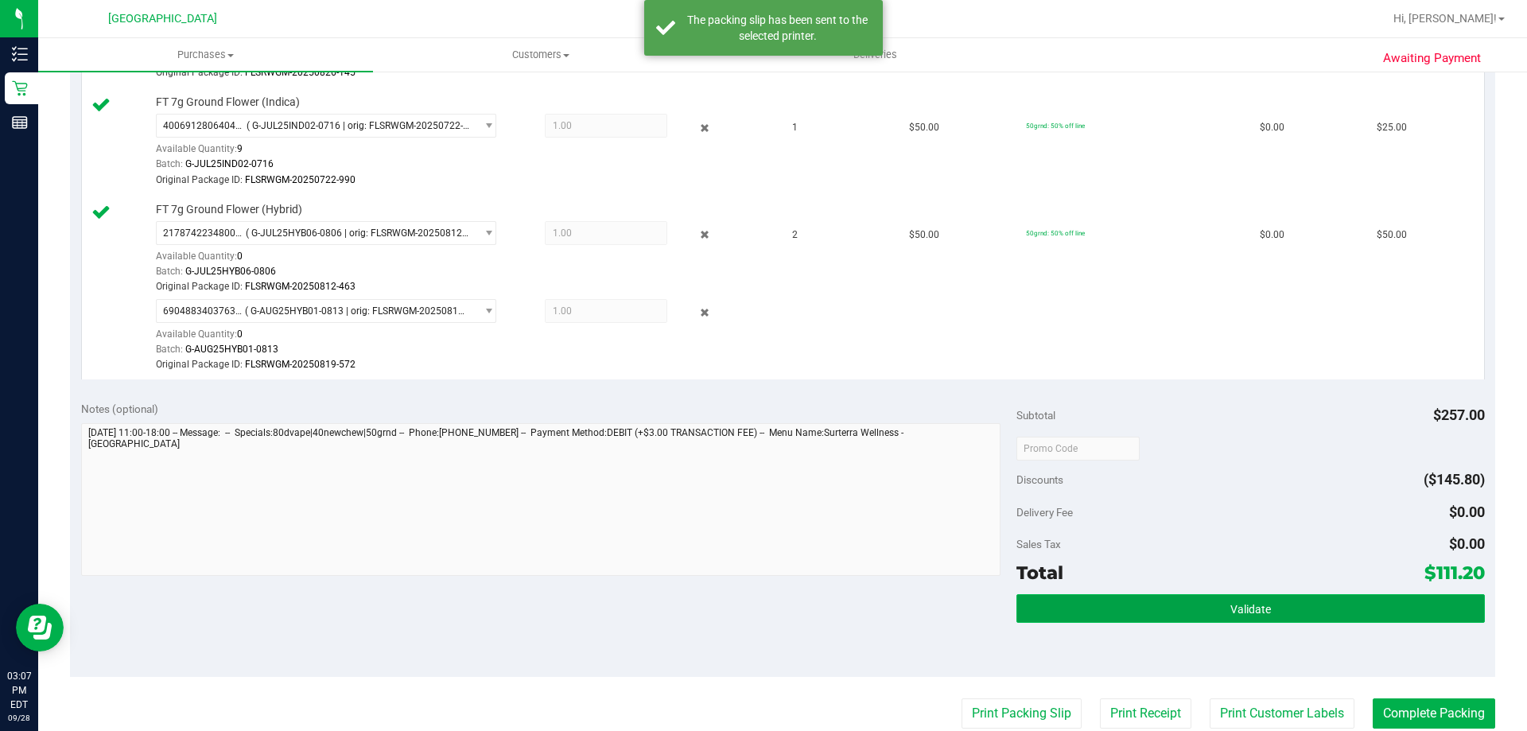
click at [1318, 606] on button "Validate" at bounding box center [1251, 608] width 468 height 29
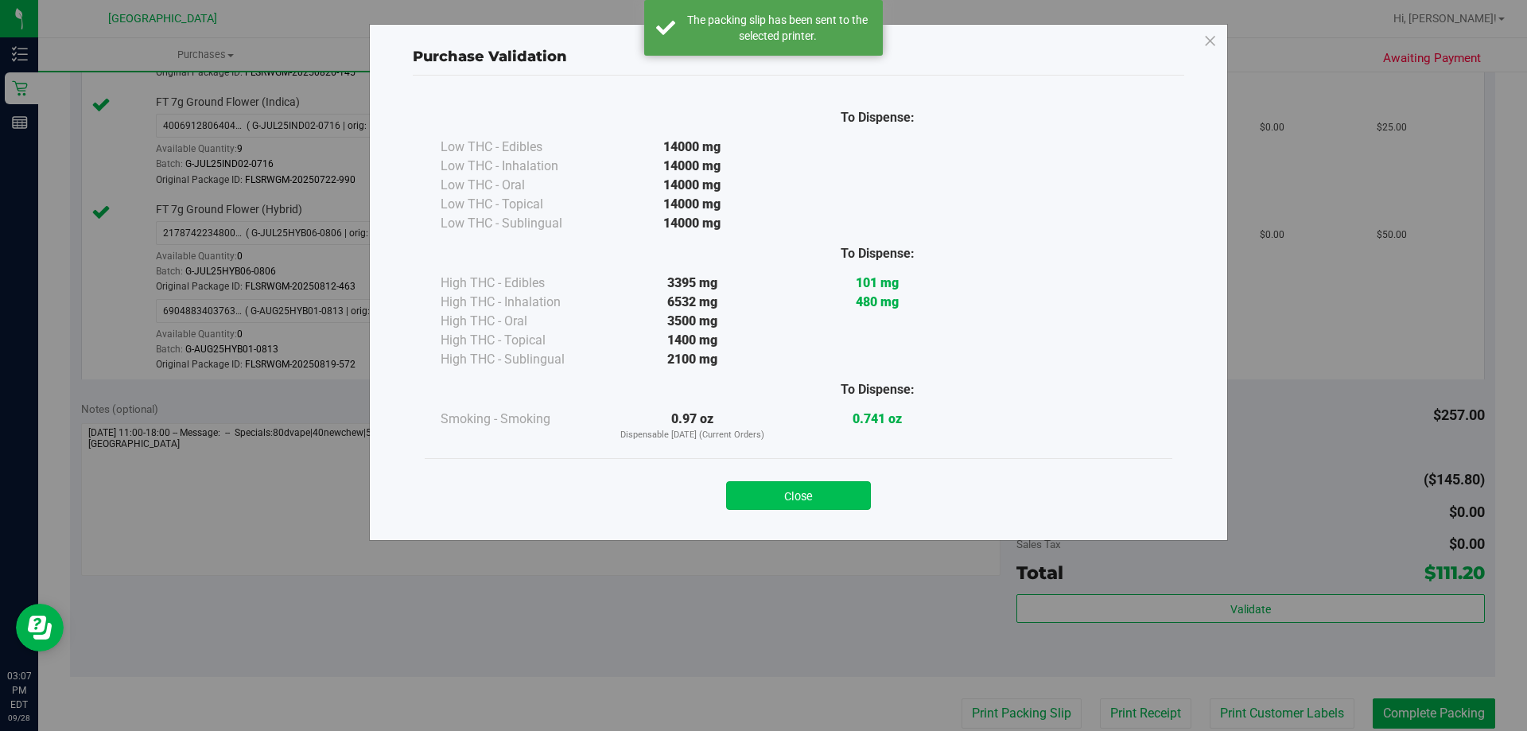
click at [806, 490] on button "Close" at bounding box center [798, 495] width 145 height 29
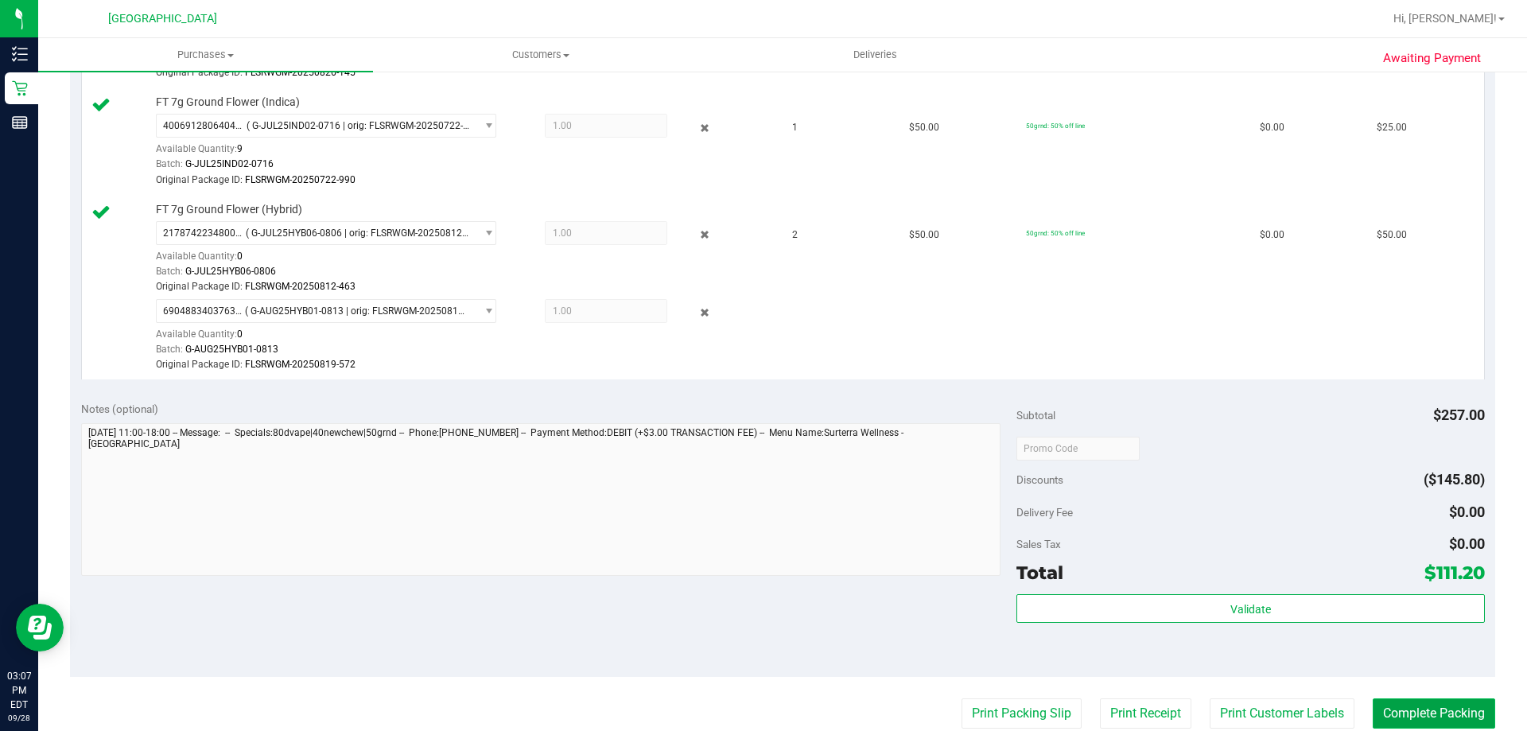
click at [1433, 712] on button "Complete Packing" at bounding box center [1434, 713] width 122 height 30
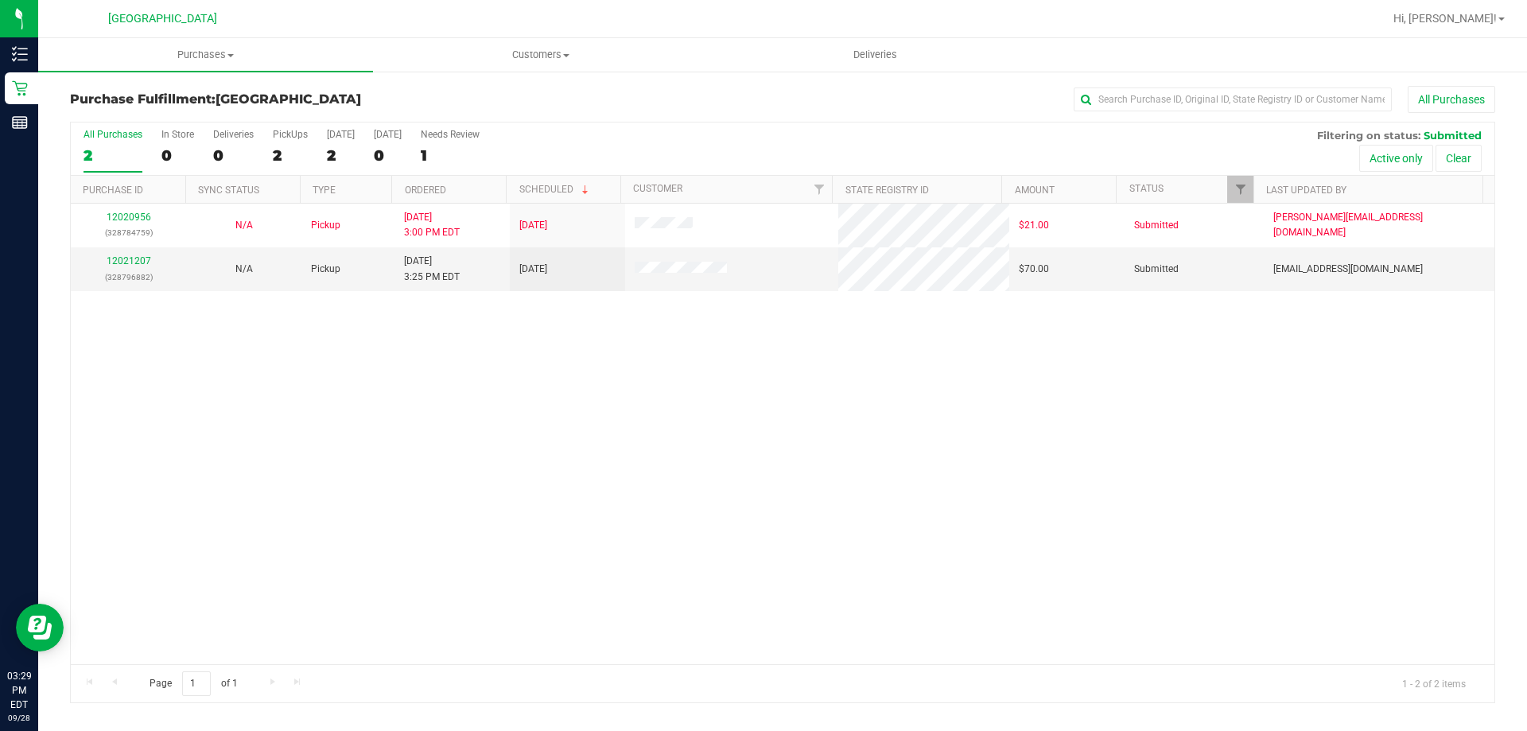
drag, startPoint x: 951, startPoint y: 433, endPoint x: 926, endPoint y: 430, distance: 25.7
click at [949, 430] on div "12020956 (328784759) N/A Pickup 9/28/2025 3:00 PM EDT 9/28/2025 $21.00 Submitte…" at bounding box center [783, 434] width 1424 height 461
click at [1051, 521] on div "12020956 (328784759) N/A Pickup 9/28/2025 3:00 PM EDT 9/28/2025 $21.00 Submitte…" at bounding box center [783, 434] width 1424 height 461
